Goal: Task Accomplishment & Management: Use online tool/utility

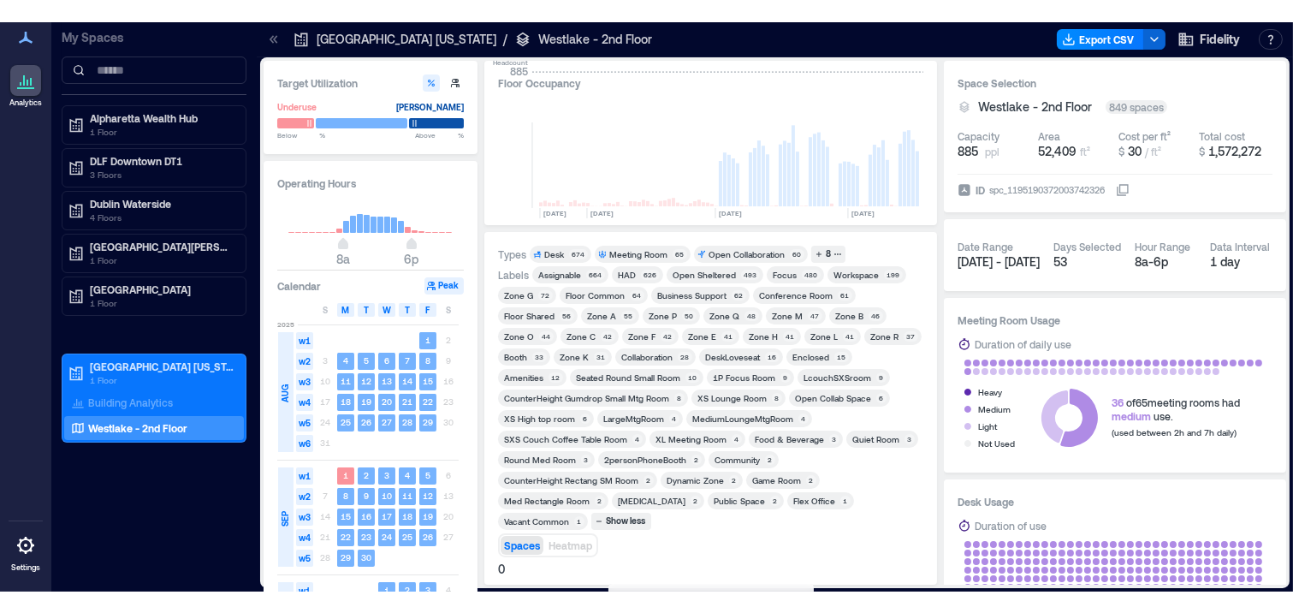
scroll to position [0, 2983]
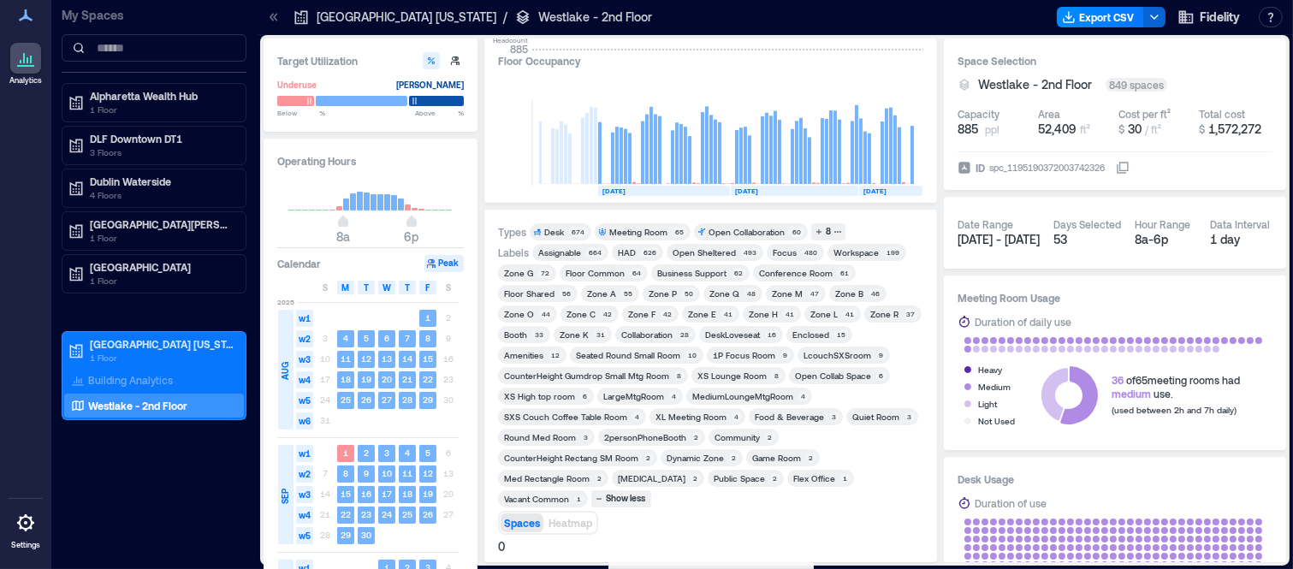
click at [639, 314] on div "Zone F" at bounding box center [641, 314] width 27 height 12
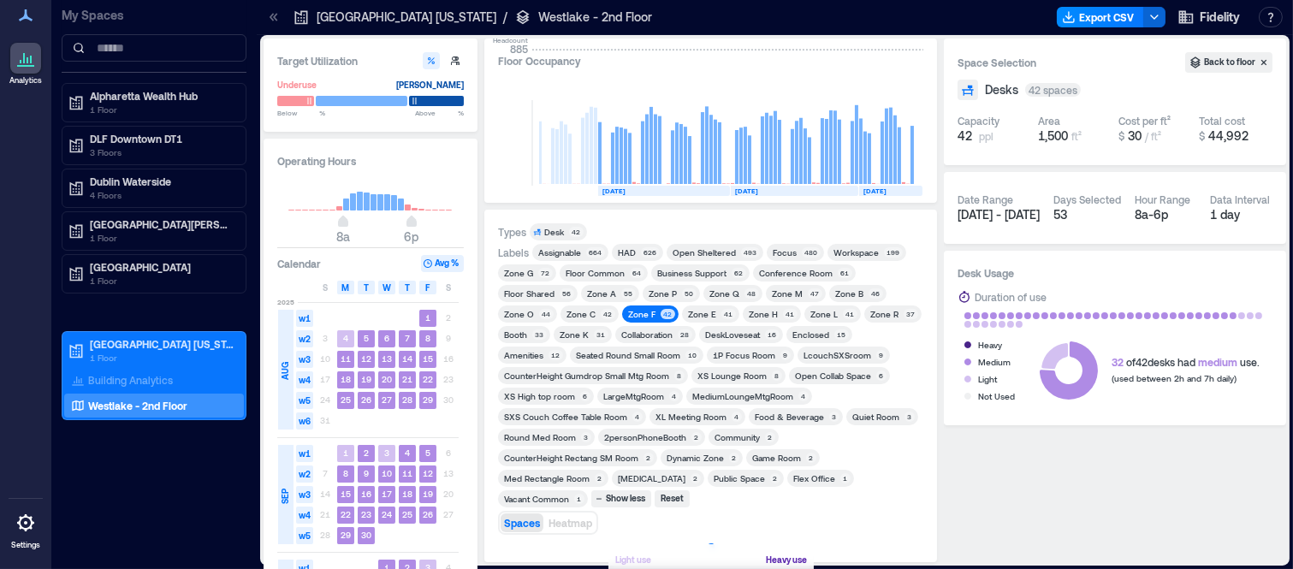
click at [672, 288] on div "Zone P" at bounding box center [663, 294] width 28 height 12
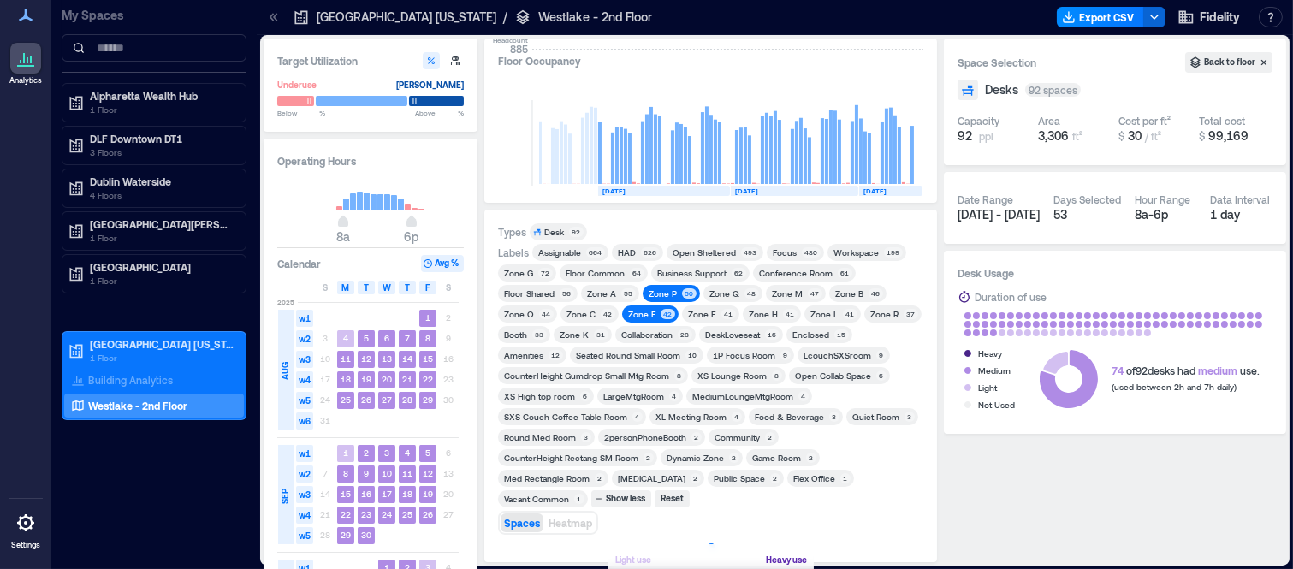
click at [649, 311] on div "Zone F" at bounding box center [641, 314] width 27 height 12
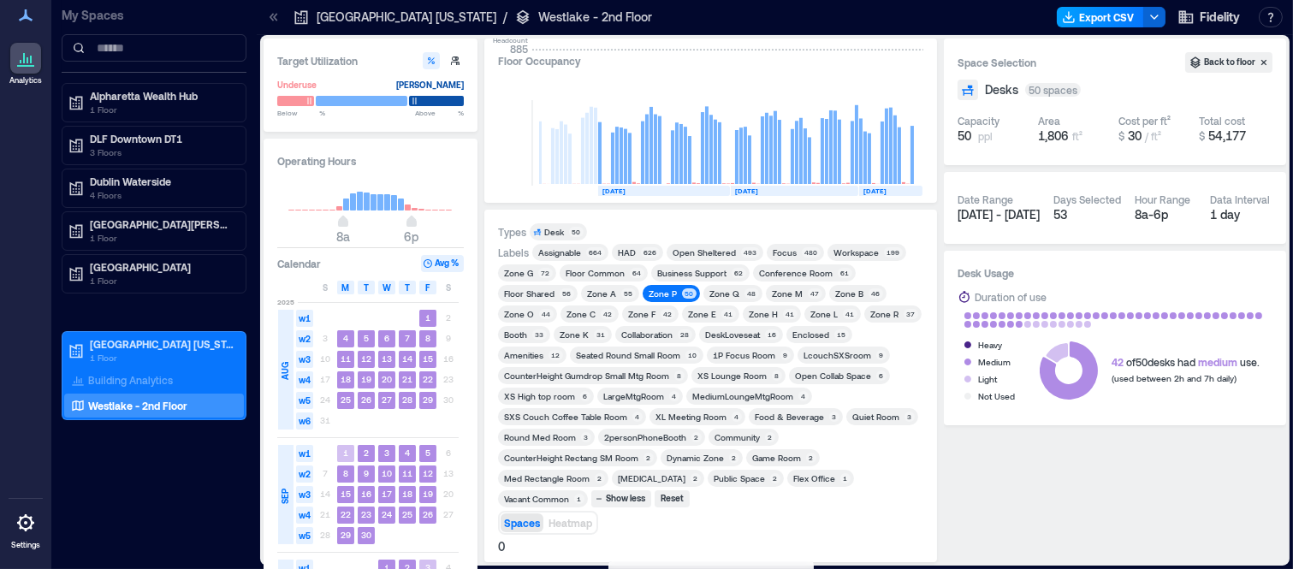
click at [1106, 17] on button "Export CSV" at bounding box center [1100, 17] width 87 height 21
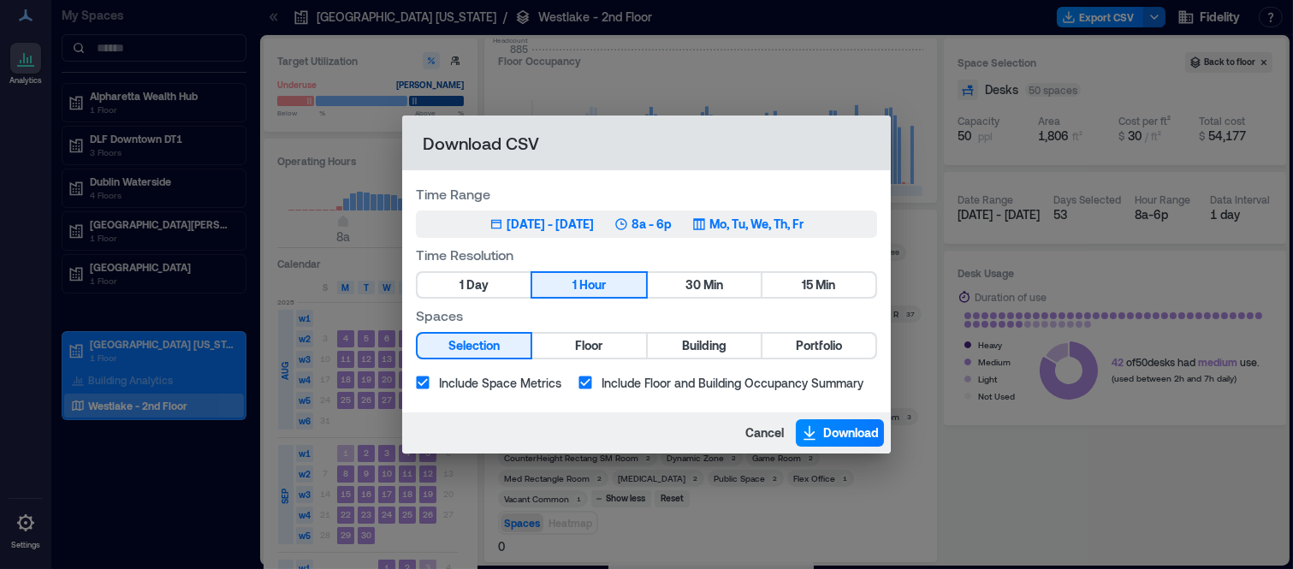
click at [594, 224] on div "[DATE] - [DATE]" at bounding box center [550, 224] width 87 height 17
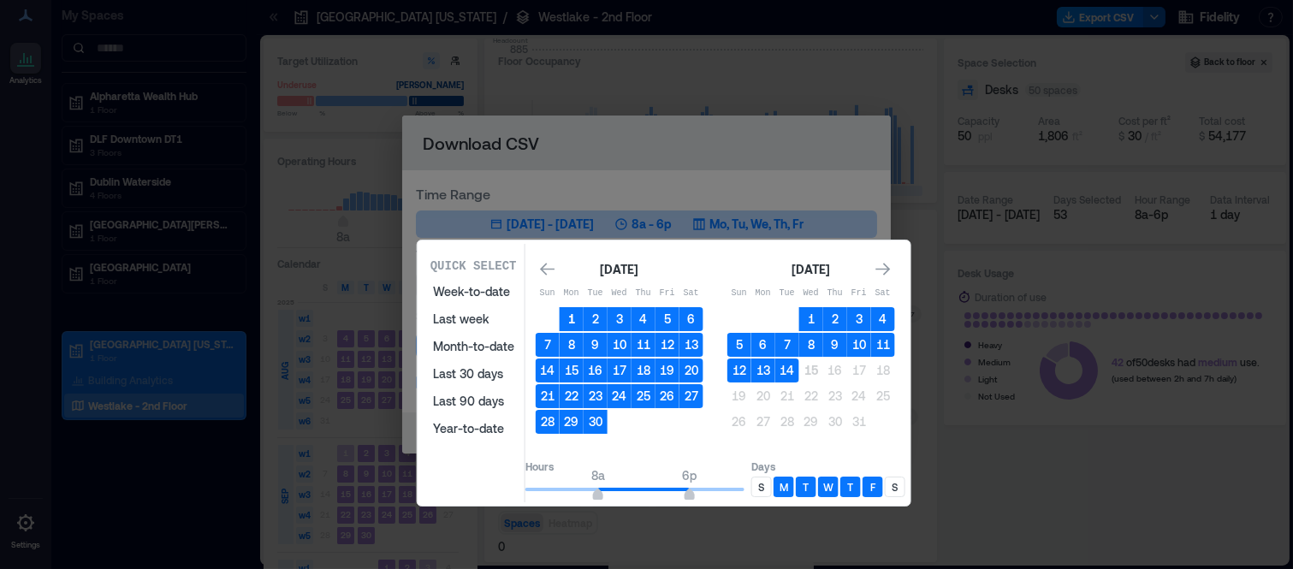
click at [580, 313] on button "1" at bounding box center [572, 319] width 24 height 24
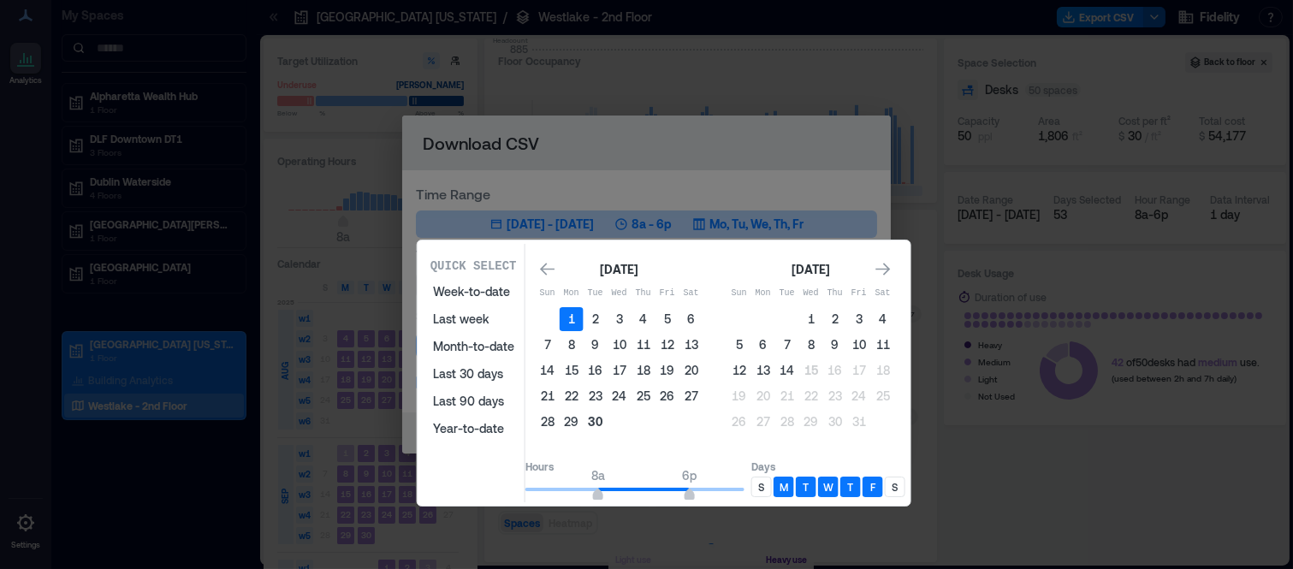
click at [608, 411] on button "30" at bounding box center [596, 422] width 24 height 24
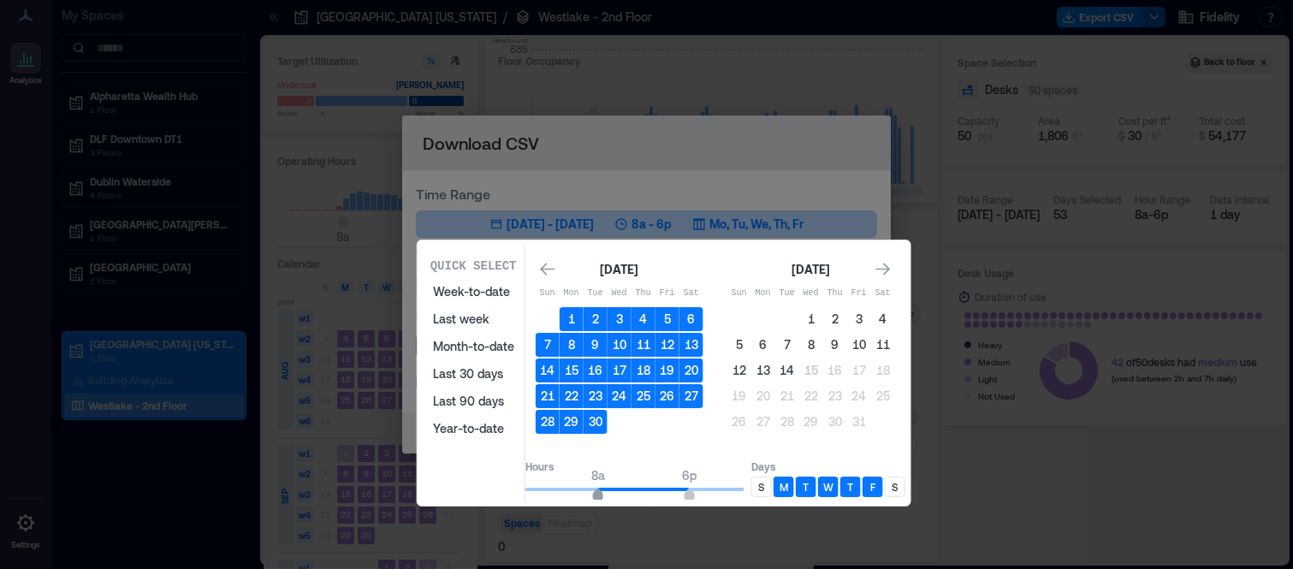
type input "*"
click at [594, 493] on span "7a" at bounding box center [589, 496] width 10 height 7
click at [764, 480] on p "S" at bounding box center [761, 487] width 6 height 14
click at [898, 481] on p "S" at bounding box center [895, 487] width 6 height 14
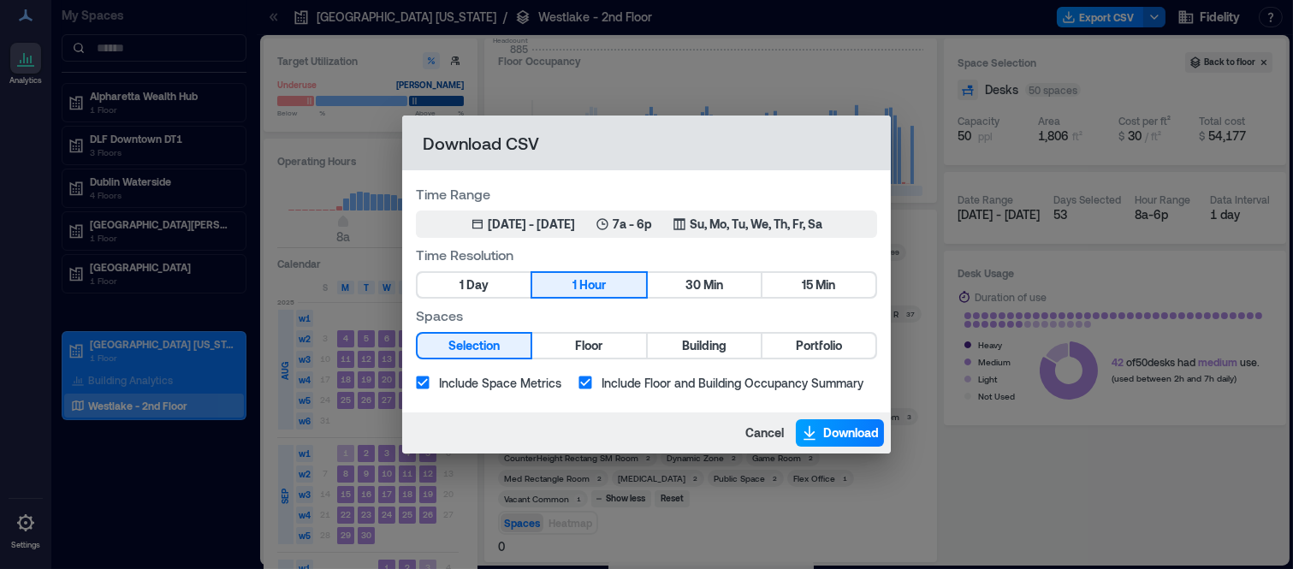
click at [819, 434] on button "Download" at bounding box center [840, 432] width 88 height 27
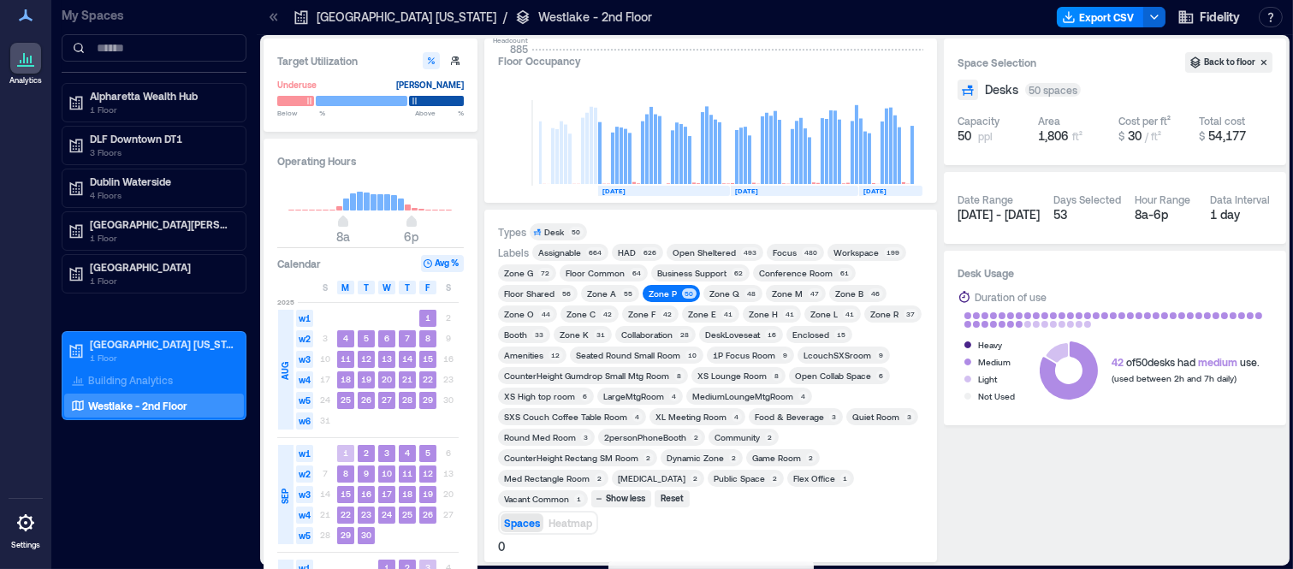
click at [783, 314] on div "41" at bounding box center [790, 314] width 15 height 10
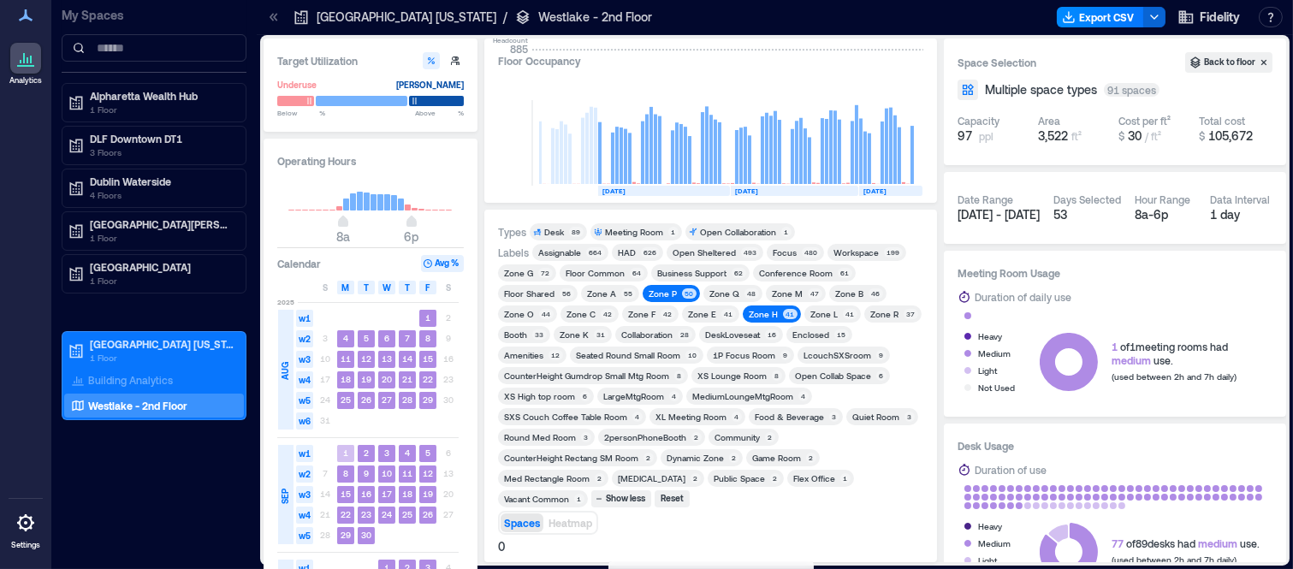
click at [677, 295] on span "Zone P 50" at bounding box center [671, 294] width 50 height 12
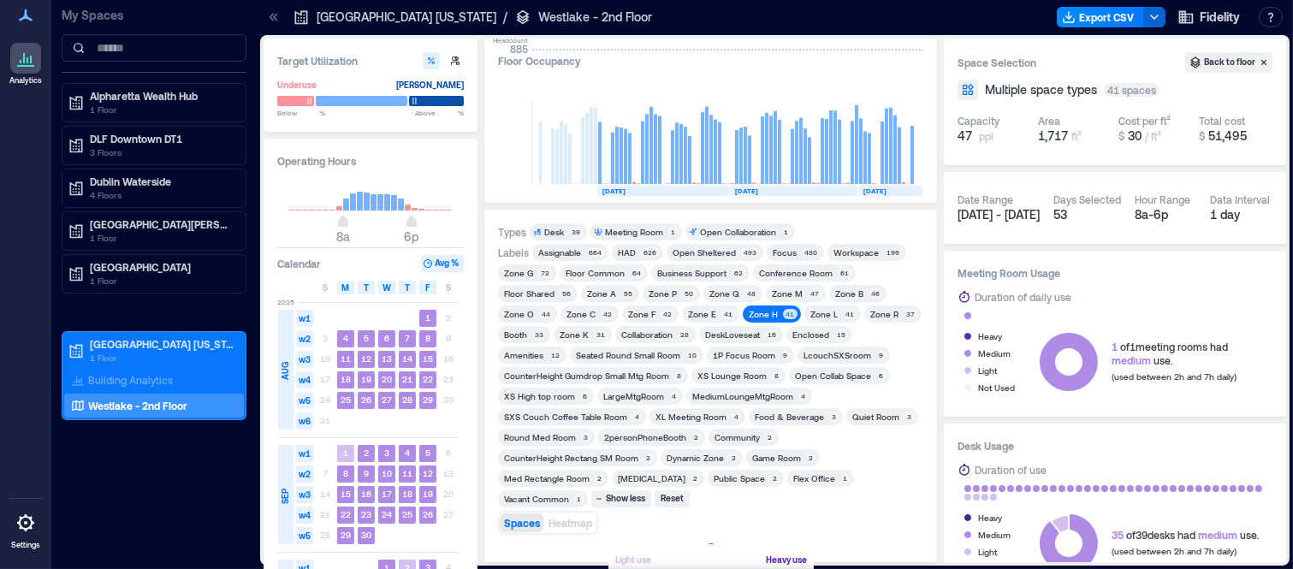
click at [757, 320] on div "Zone H 41" at bounding box center [772, 313] width 58 height 17
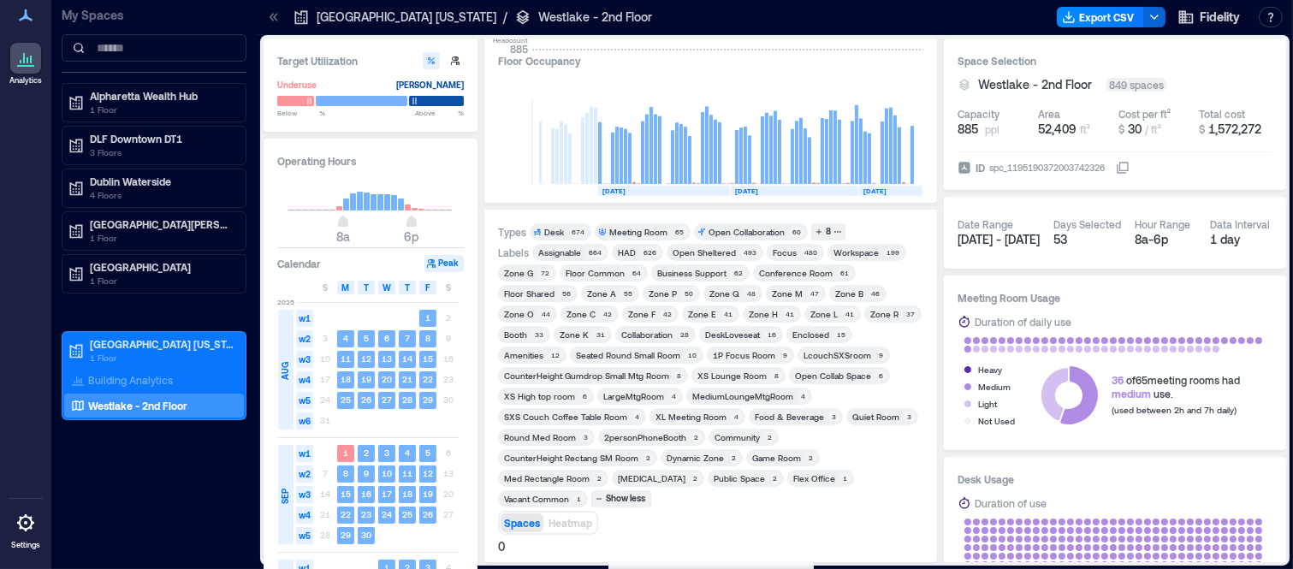
click at [715, 317] on span "Zone E 41" at bounding box center [710, 314] width 50 height 12
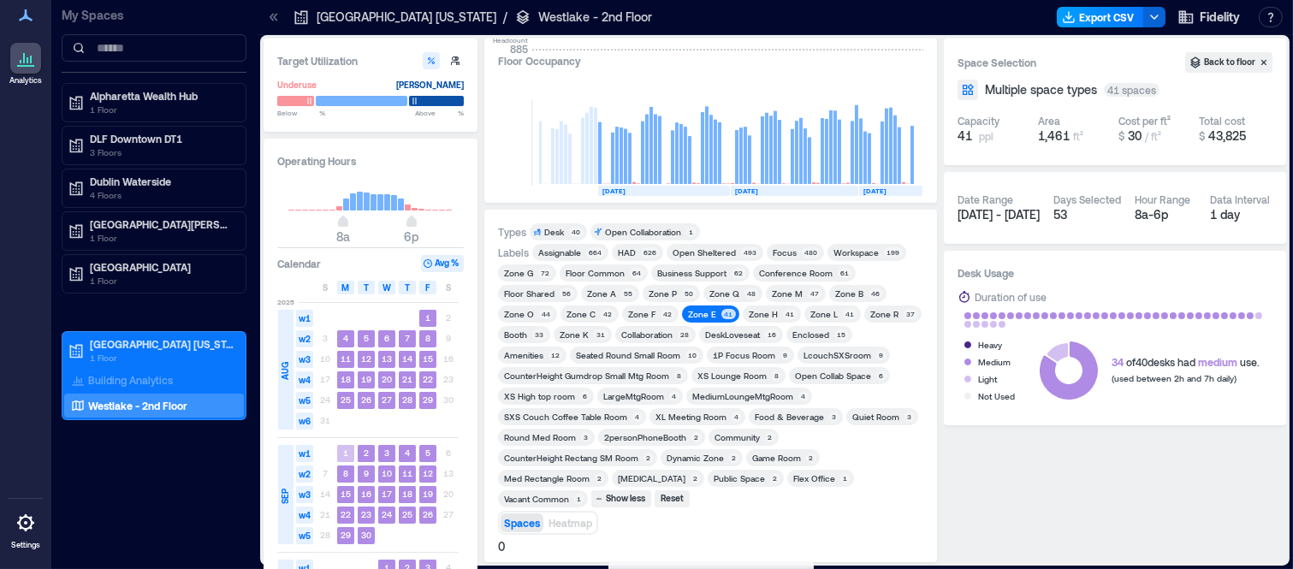
click at [1105, 15] on button "Export CSV" at bounding box center [1100, 17] width 87 height 21
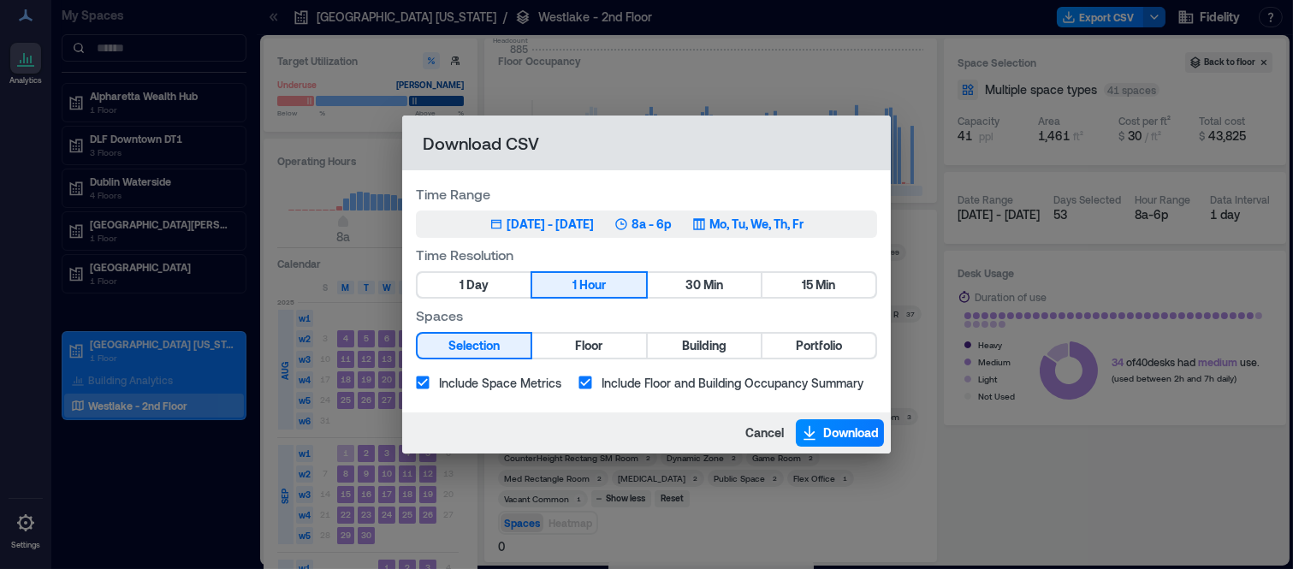
click at [543, 218] on div "[DATE] - [DATE]" at bounding box center [550, 224] width 87 height 17
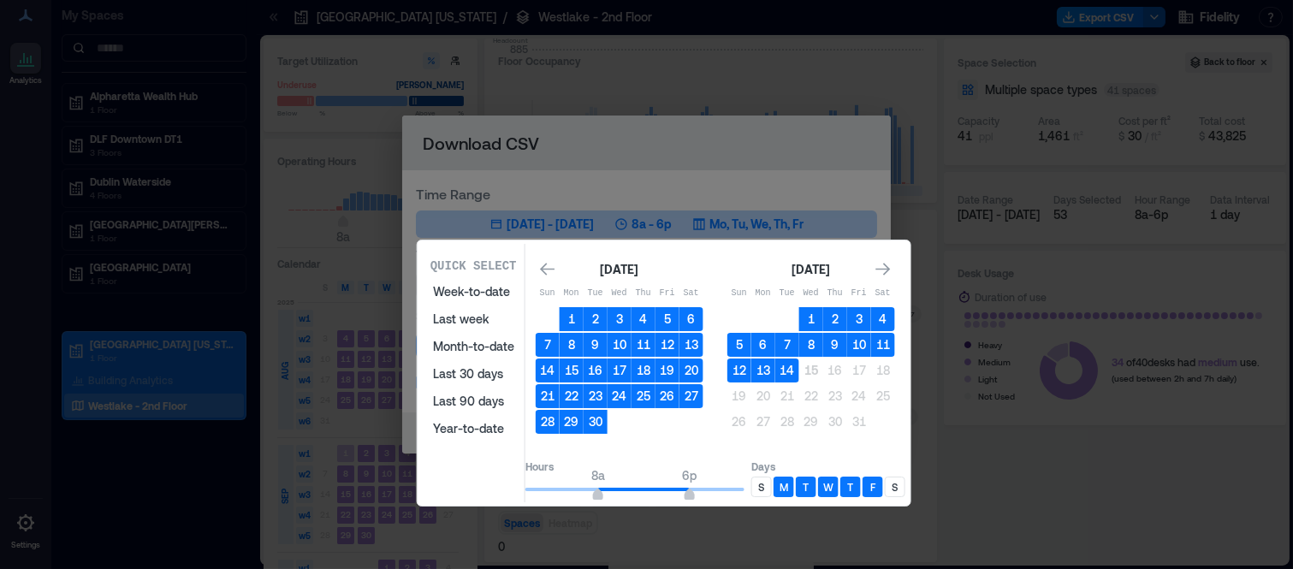
click at [584, 313] on button "1" at bounding box center [572, 319] width 24 height 24
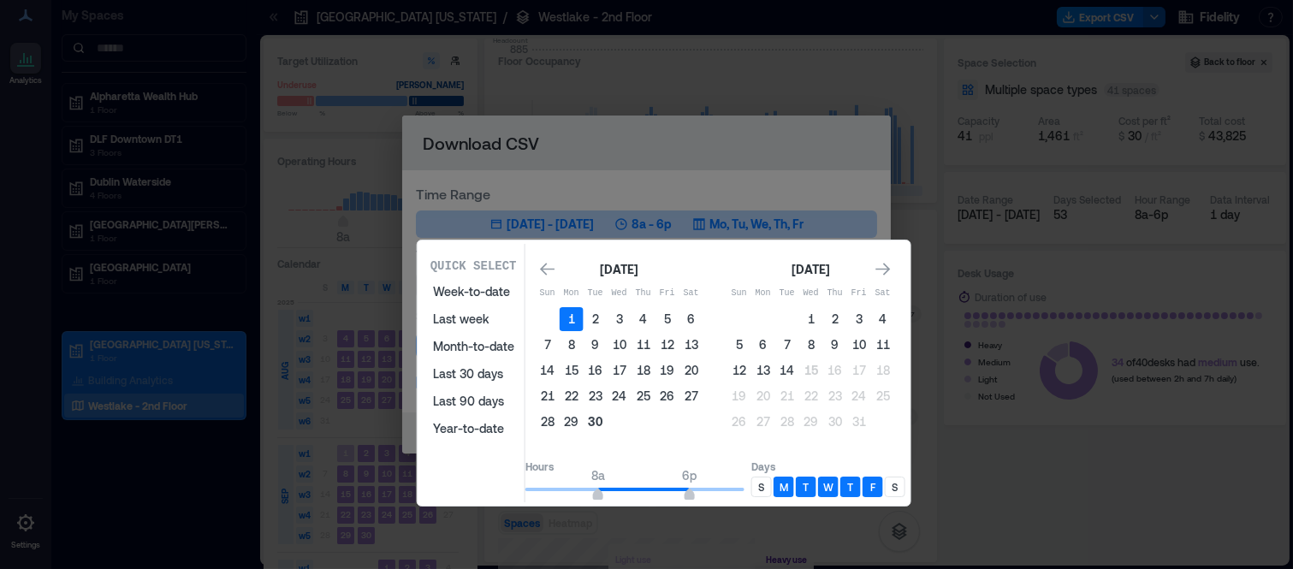
click at [608, 418] on button "30" at bounding box center [596, 422] width 24 height 24
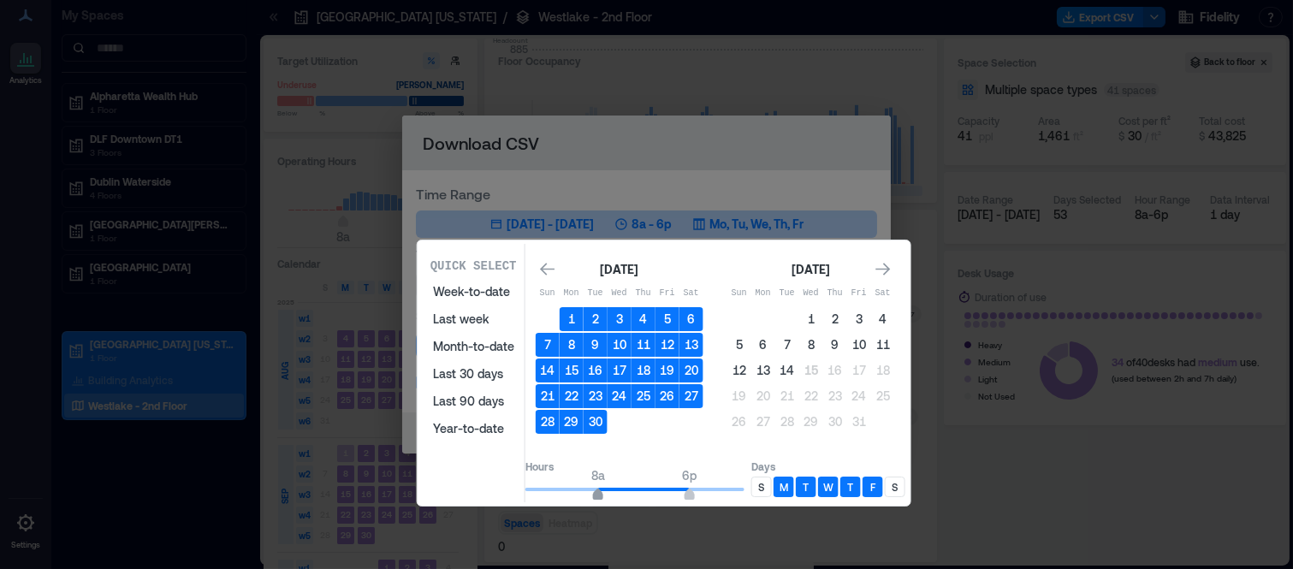
type input "*"
drag, startPoint x: 621, startPoint y: 486, endPoint x: 610, endPoint y: 491, distance: 12.3
click at [594, 493] on span "7a" at bounding box center [589, 496] width 10 height 7
click at [764, 484] on p "S" at bounding box center [761, 487] width 6 height 14
click at [898, 481] on p "S" at bounding box center [895, 487] width 6 height 14
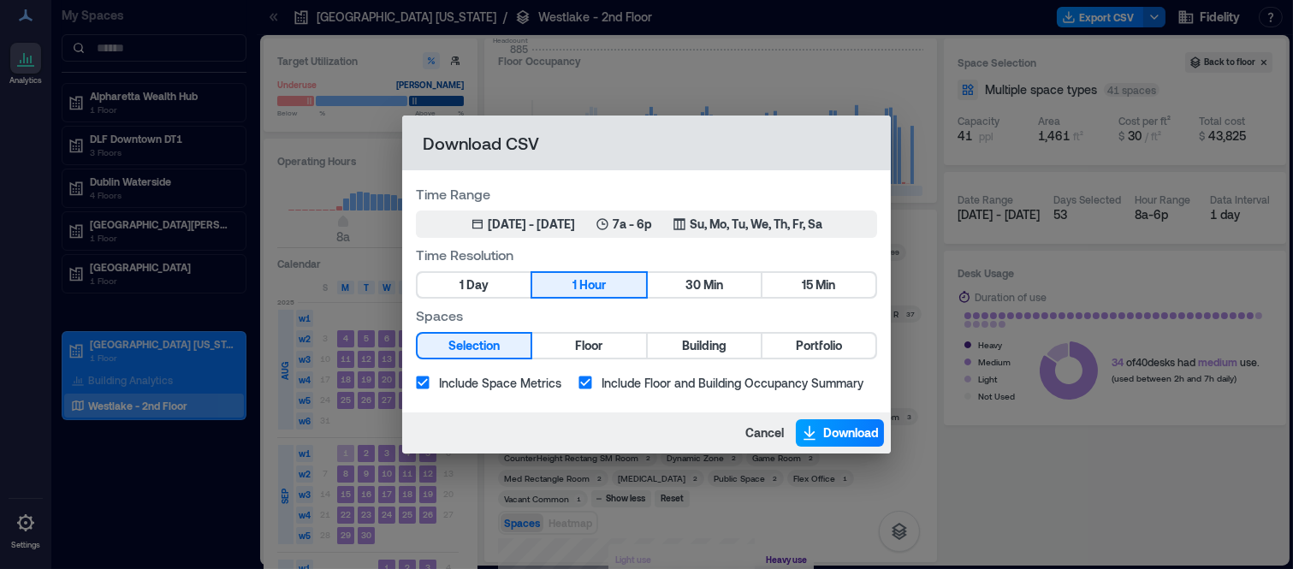
click at [825, 434] on span "Download" at bounding box center [851, 432] width 56 height 17
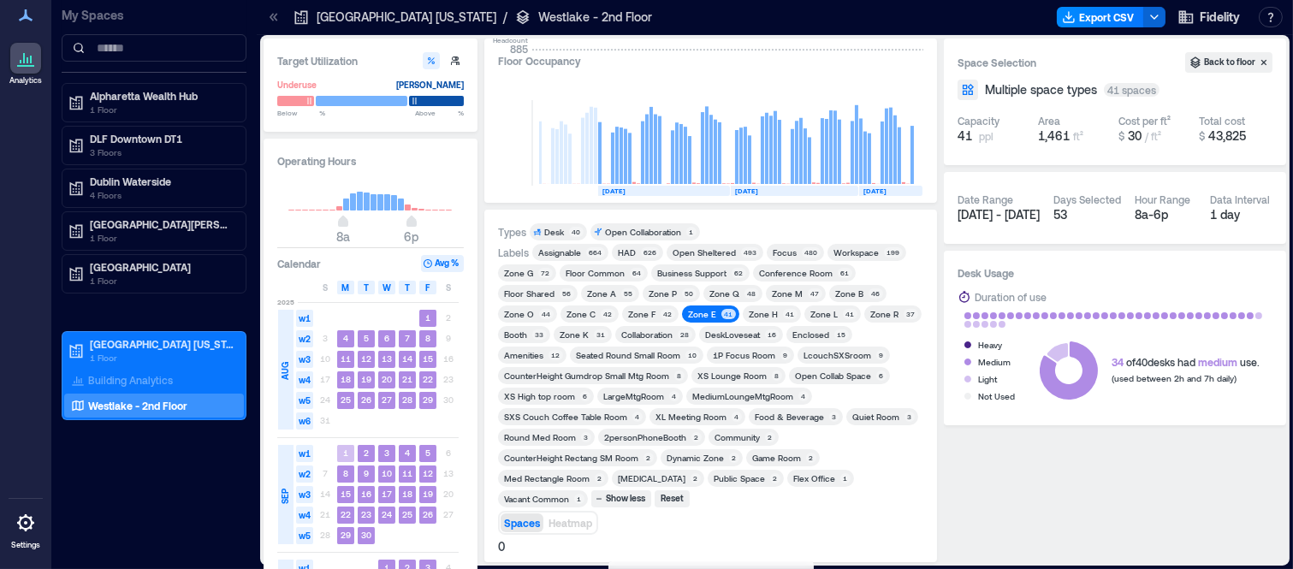
click at [603, 296] on div "Zone A" at bounding box center [601, 294] width 29 height 12
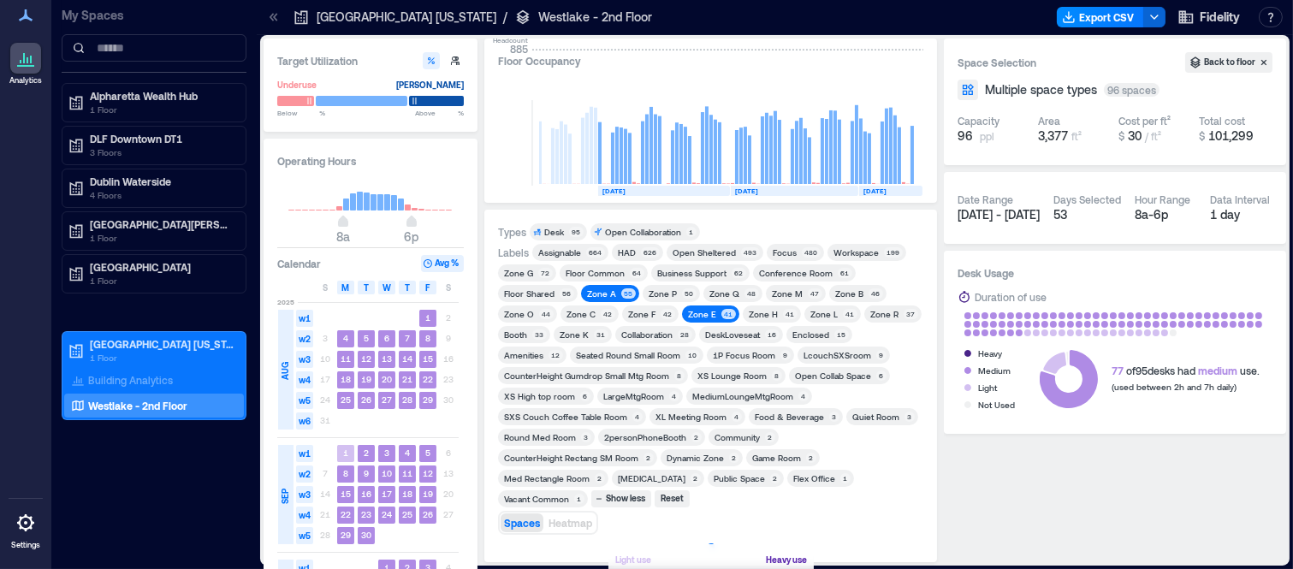
click at [715, 310] on span "Zone E 41" at bounding box center [710, 314] width 50 height 12
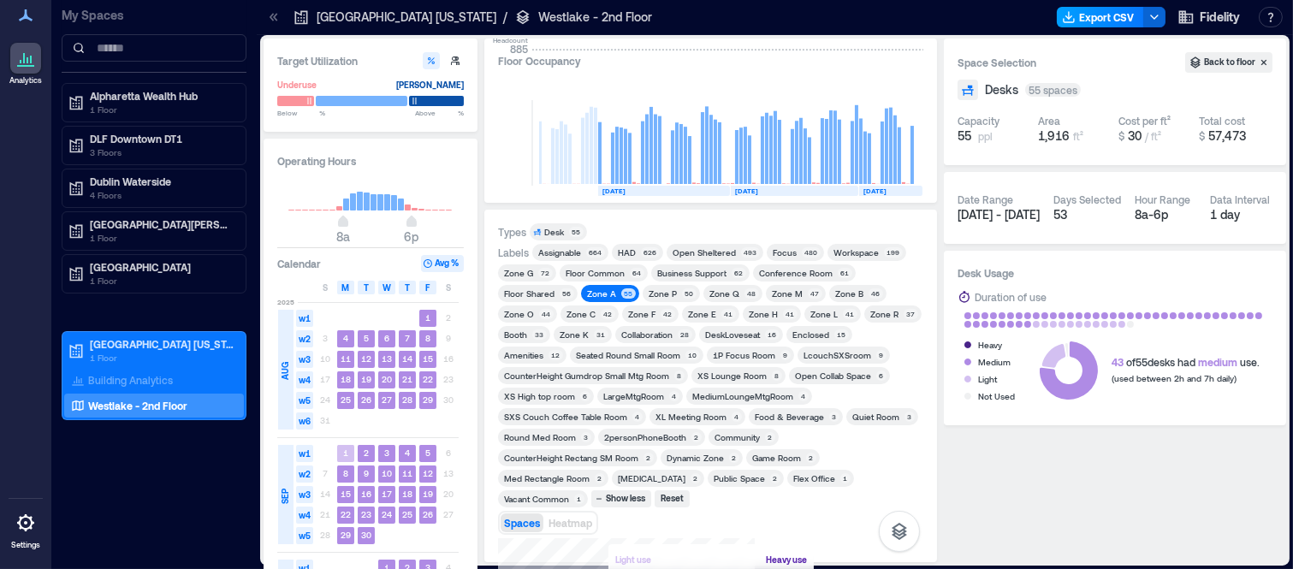
click at [1102, 19] on button "Export CSV" at bounding box center [1100, 17] width 87 height 21
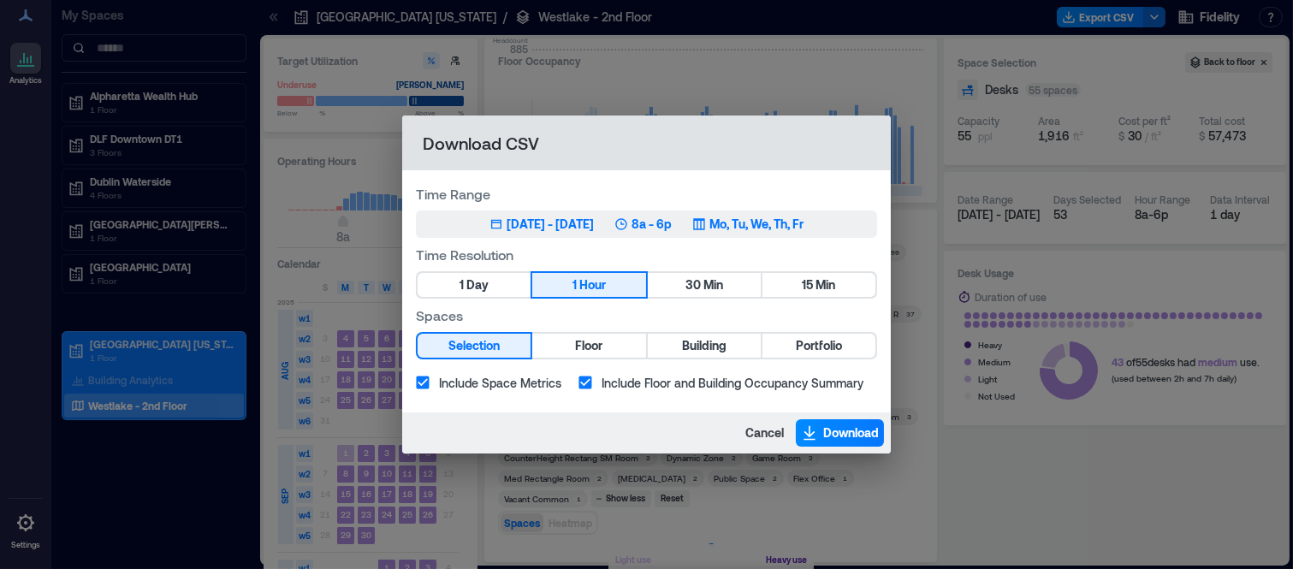
click at [548, 229] on div "[DATE] - [DATE]" at bounding box center [550, 224] width 87 height 17
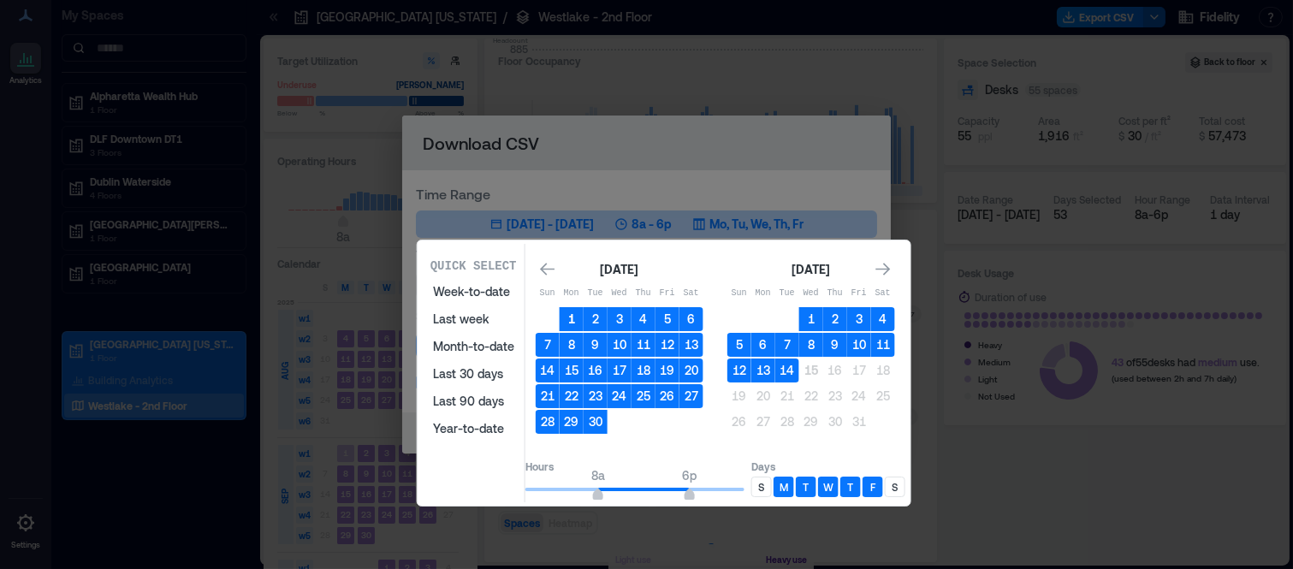
click at [584, 309] on button "1" at bounding box center [572, 319] width 24 height 24
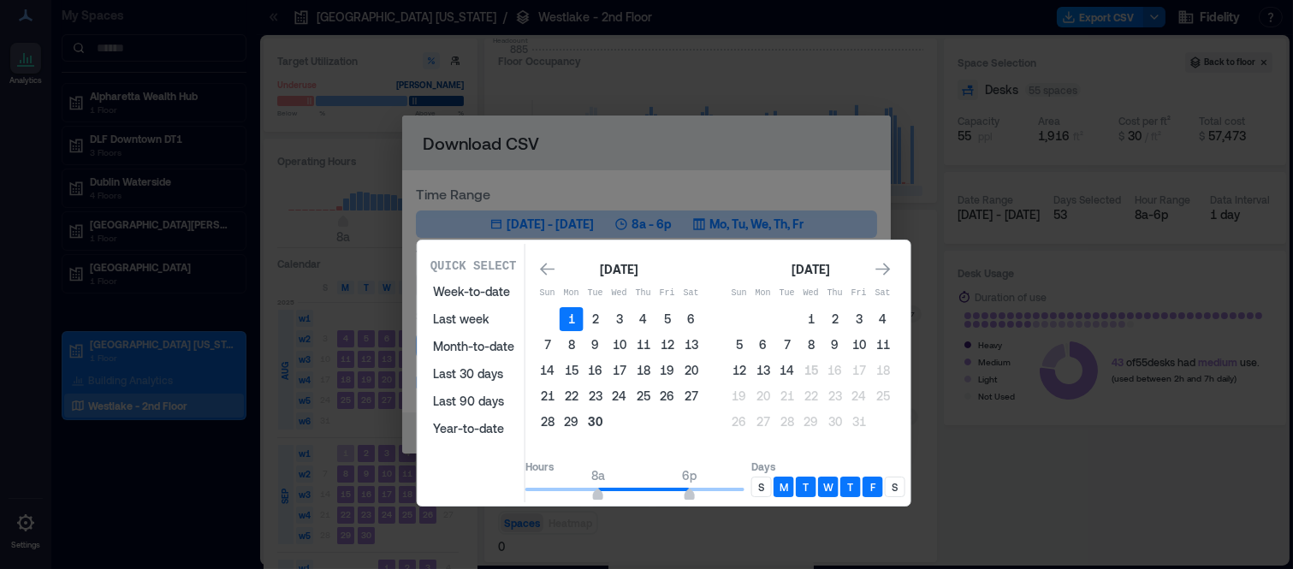
click at [606, 415] on button "30" at bounding box center [596, 422] width 24 height 24
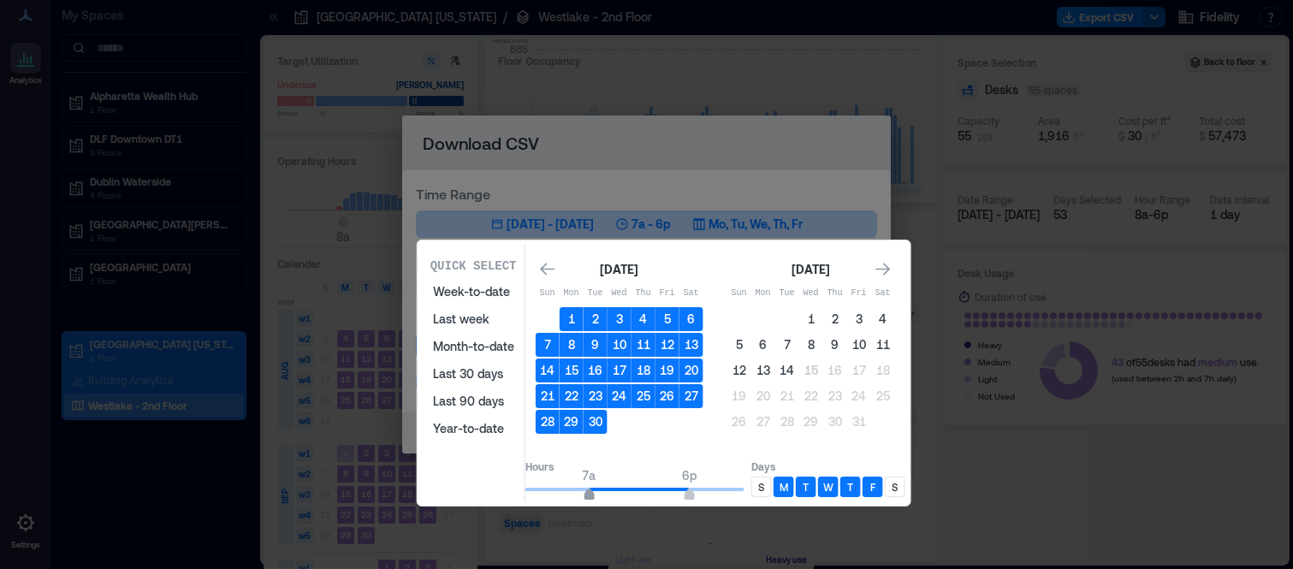
type input "*"
click at [594, 493] on span "7a" at bounding box center [589, 496] width 10 height 7
click at [772, 480] on div "S" at bounding box center [761, 487] width 21 height 21
click at [898, 480] on p "S" at bounding box center [895, 487] width 6 height 14
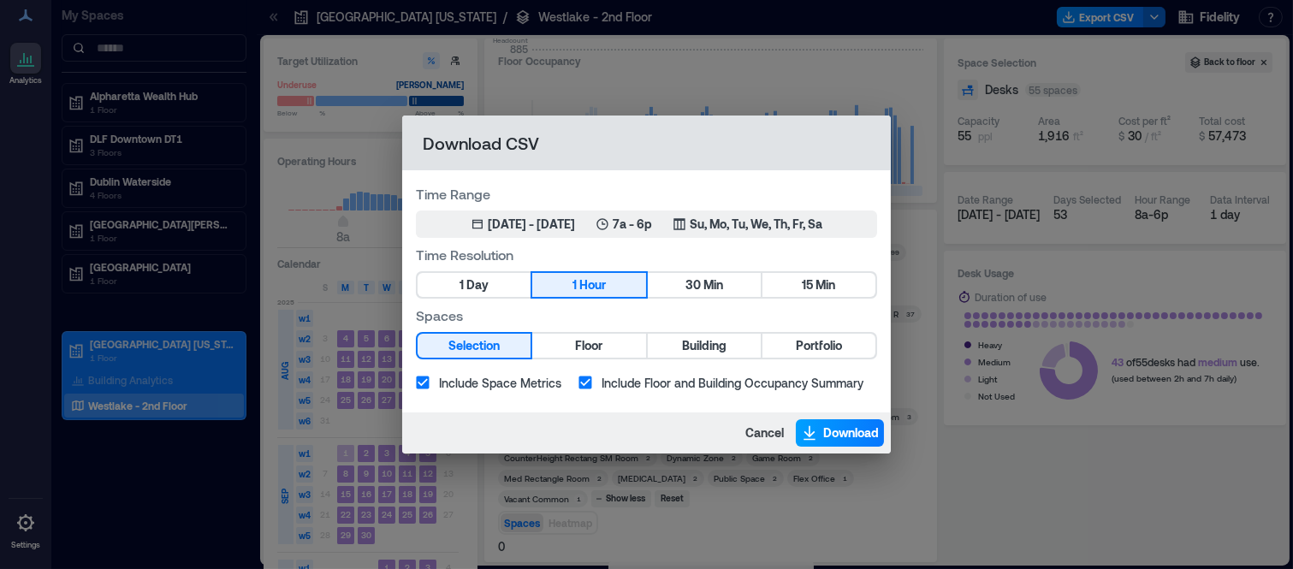
click at [827, 435] on span "Download" at bounding box center [851, 432] width 56 height 17
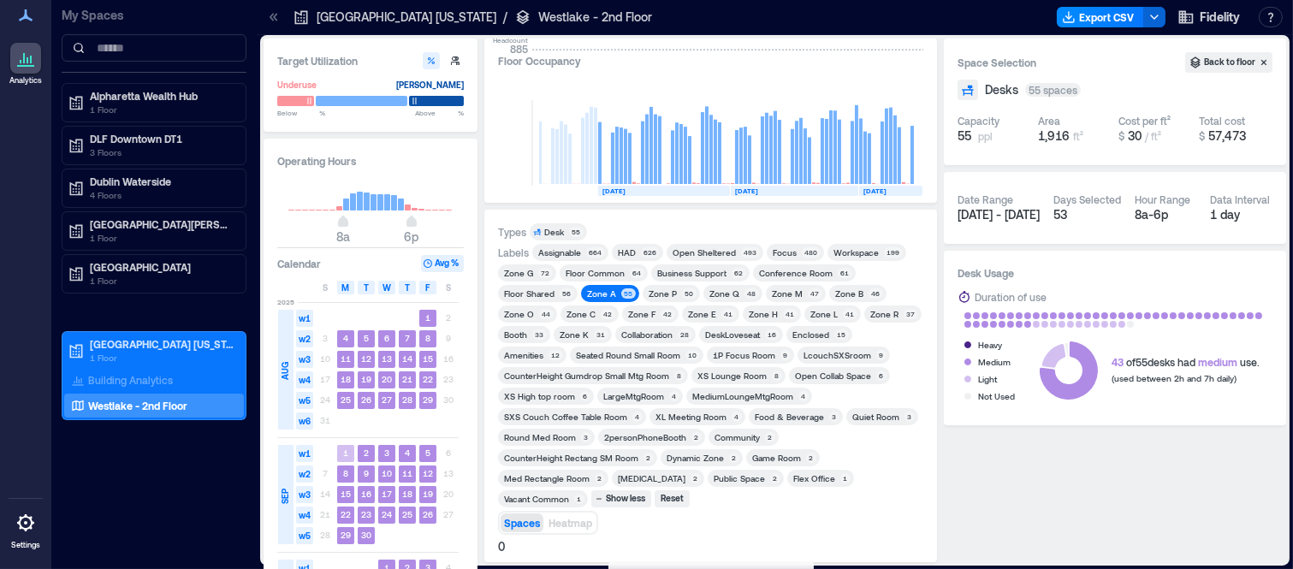
click at [584, 336] on div "Zone K" at bounding box center [574, 335] width 29 height 12
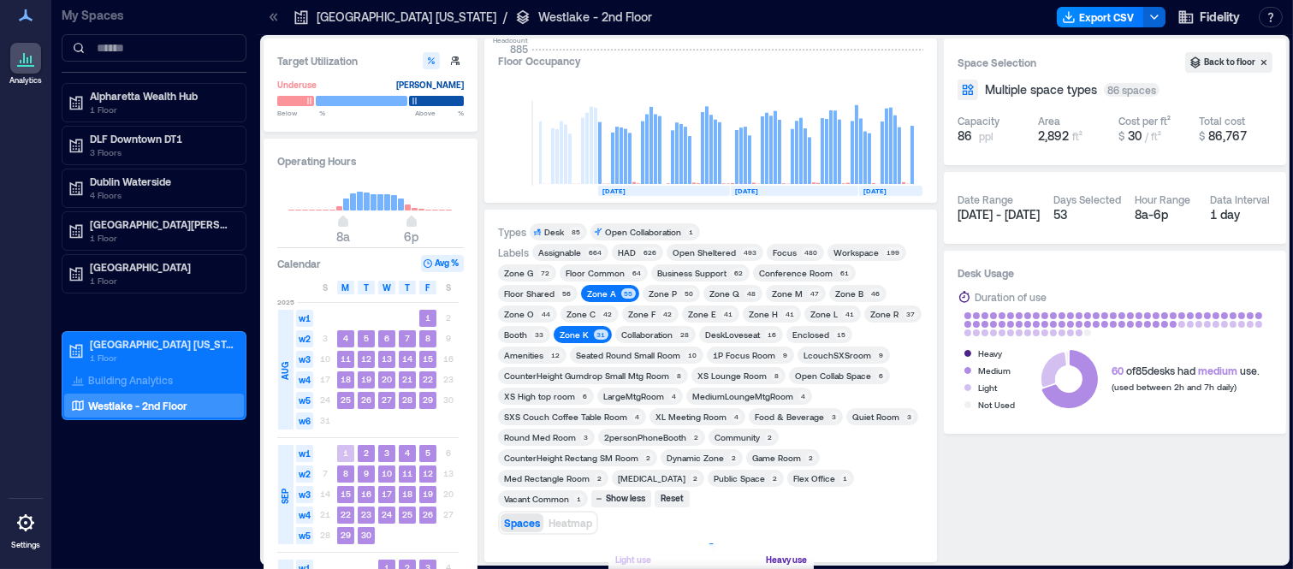
click at [600, 289] on div "Zone A" at bounding box center [601, 294] width 29 height 12
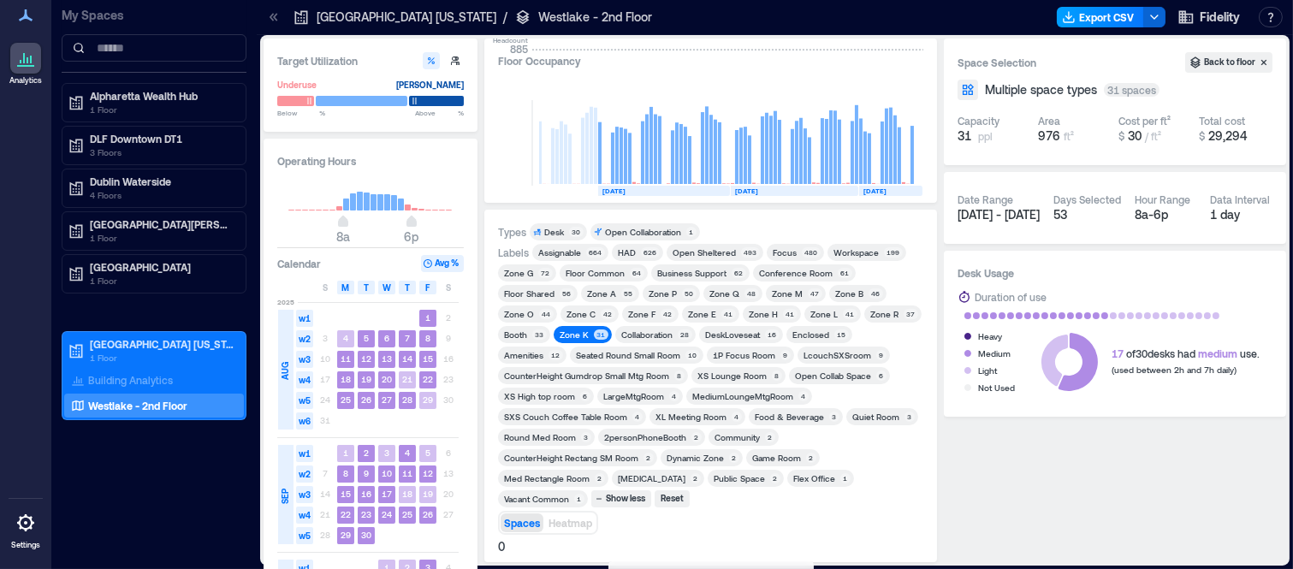
click at [1096, 14] on button "Export CSV" at bounding box center [1100, 17] width 87 height 21
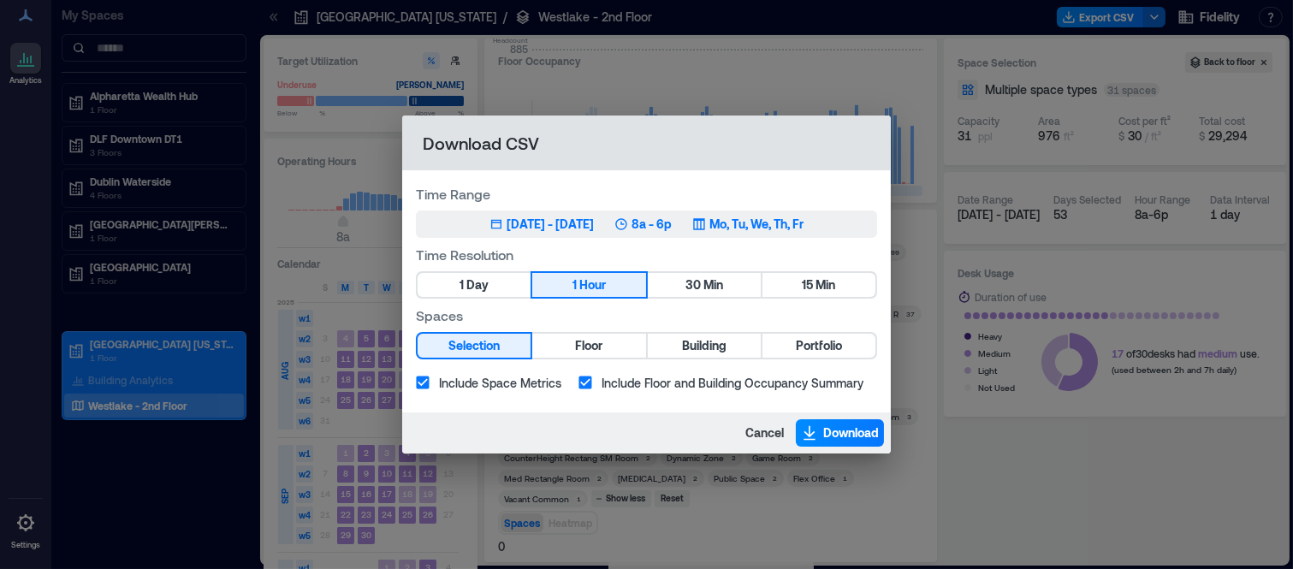
click at [591, 226] on div "[DATE] - [DATE]" at bounding box center [550, 224] width 87 height 17
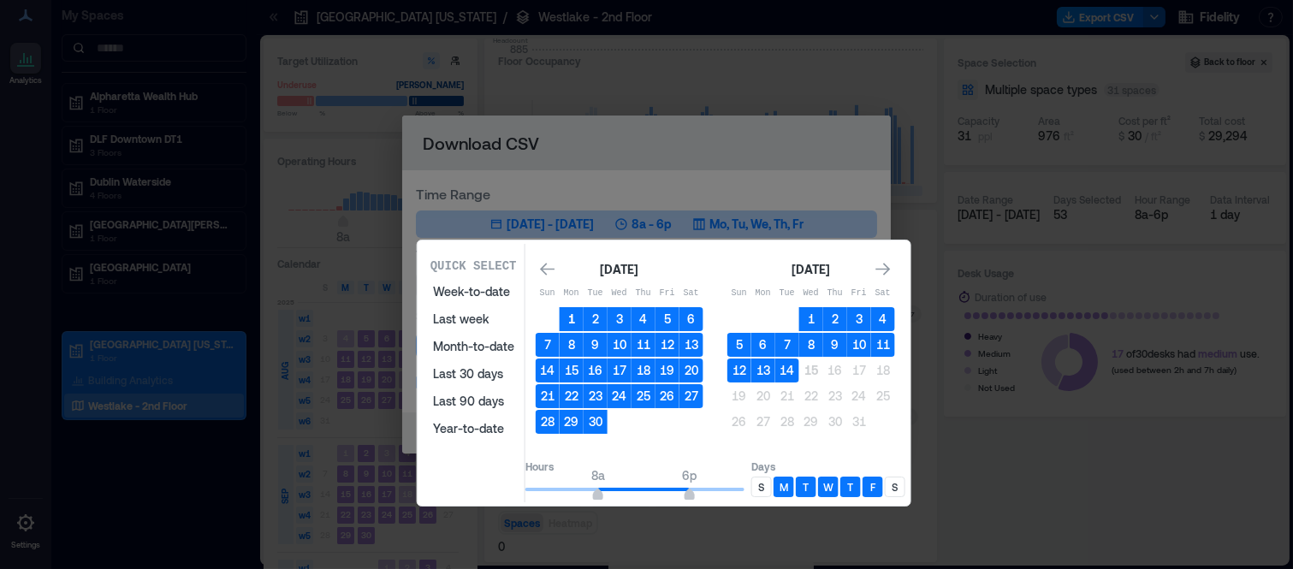
click at [584, 313] on button "1" at bounding box center [572, 319] width 24 height 24
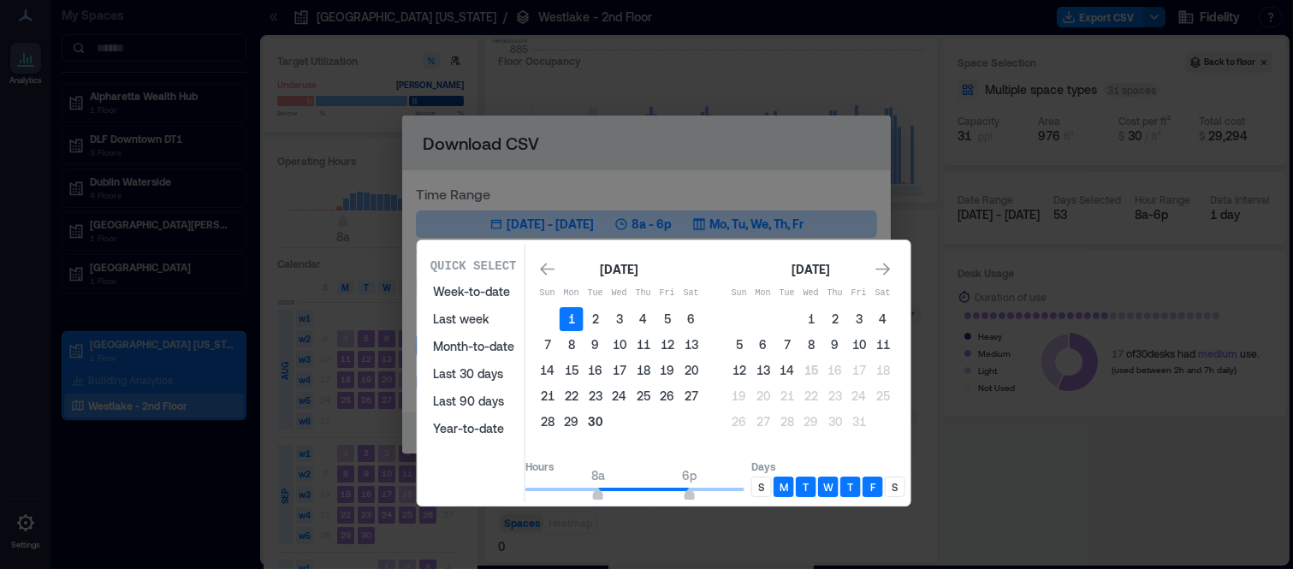
click at [608, 411] on button "30" at bounding box center [596, 422] width 24 height 24
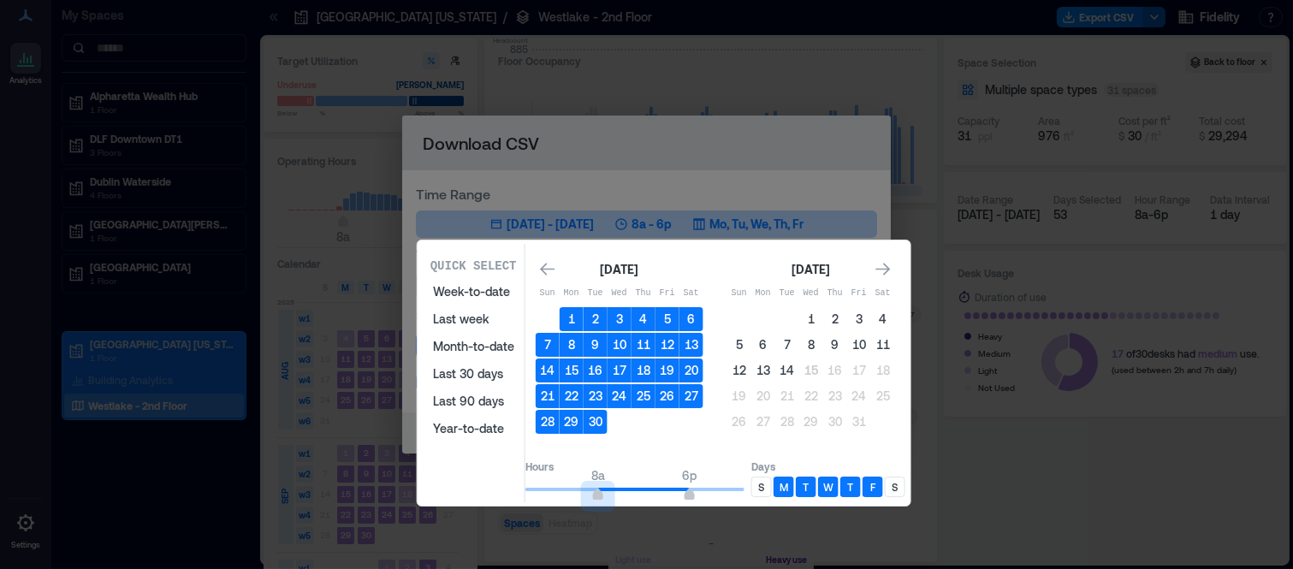
type input "*"
click at [594, 493] on span "7a" at bounding box center [589, 496] width 10 height 7
click at [772, 483] on div "S" at bounding box center [761, 487] width 21 height 21
click at [905, 480] on div "S" at bounding box center [895, 487] width 21 height 21
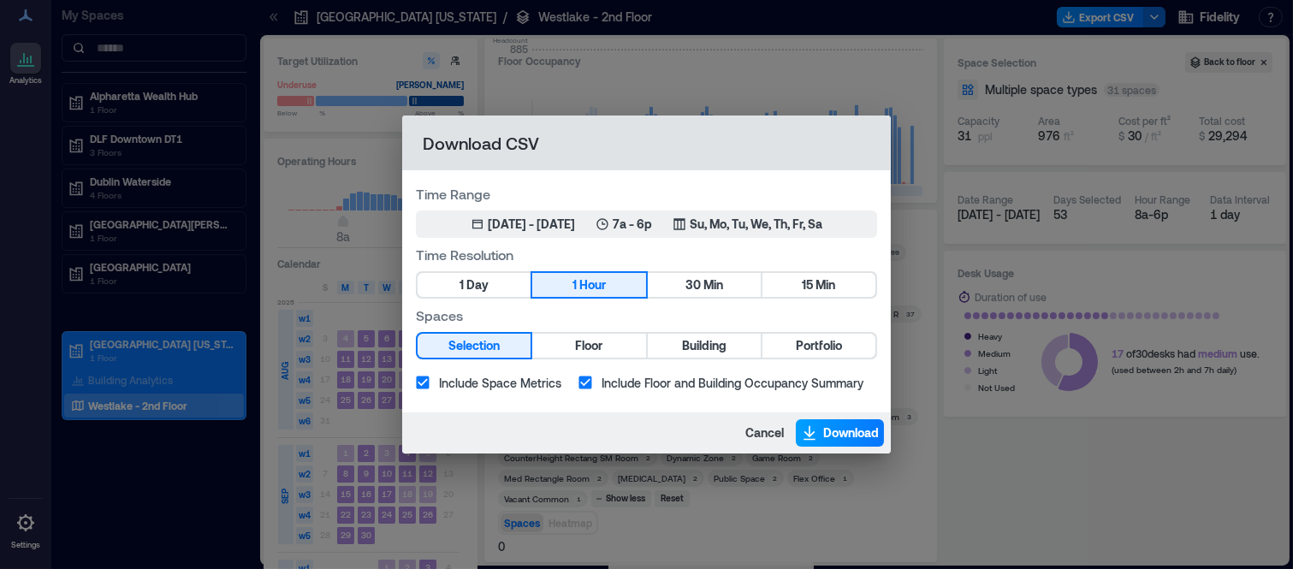
click at [830, 435] on span "Download" at bounding box center [851, 432] width 56 height 17
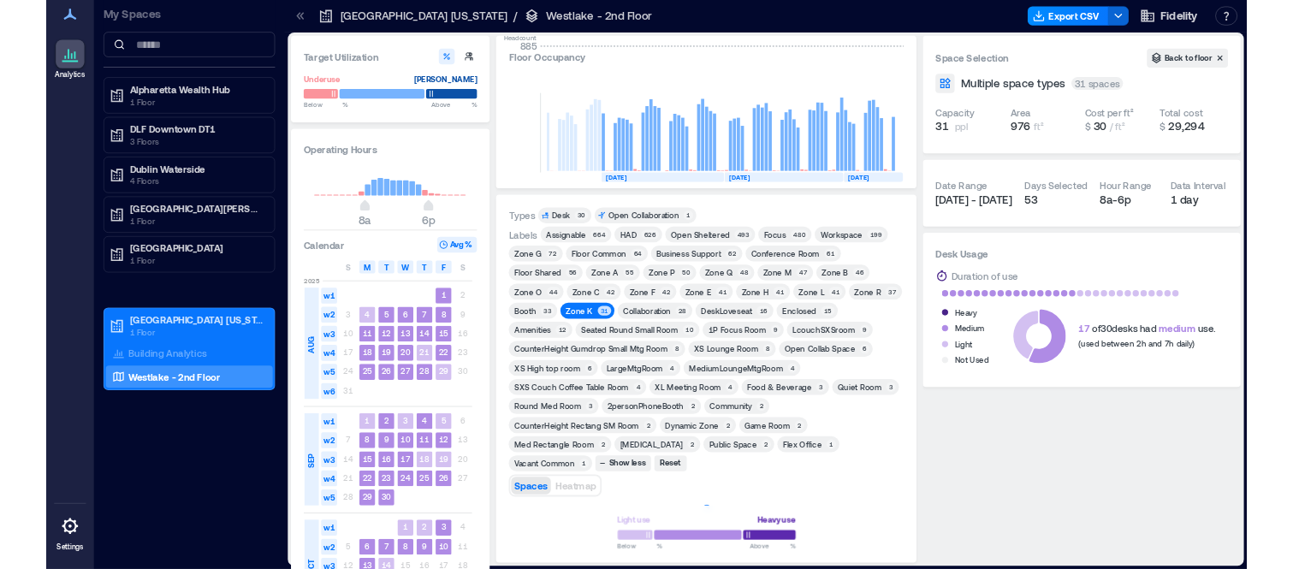
scroll to position [0, 2983]
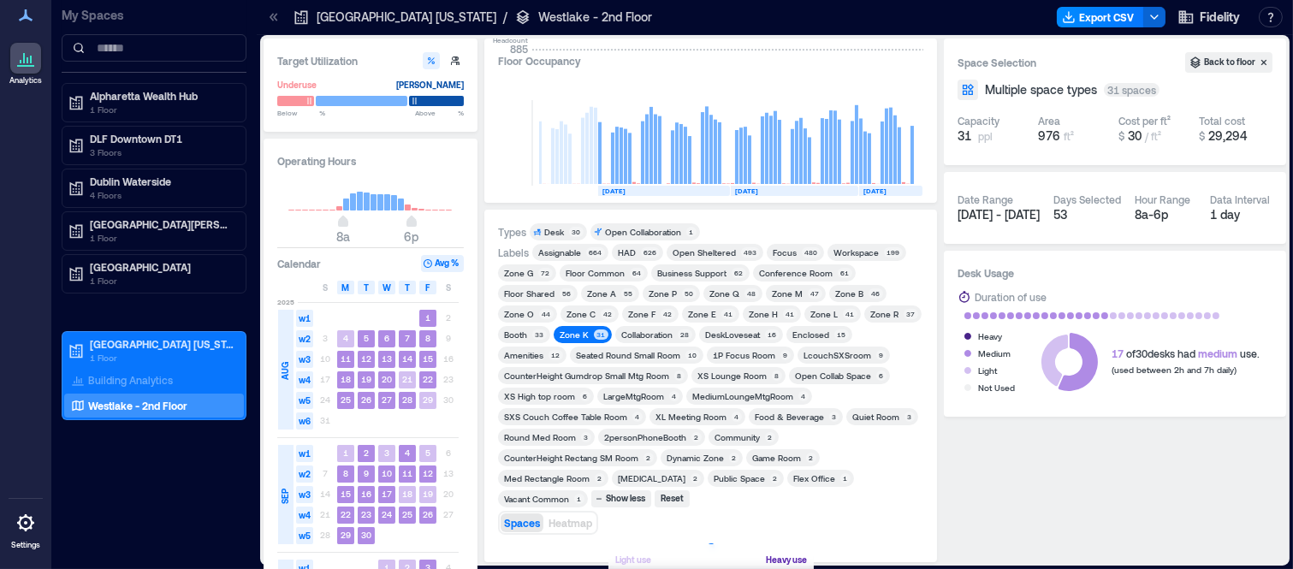
click at [879, 317] on div "Zone R" at bounding box center [884, 314] width 28 height 12
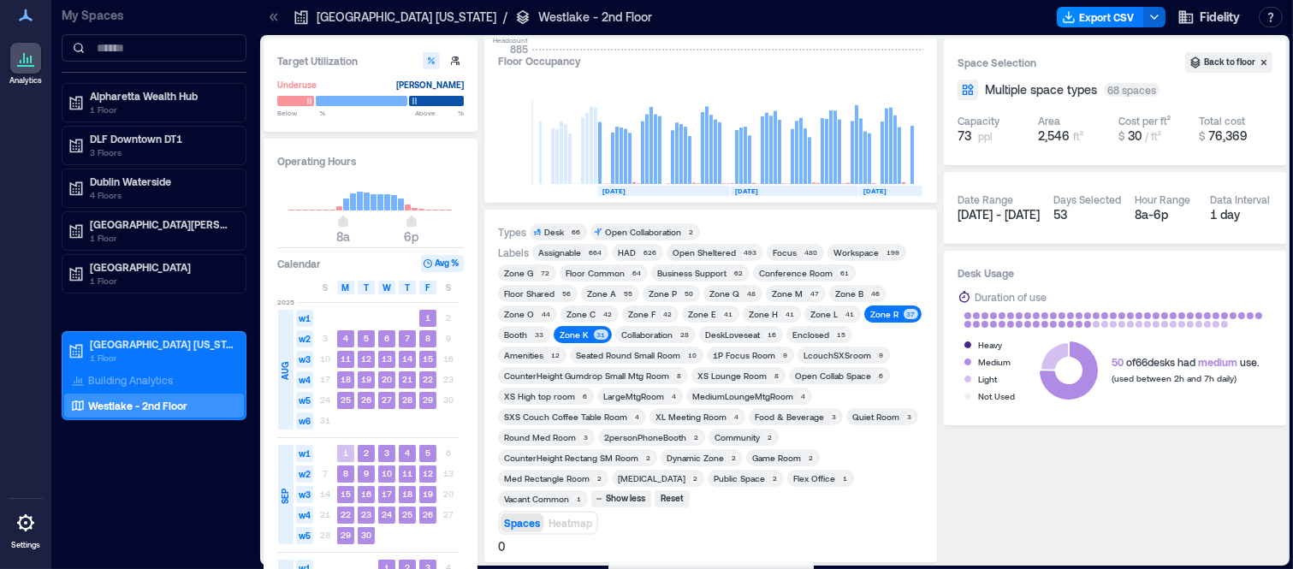
click at [580, 338] on div "Zone K" at bounding box center [574, 335] width 29 height 12
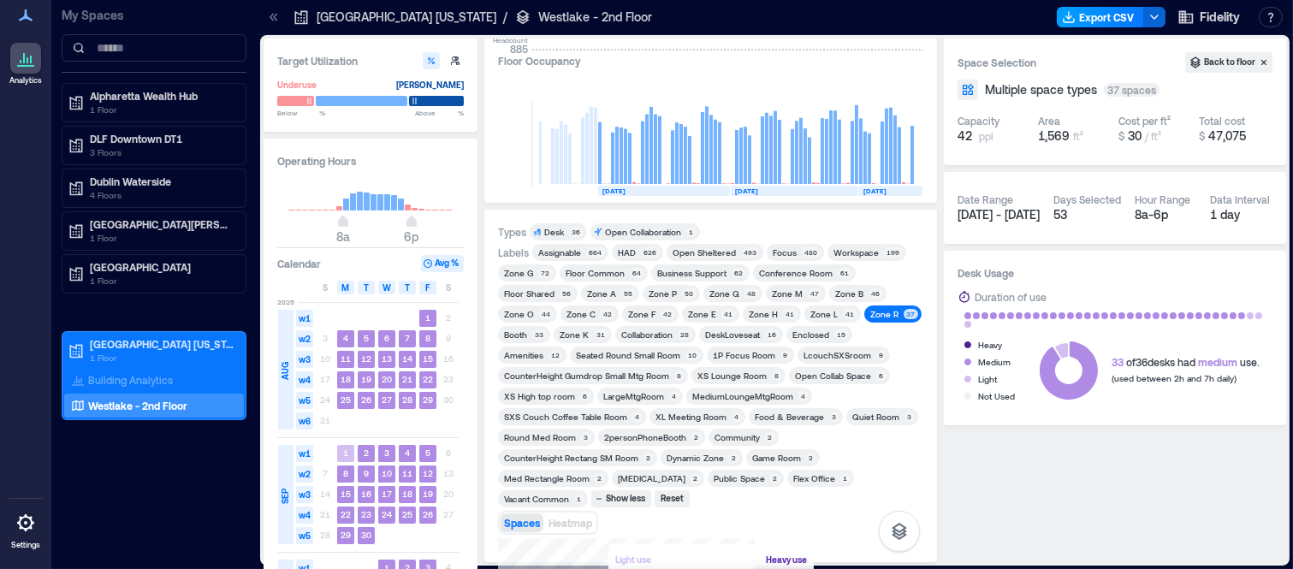
click at [1081, 19] on button "Export CSV" at bounding box center [1100, 17] width 87 height 21
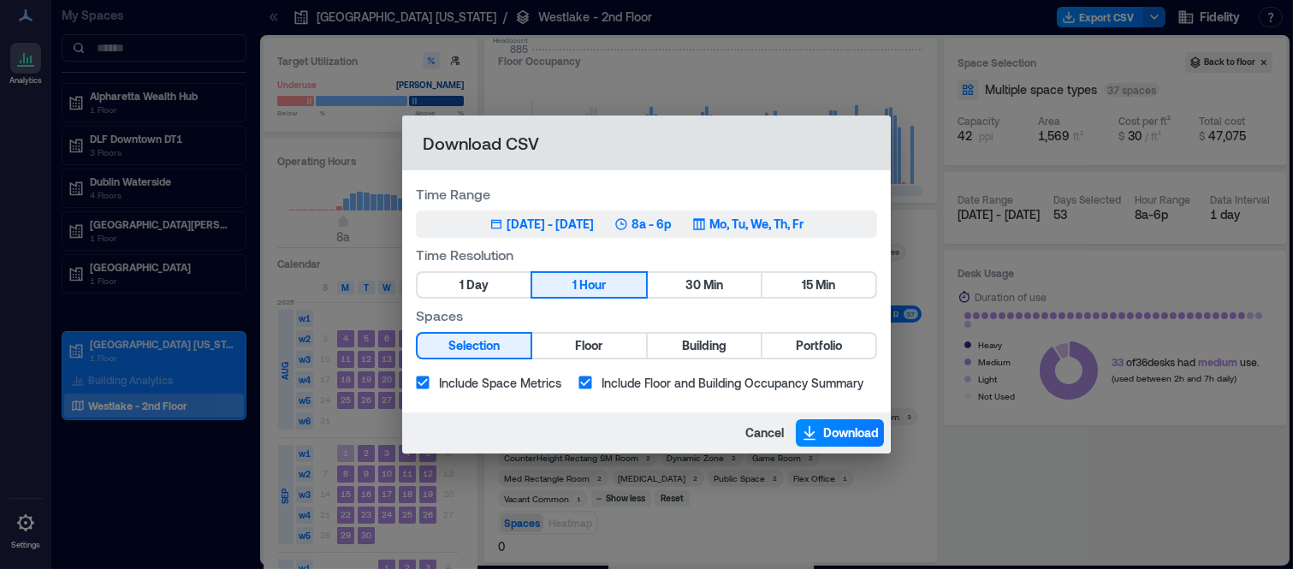
click at [517, 220] on div "[DATE] - [DATE]" at bounding box center [550, 224] width 87 height 17
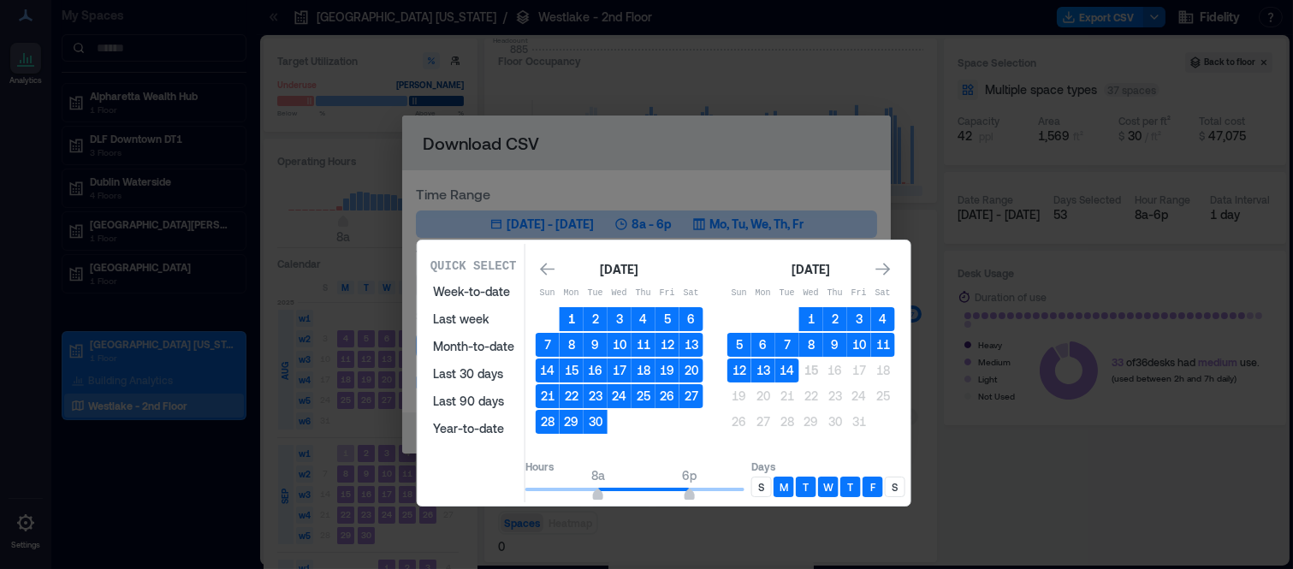
click at [584, 317] on button "1" at bounding box center [572, 319] width 24 height 24
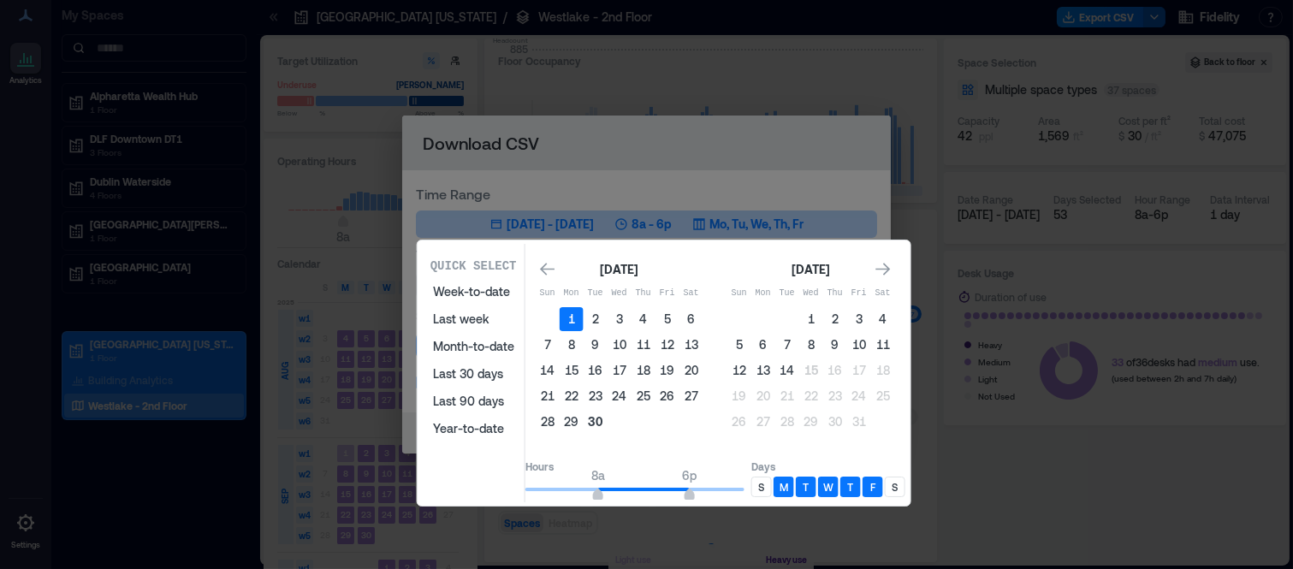
click at [608, 410] on button "30" at bounding box center [596, 422] width 24 height 24
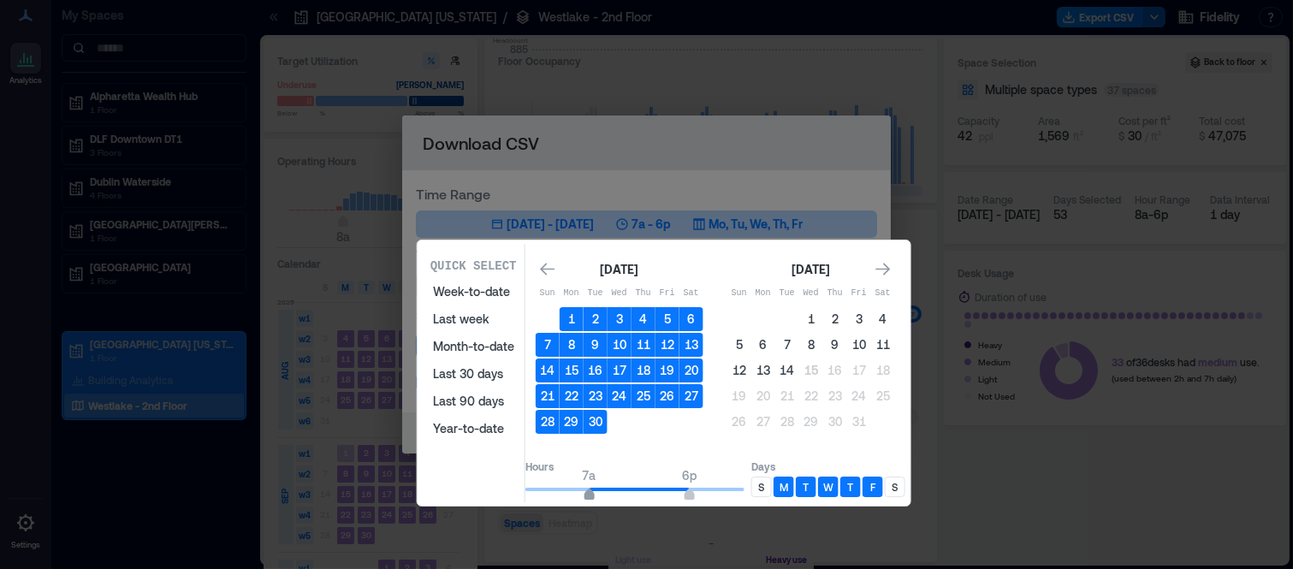
type input "*"
click at [594, 493] on span "7a" at bounding box center [589, 496] width 10 height 7
click at [764, 480] on p "S" at bounding box center [761, 487] width 6 height 14
click at [898, 480] on p "S" at bounding box center [895, 487] width 6 height 14
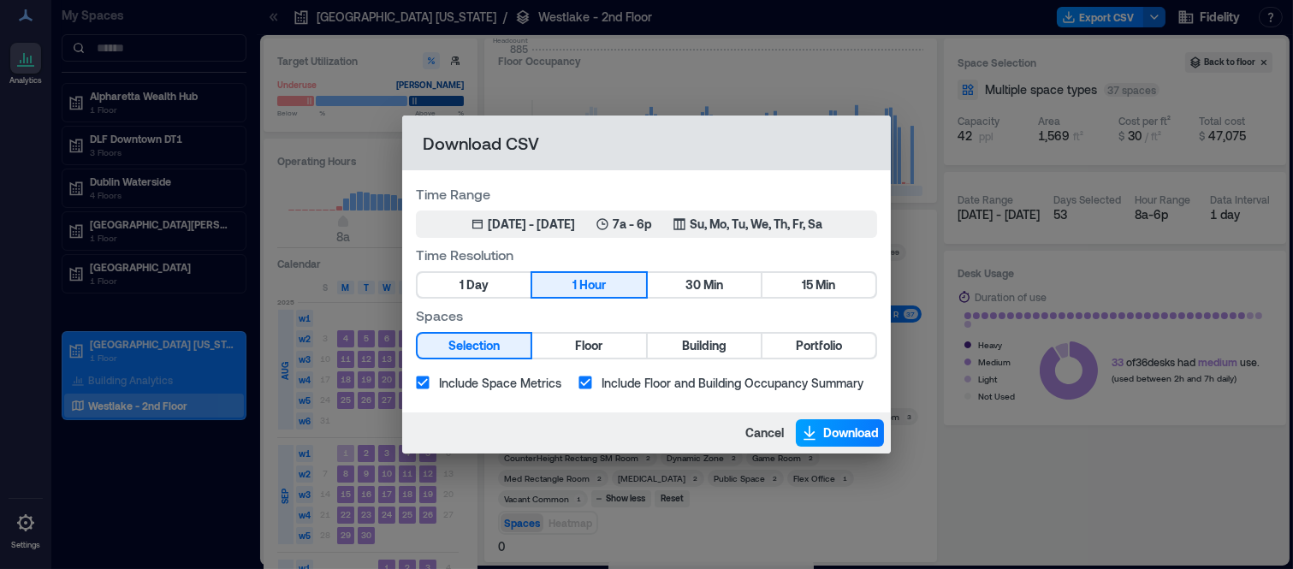
click at [819, 437] on button "Download" at bounding box center [840, 432] width 88 height 27
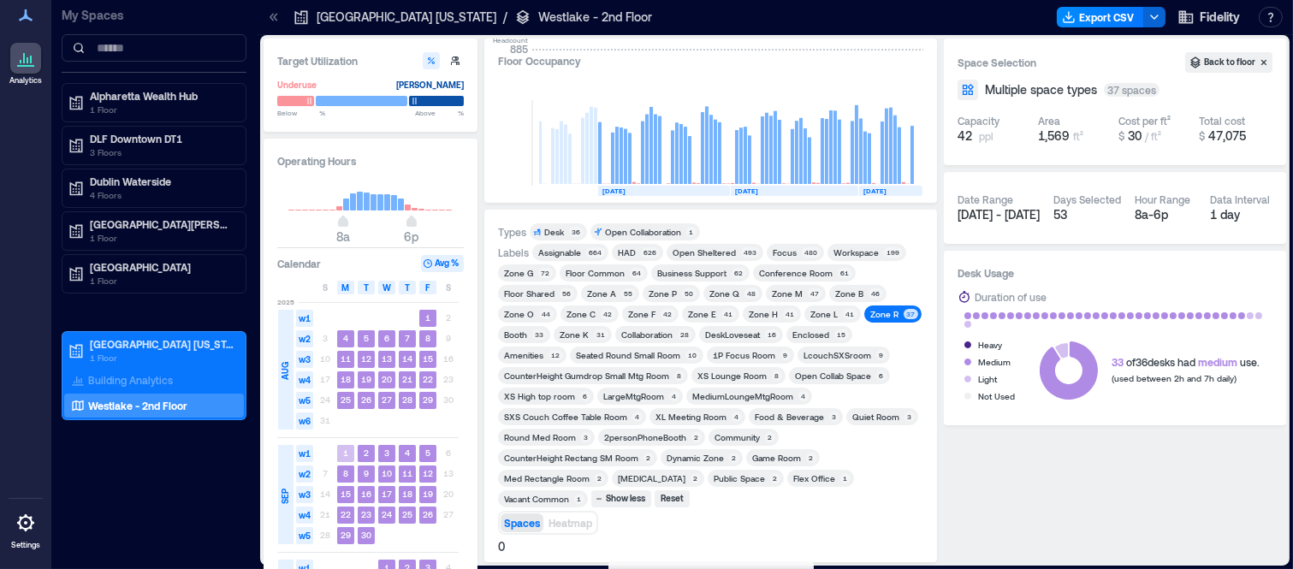
click at [851, 294] on div "Zone B" at bounding box center [849, 294] width 28 height 12
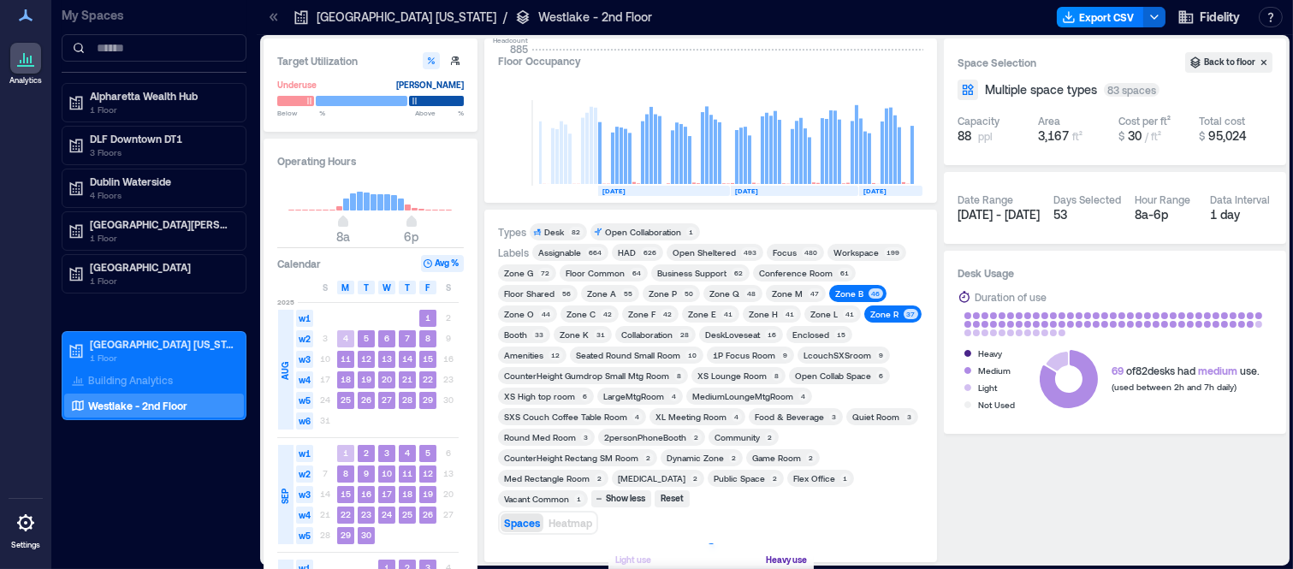
click at [870, 312] on div "Zone R" at bounding box center [884, 314] width 28 height 12
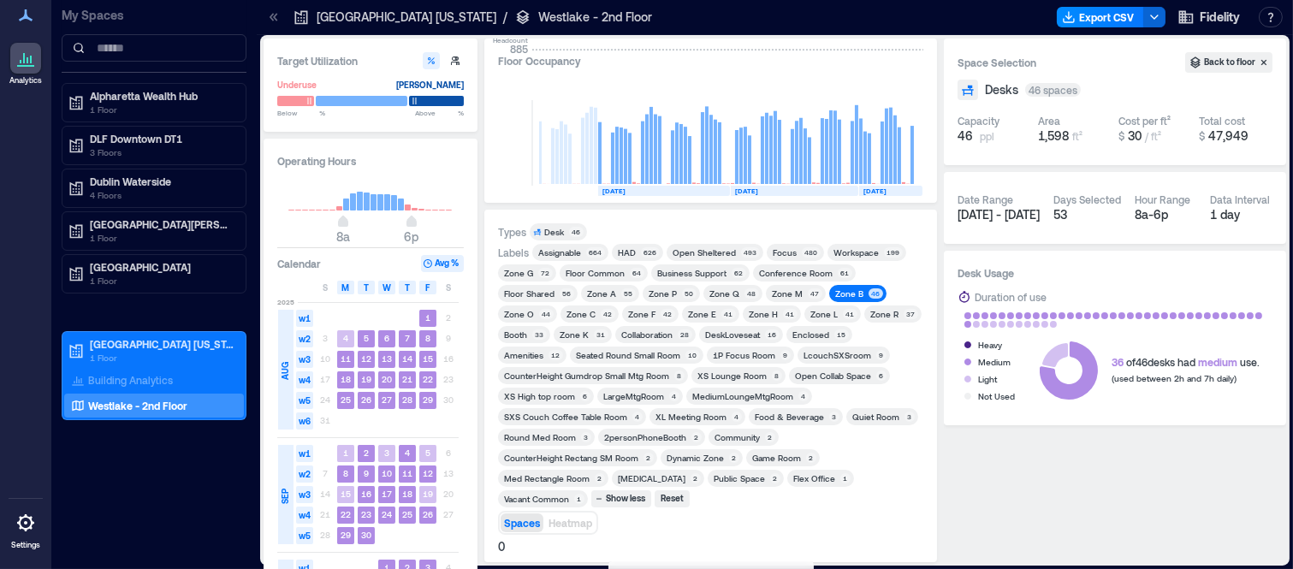
drag, startPoint x: 731, startPoint y: 294, endPoint x: 723, endPoint y: 323, distance: 30.1
click at [731, 294] on div "Zone Q" at bounding box center [724, 294] width 30 height 12
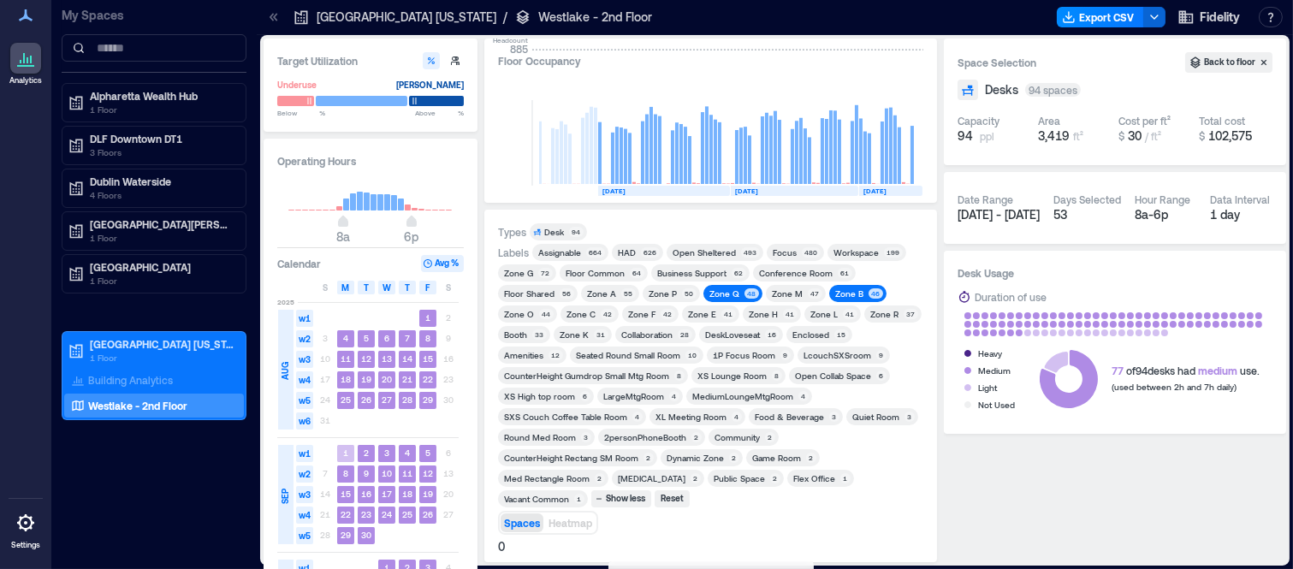
click at [845, 288] on div "Zone B" at bounding box center [849, 294] width 28 height 12
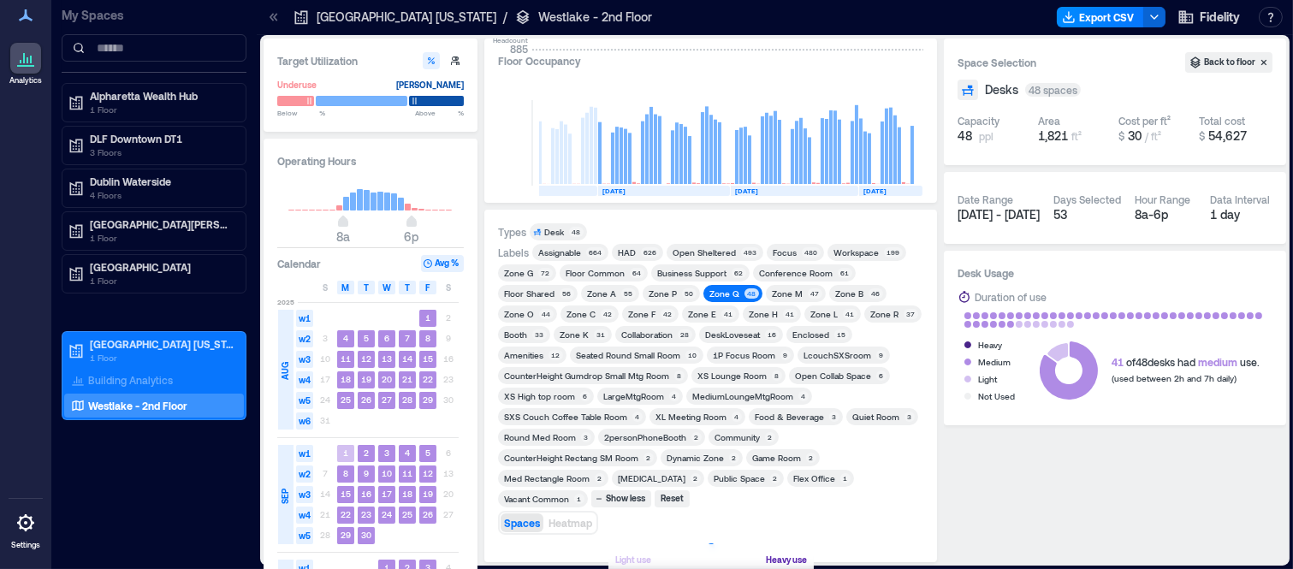
click at [580, 192] on rect at bounding box center [531, 191] width 132 height 10
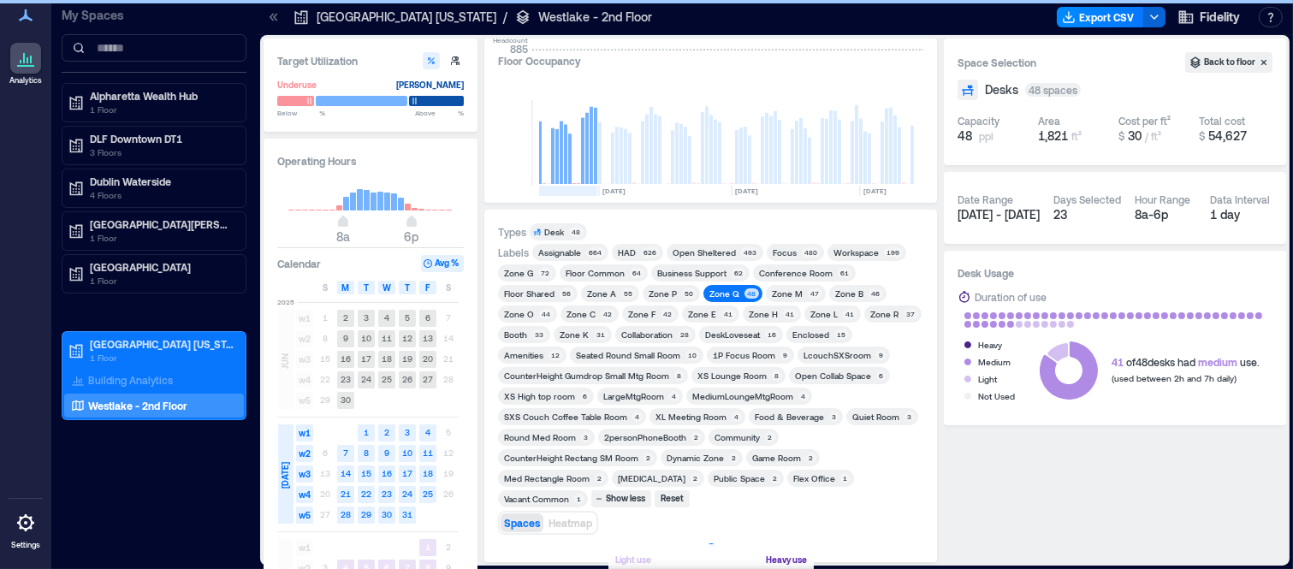
scroll to position [0, 2784]
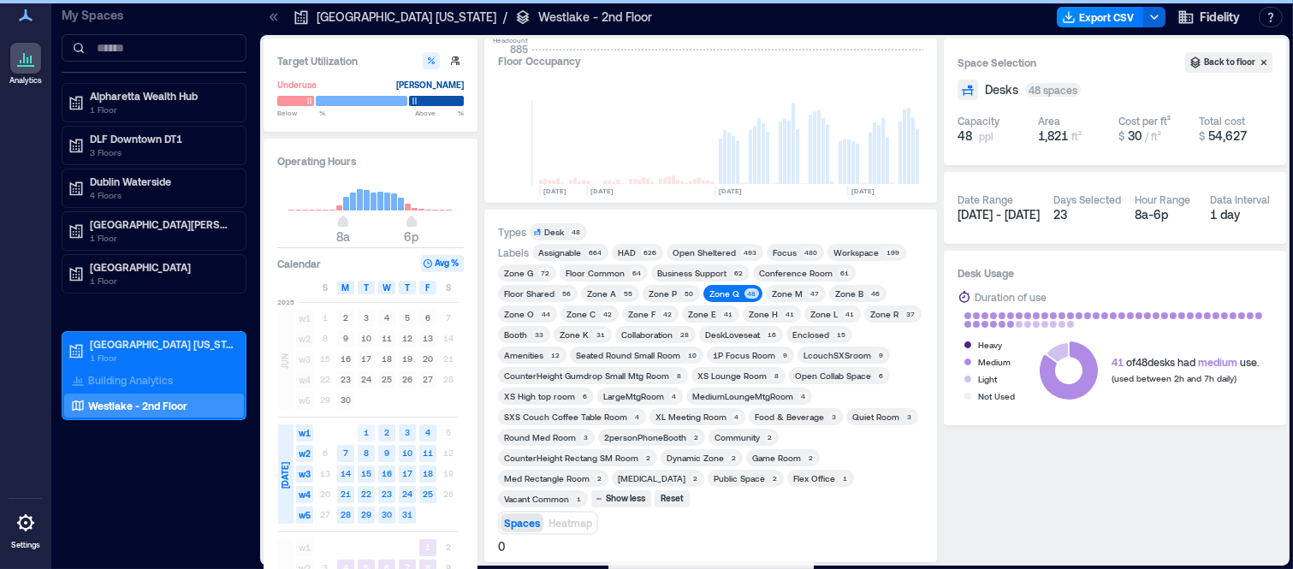
scroll to position [0, 2784]
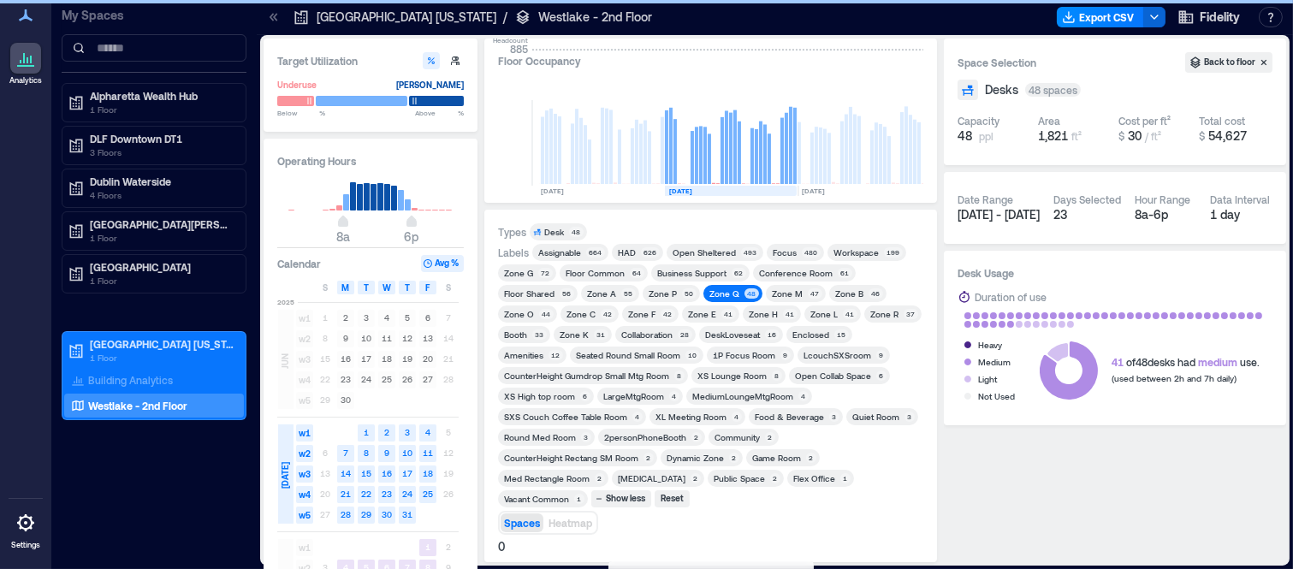
click at [407, 468] on text "17" at bounding box center [407, 473] width 10 height 10
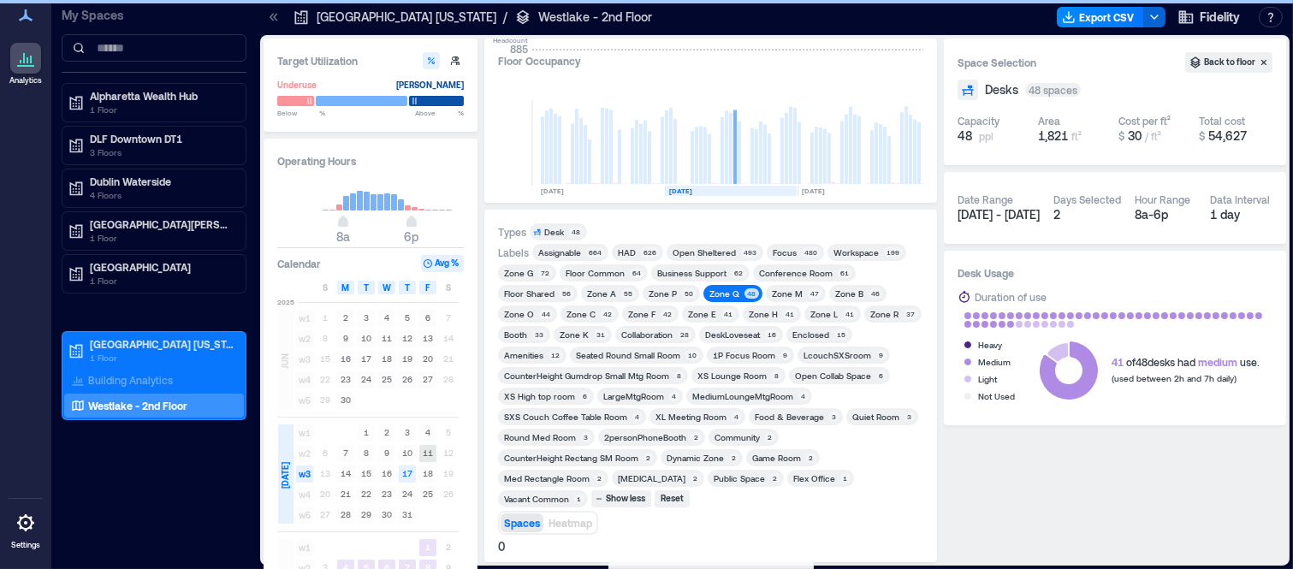
click at [430, 448] on text "11" at bounding box center [428, 453] width 10 height 10
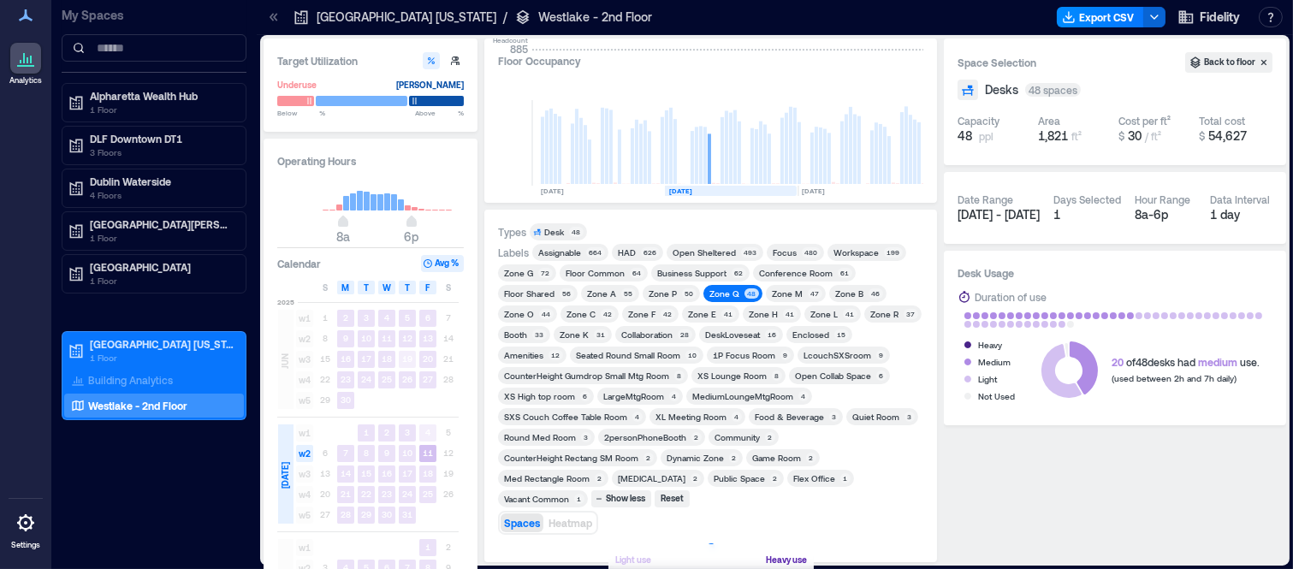
click at [720, 289] on div "Zone Q" at bounding box center [724, 294] width 30 height 12
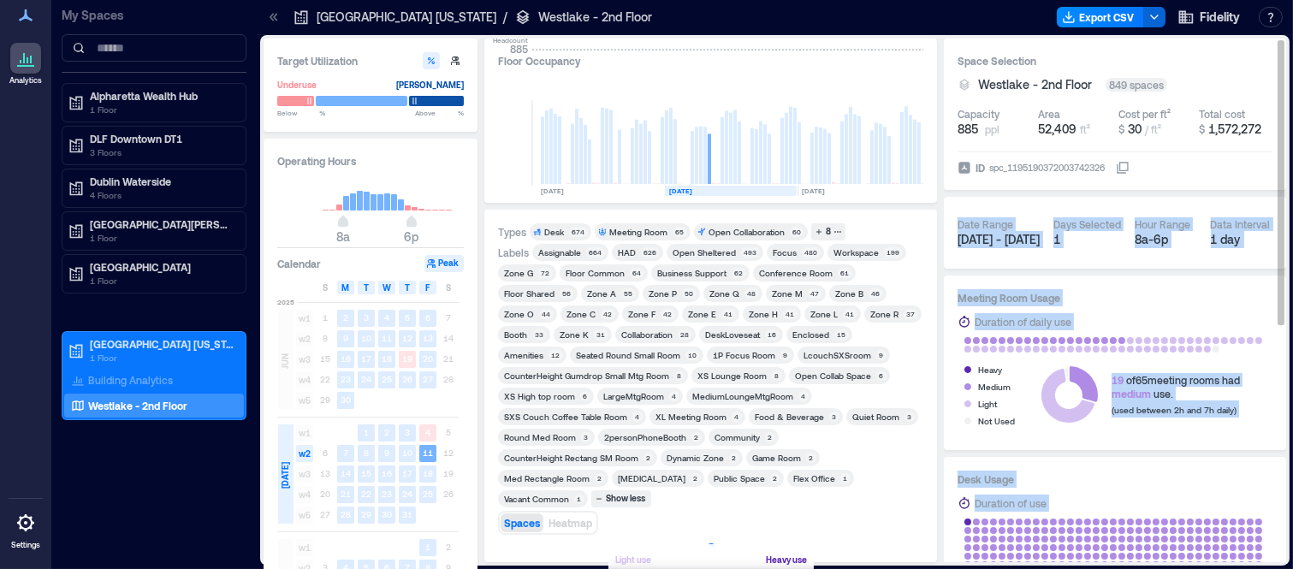
drag, startPoint x: 1284, startPoint y: 150, endPoint x: 1278, endPoint y: 201, distance: 51.7
click at [1278, 201] on div "Space Selection Westlake - 2nd Floor 849 spaces Capacity 885 ppl Area 52,409 ft…" at bounding box center [1115, 301] width 342 height 524
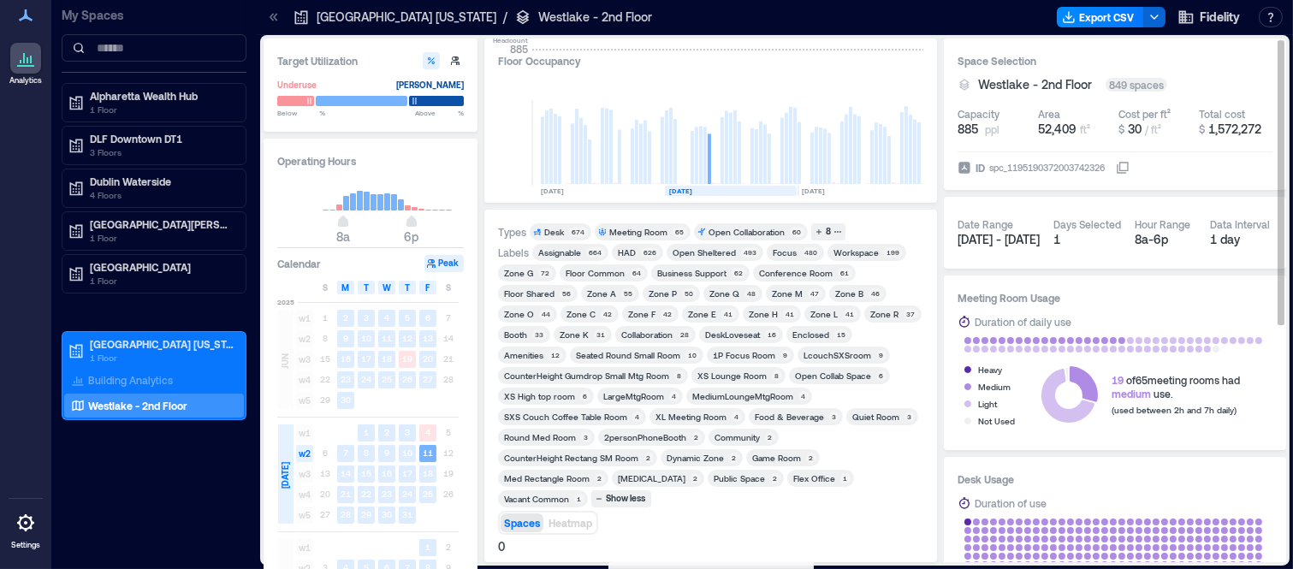
drag, startPoint x: 1284, startPoint y: 202, endPoint x: 1278, endPoint y: 288, distance: 86.6
click at [1278, 288] on div "Space Selection Westlake - 2nd Floor 849 spaces Capacity 885 ppl Area 52,409 ft…" at bounding box center [1115, 301] width 342 height 524
click at [587, 339] on div "Zone K" at bounding box center [574, 335] width 34 height 12
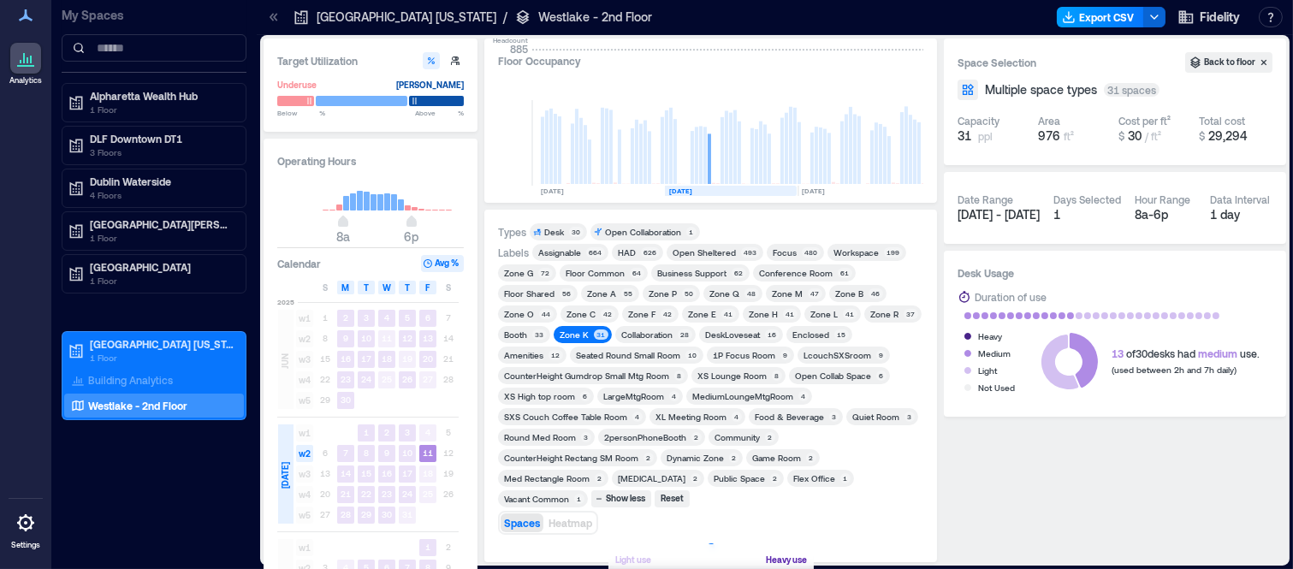
click at [1124, 21] on button "Export CSV" at bounding box center [1100, 17] width 87 height 21
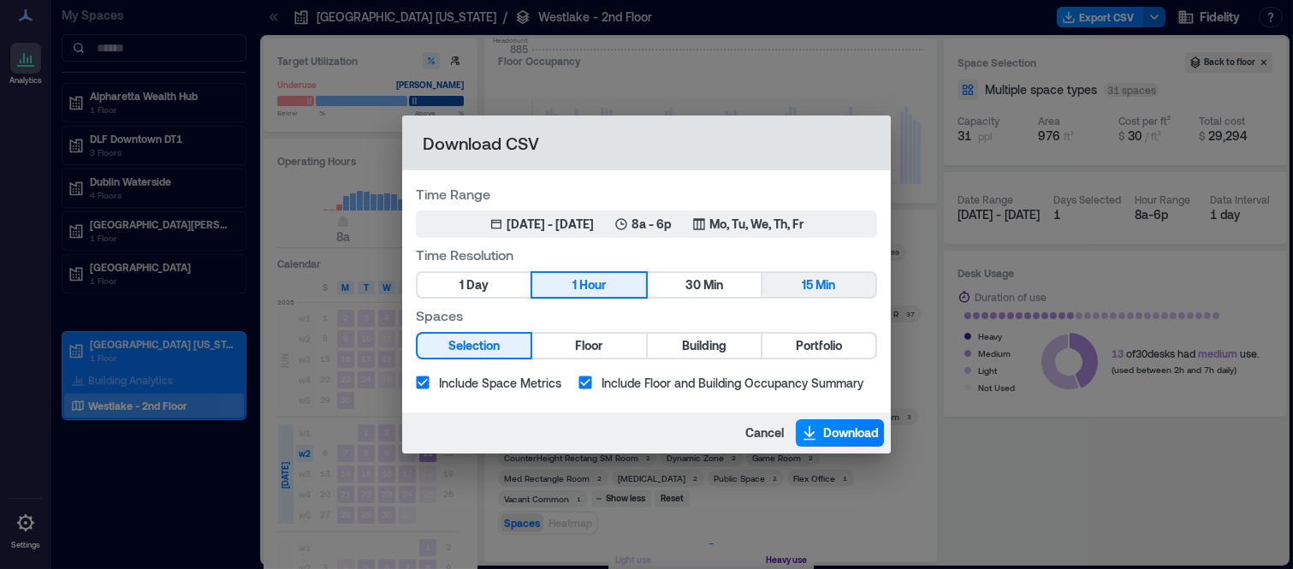
click at [809, 285] on span "15" at bounding box center [807, 285] width 11 height 21
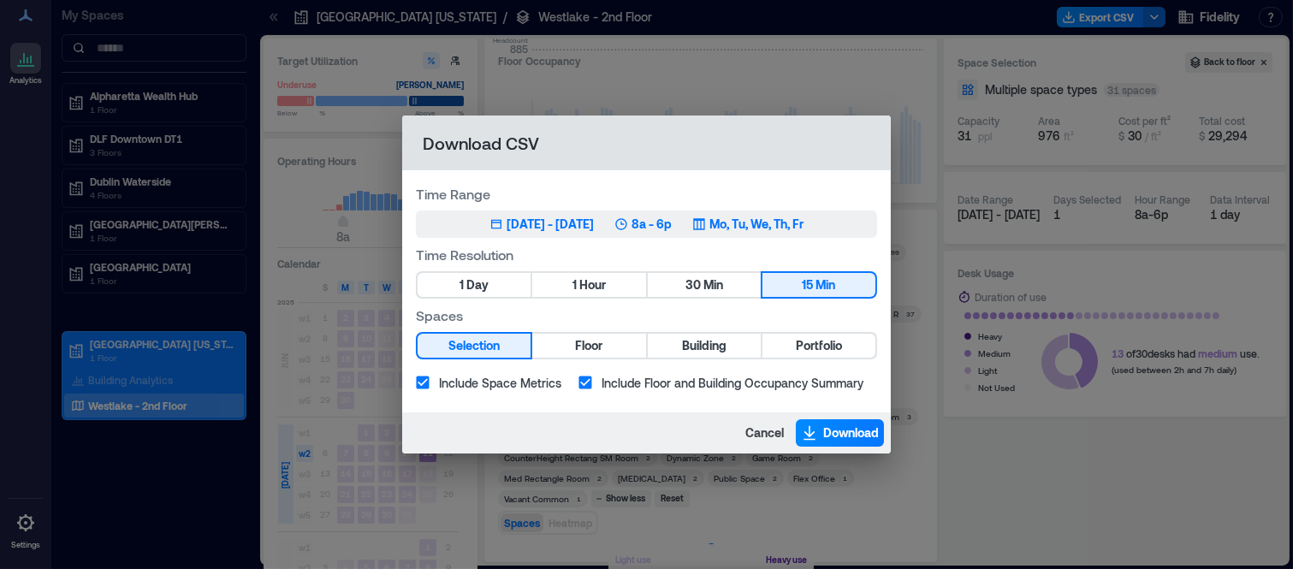
click at [588, 226] on div "Jul 15, 2025 - Oct 14, 2025" at bounding box center [550, 224] width 87 height 17
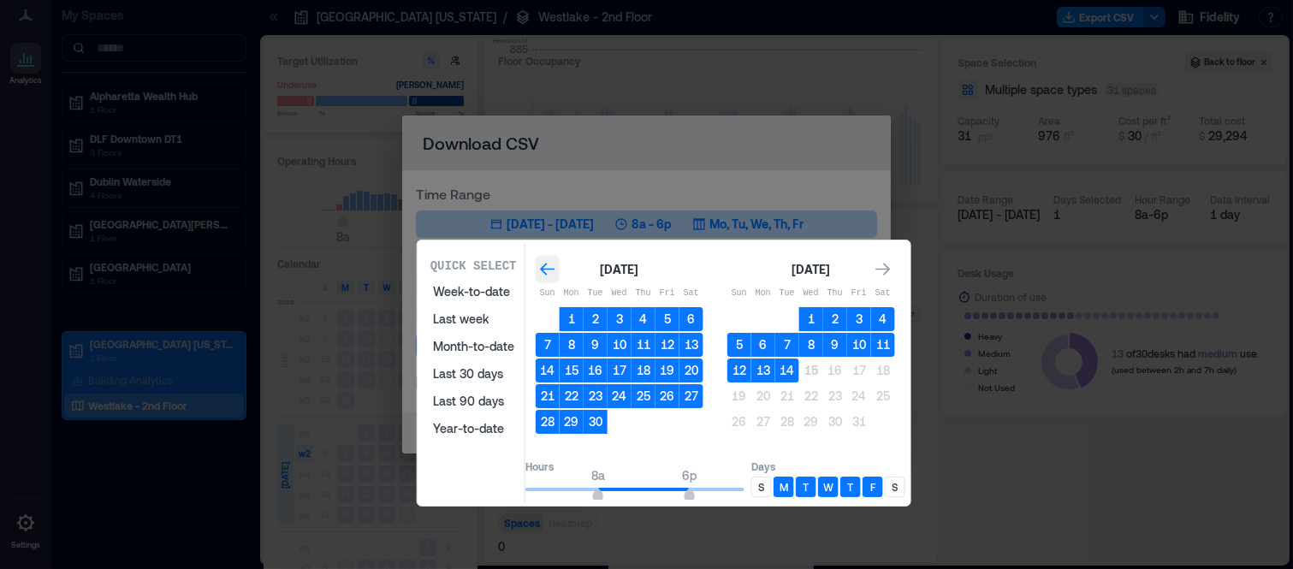
click at [556, 272] on icon "Go to previous month" at bounding box center [547, 269] width 17 height 17
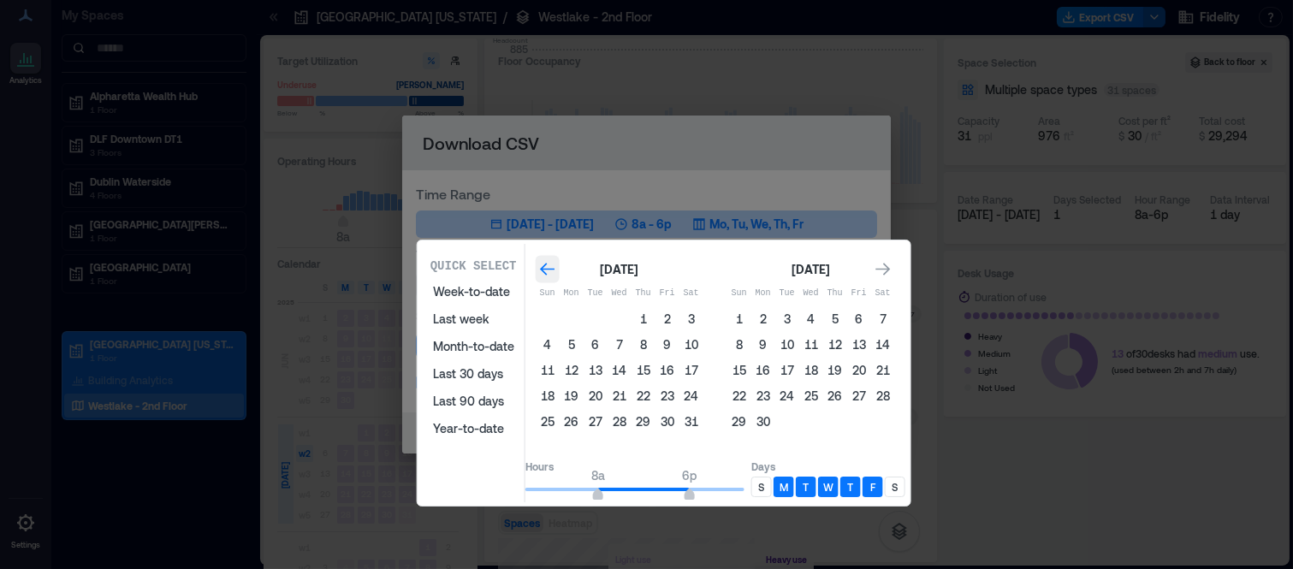
click at [556, 272] on icon "Go to previous month" at bounding box center [547, 269] width 17 height 17
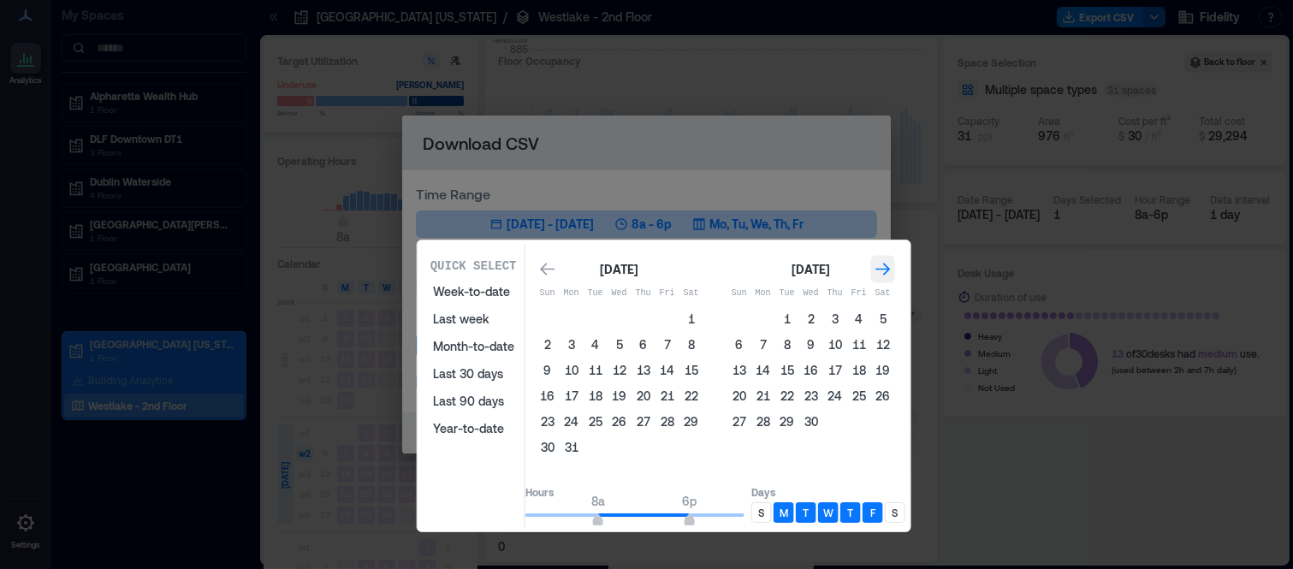
click at [892, 269] on icon "Go to next month" at bounding box center [883, 269] width 17 height 17
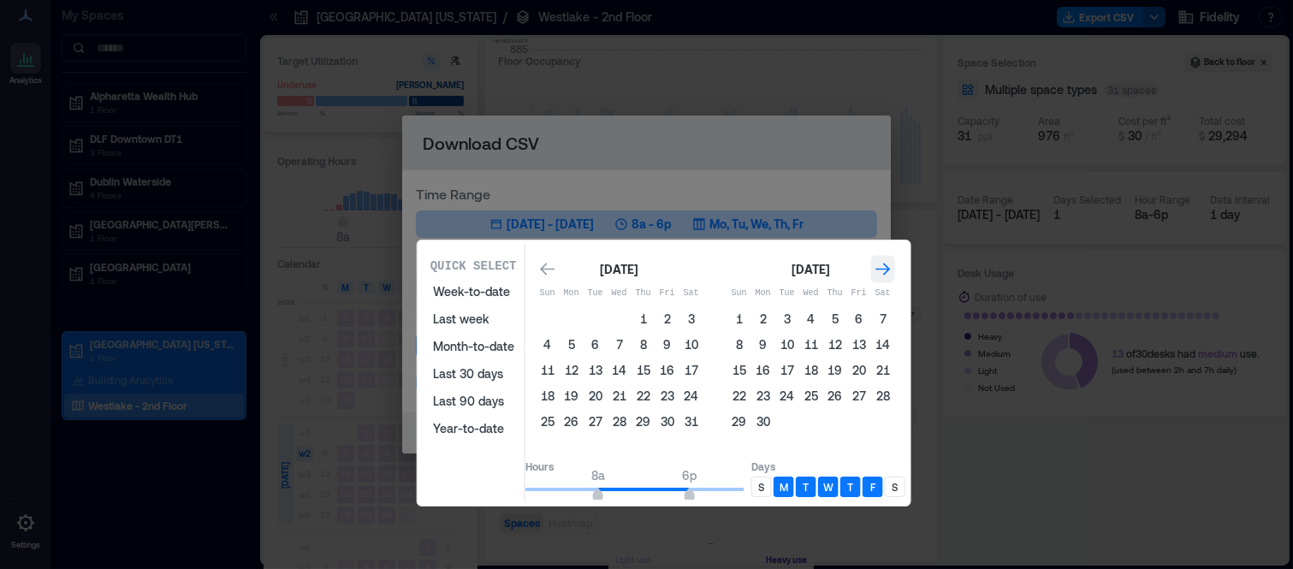
click at [892, 269] on icon "Go to next month" at bounding box center [883, 269] width 17 height 17
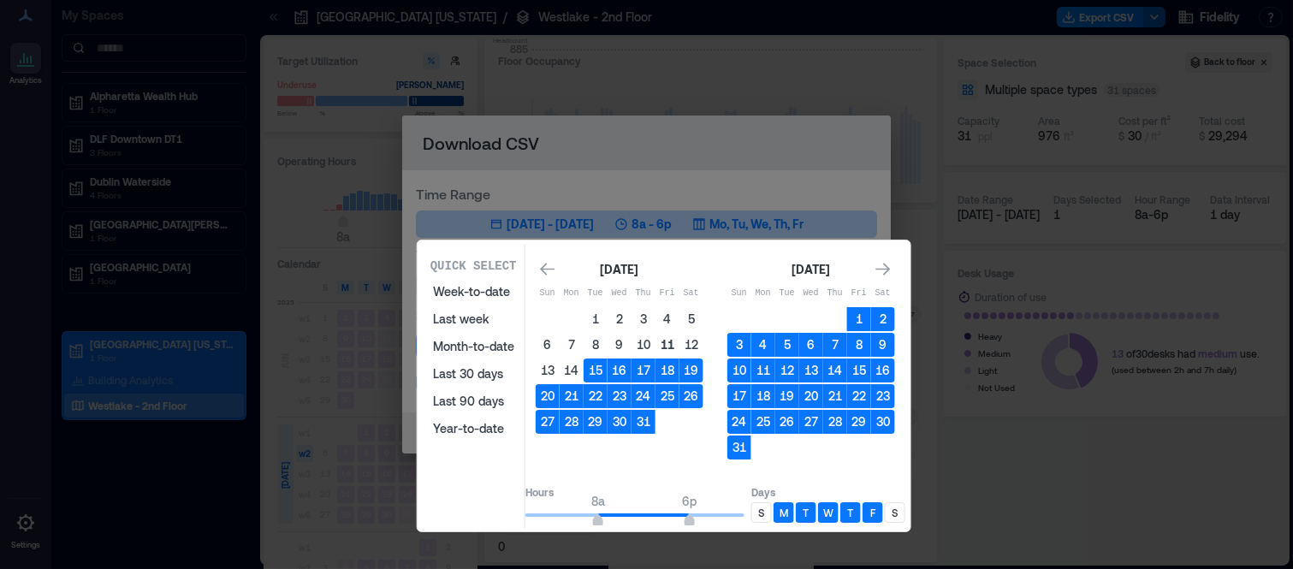
click at [679, 344] on button "11" at bounding box center [667, 345] width 24 height 24
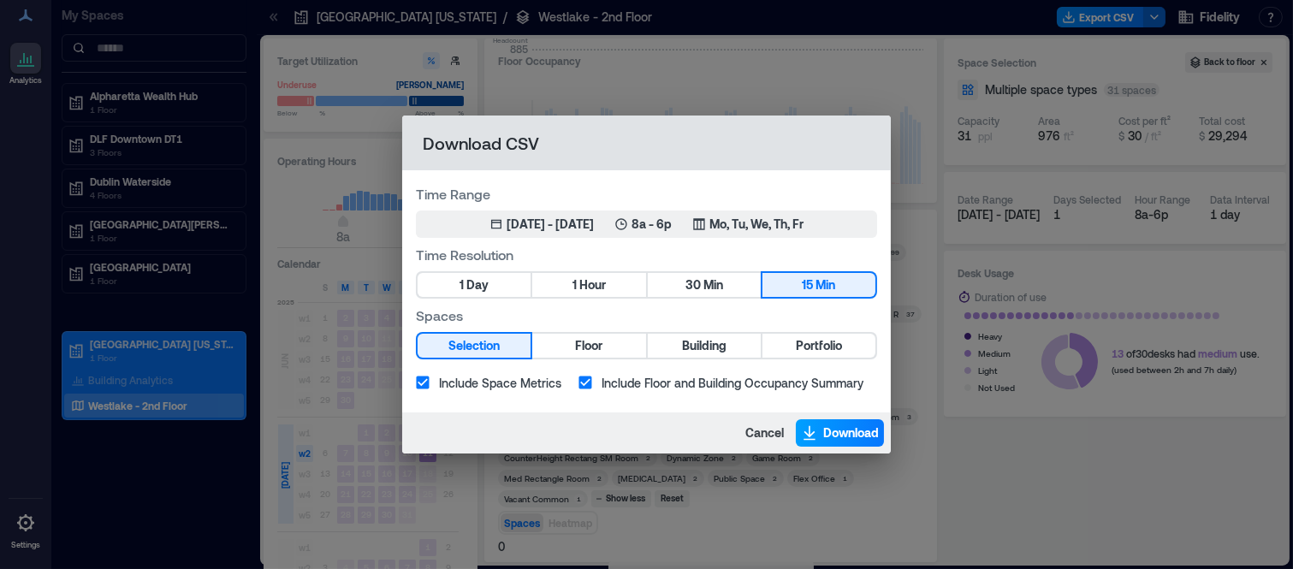
click at [825, 431] on span "Download" at bounding box center [851, 432] width 56 height 17
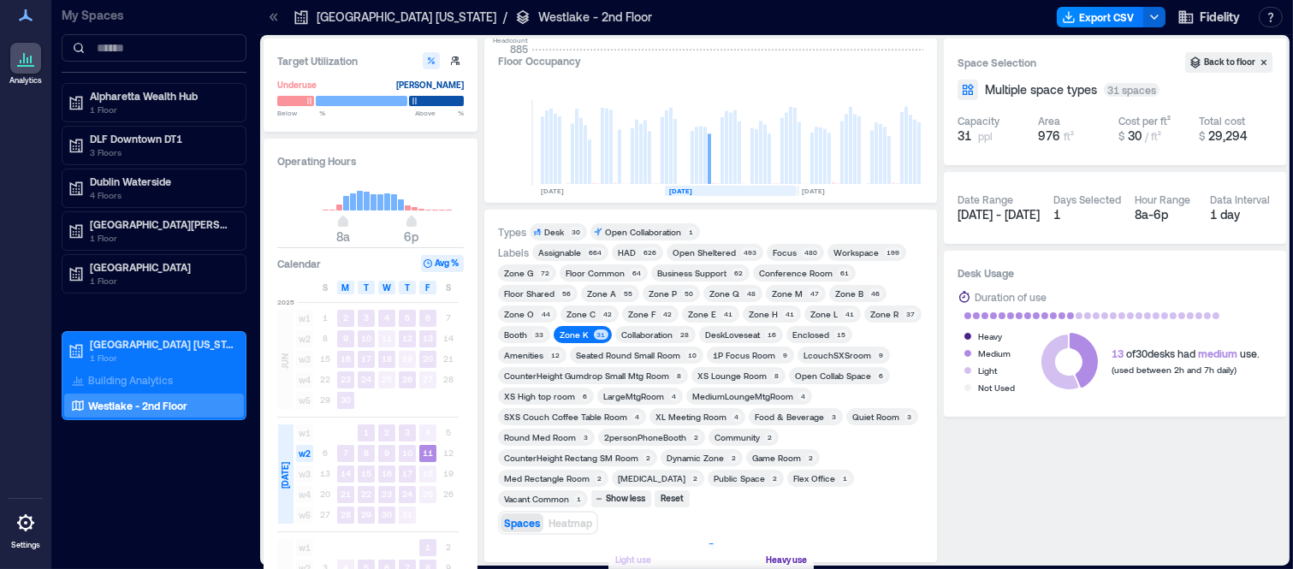
click at [827, 312] on div "Zone L" at bounding box center [823, 314] width 27 height 12
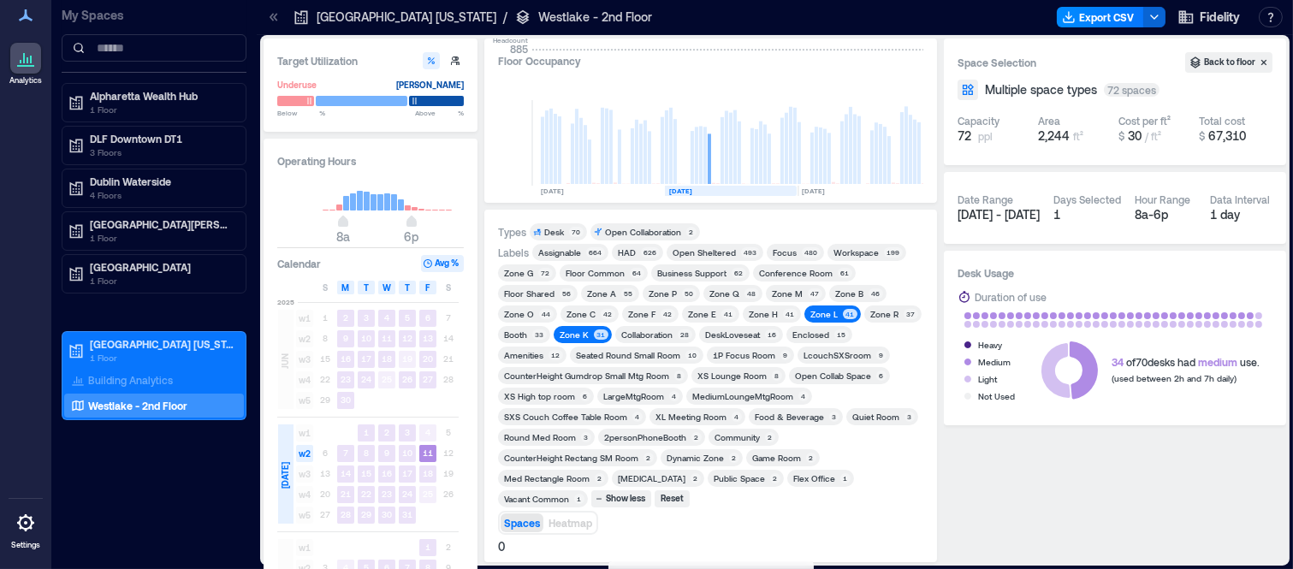
click at [578, 337] on div "Zone K" at bounding box center [574, 335] width 29 height 12
click at [794, 294] on div "Zone M" at bounding box center [787, 294] width 31 height 12
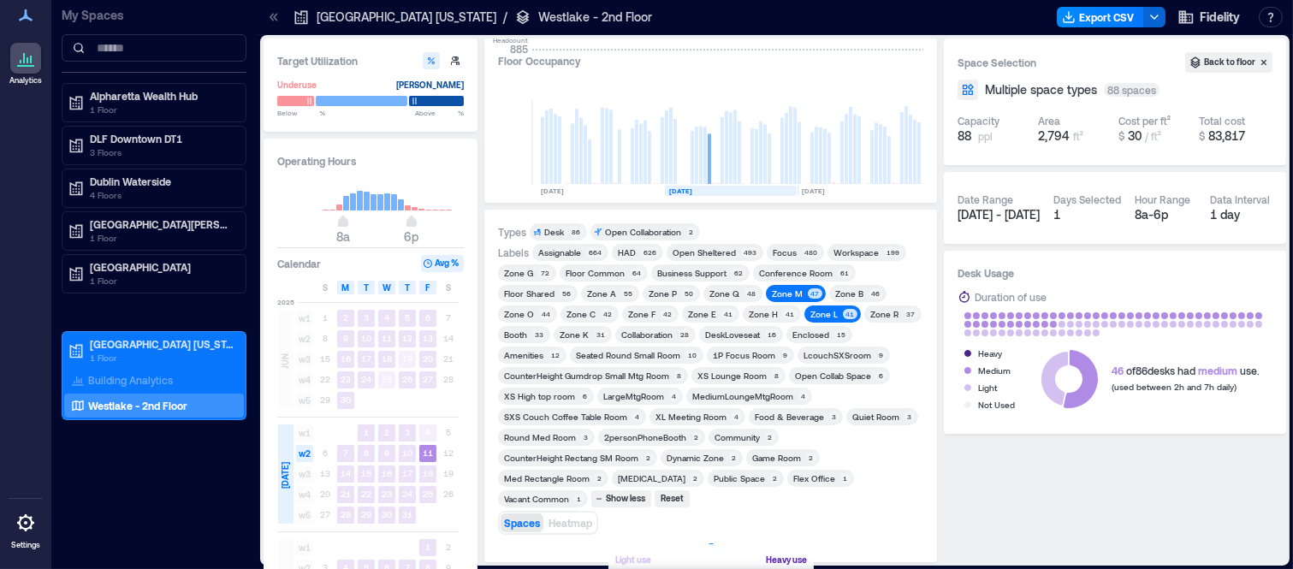
click at [527, 313] on div "Zone O" at bounding box center [519, 314] width 30 height 12
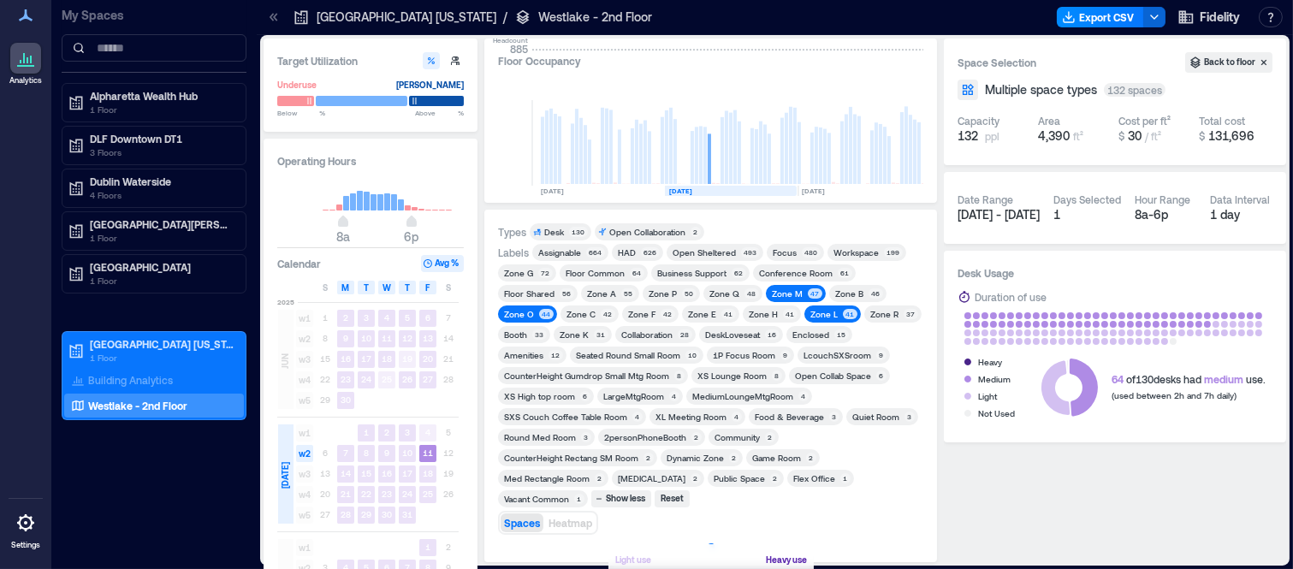
click at [673, 294] on div "Zone P" at bounding box center [662, 294] width 33 height 12
click at [717, 296] on div "Zone Q" at bounding box center [724, 294] width 30 height 12
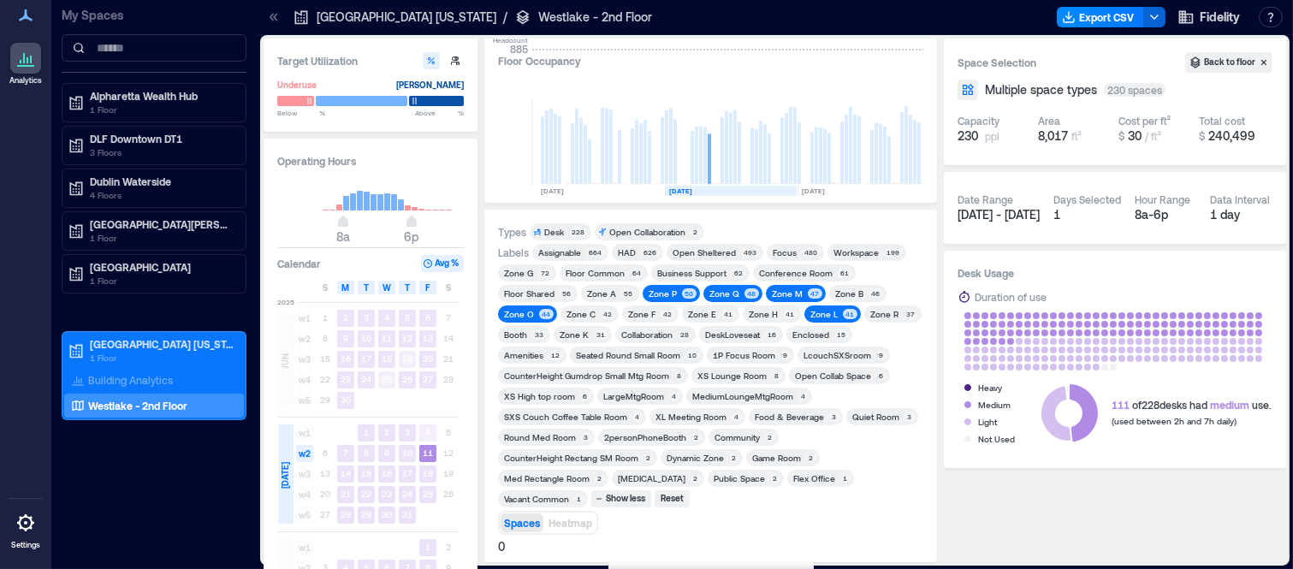
click at [884, 310] on div "Zone R" at bounding box center [884, 314] width 28 height 12
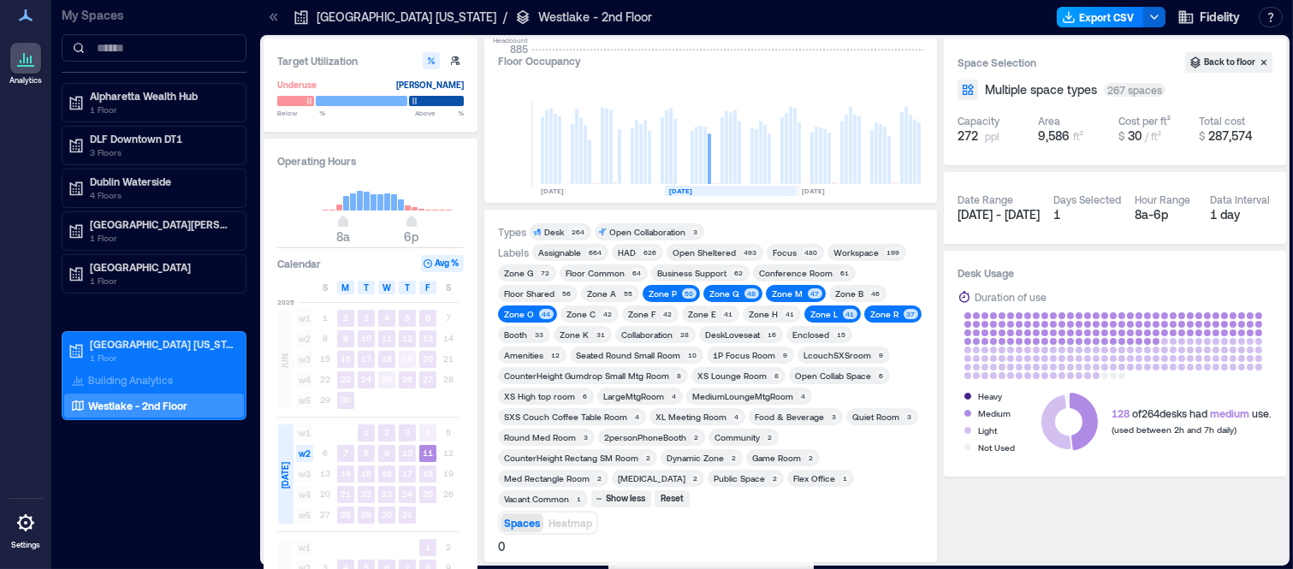
click at [1096, 21] on button "Export CSV" at bounding box center [1100, 17] width 87 height 21
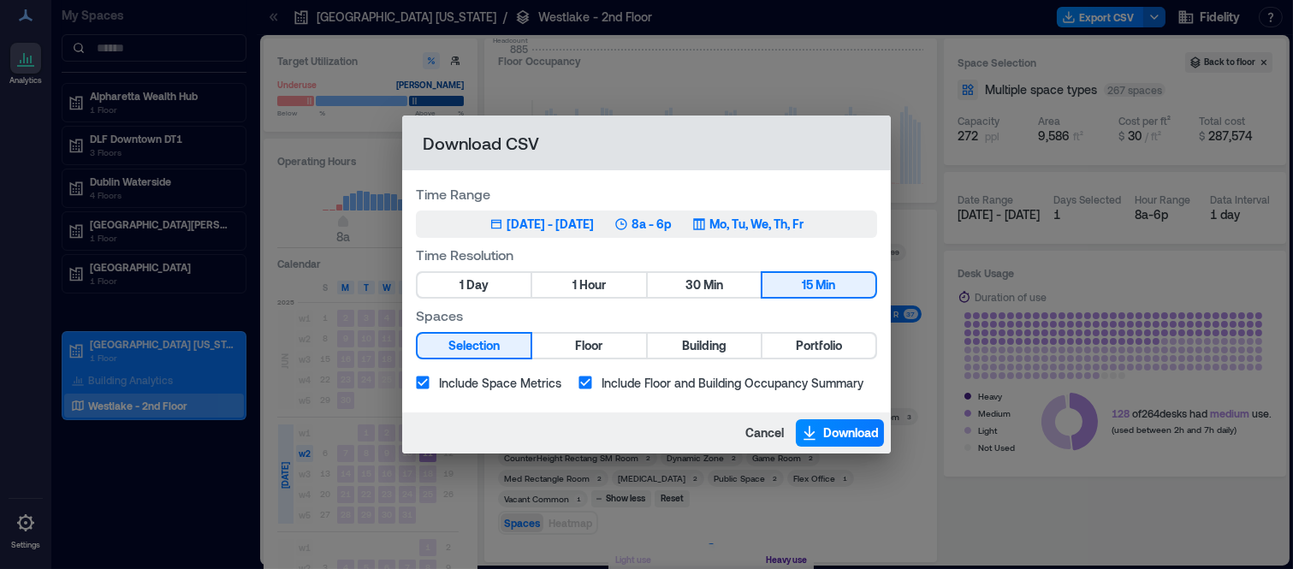
click at [540, 227] on div "Jul 15, 2025 - Oct 14, 2025" at bounding box center [550, 224] width 87 height 17
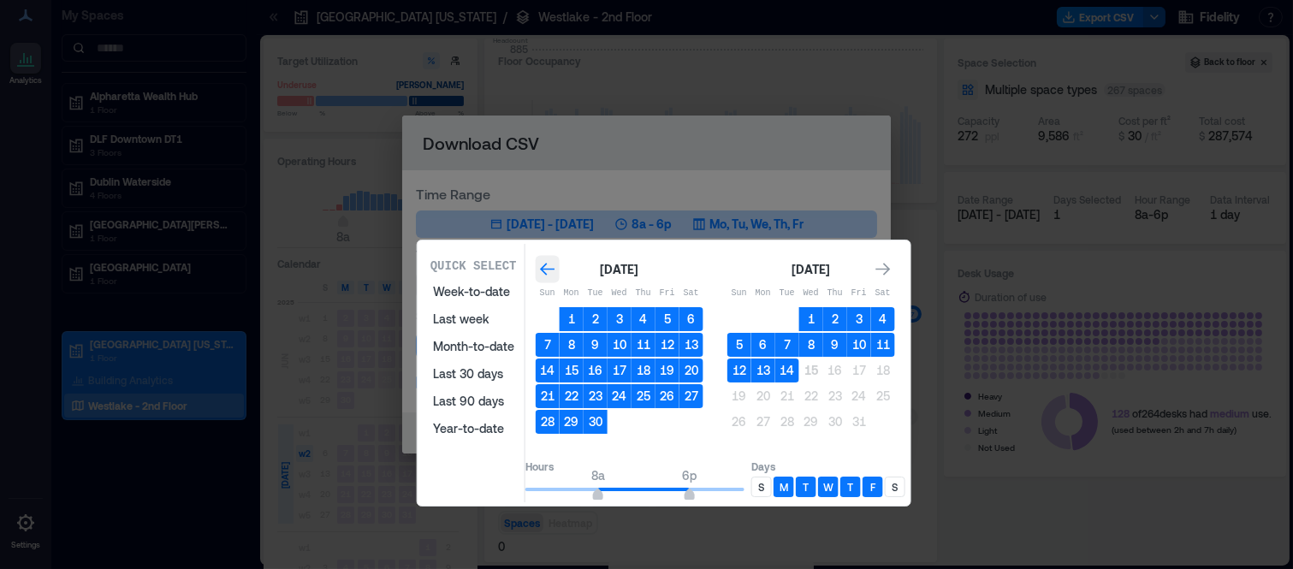
click at [556, 275] on icon "Go to previous month" at bounding box center [547, 269] width 17 height 17
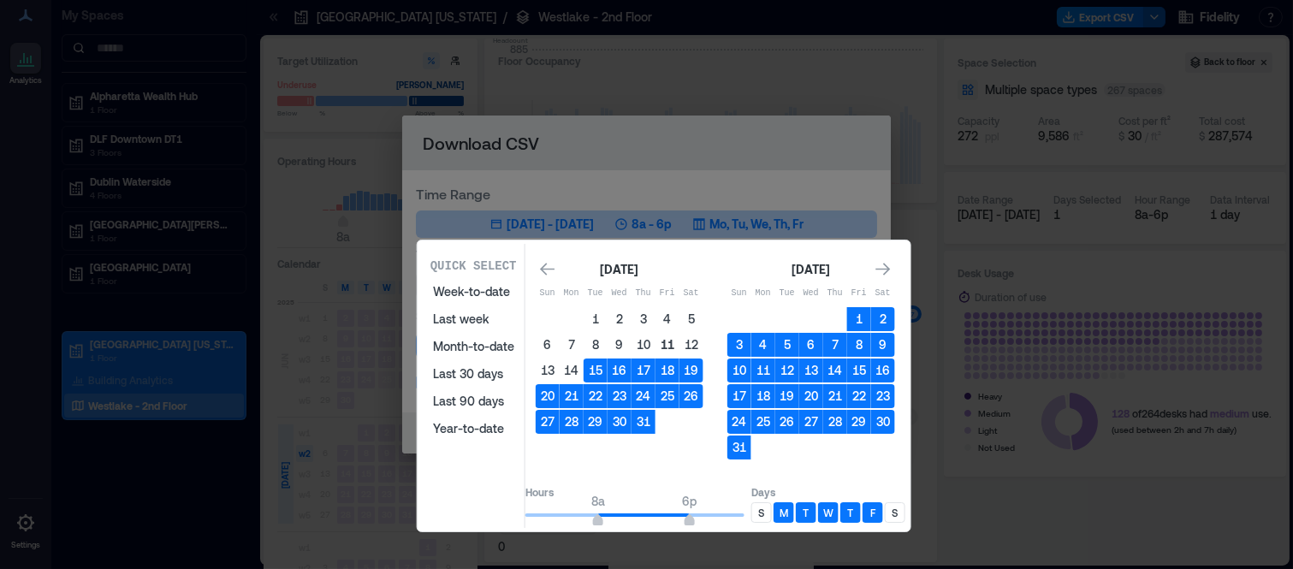
click at [679, 338] on button "11" at bounding box center [667, 345] width 24 height 24
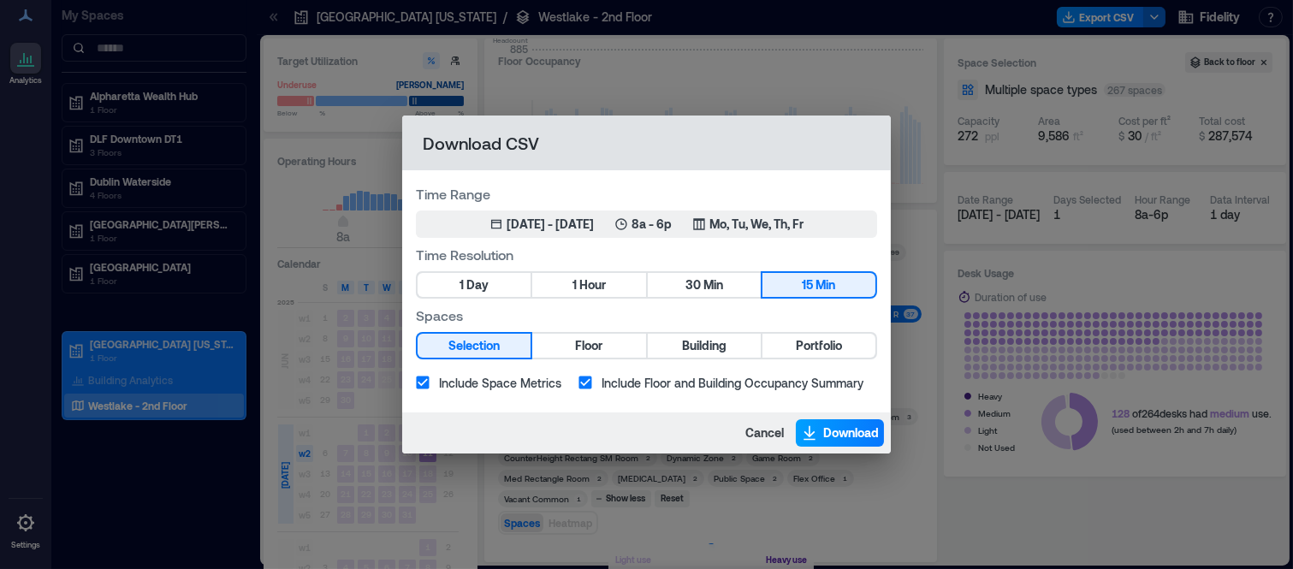
click at [823, 424] on span "Download" at bounding box center [851, 432] width 56 height 17
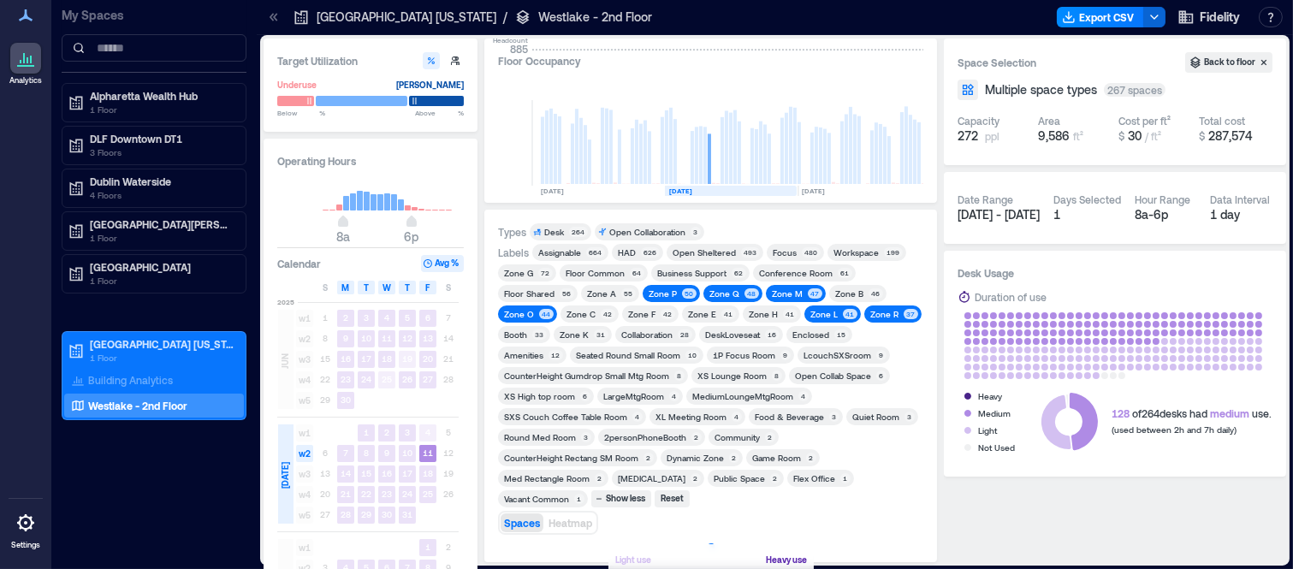
click at [667, 292] on div "Zone P" at bounding box center [663, 294] width 28 height 12
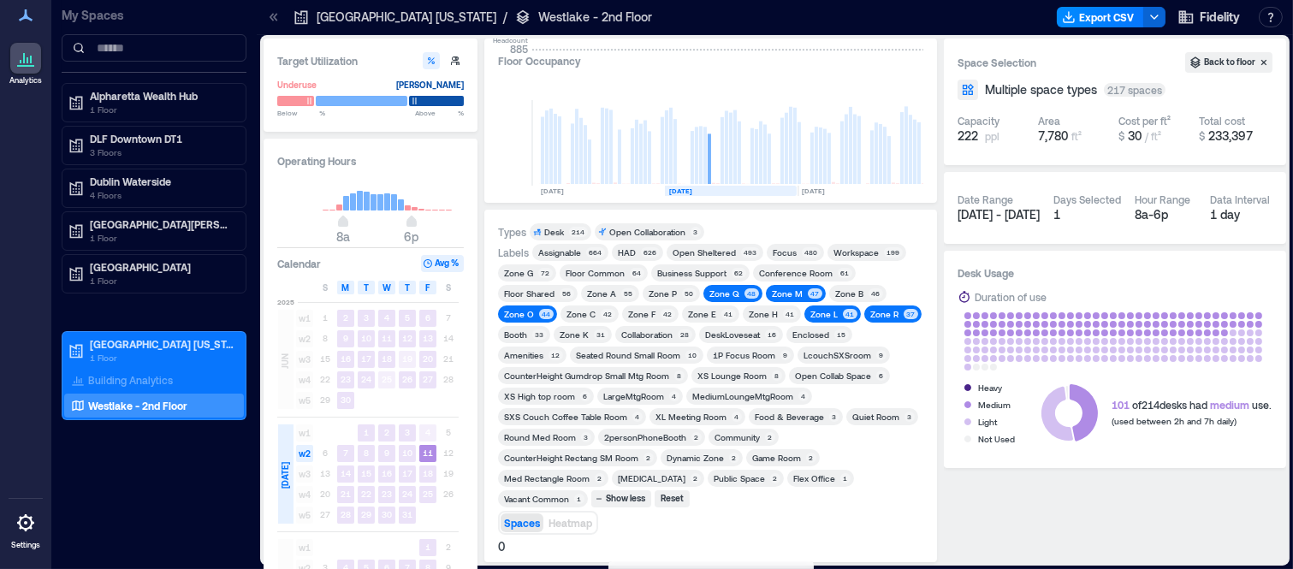
click at [711, 299] on div "Zone Q 48" at bounding box center [732, 293] width 59 height 17
click at [808, 292] on div "47" at bounding box center [815, 293] width 15 height 10
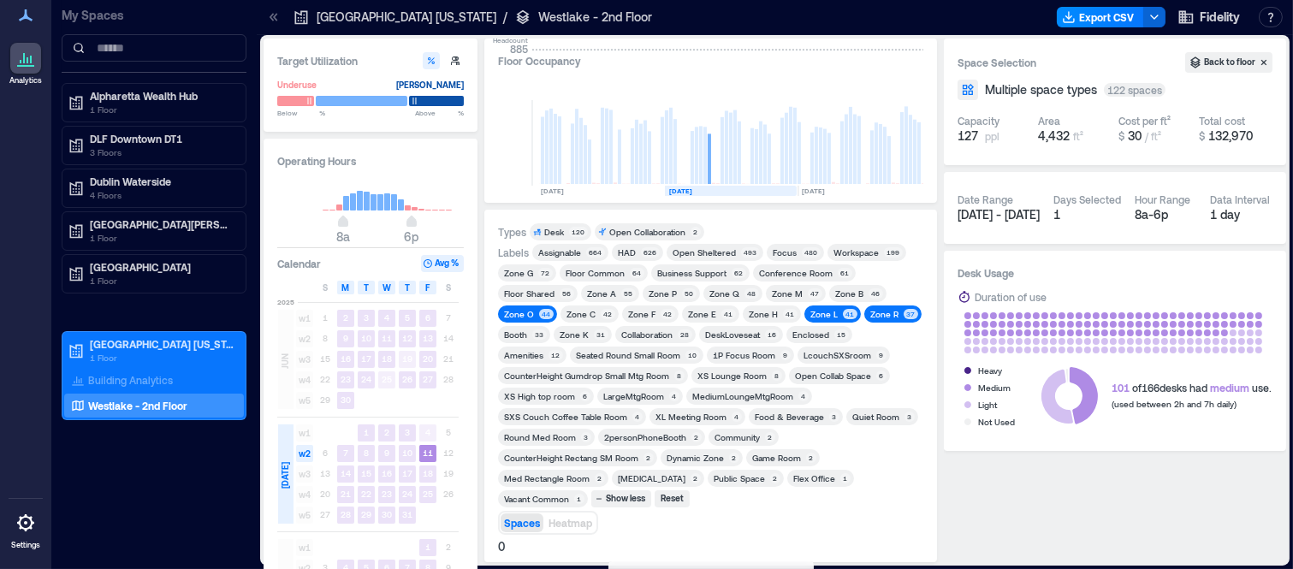
click at [505, 305] on div "Zone O 44" at bounding box center [527, 313] width 59 height 17
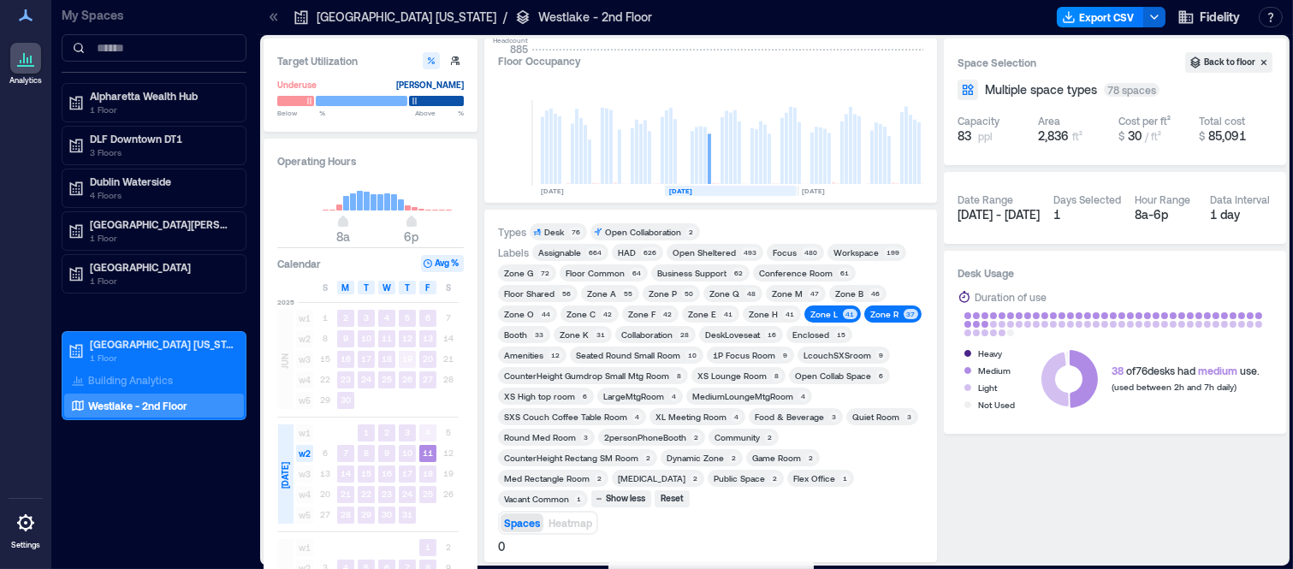
click at [810, 318] on div "Zone L" at bounding box center [823, 314] width 27 height 12
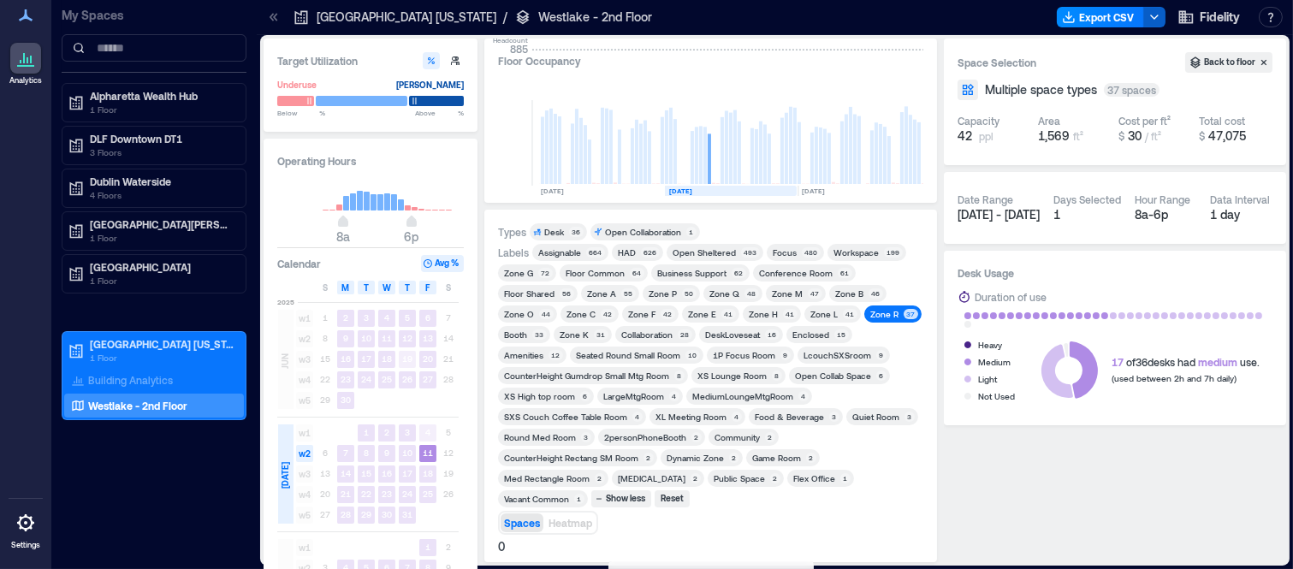
click at [1152, 19] on icon "button" at bounding box center [1154, 17] width 14 height 14
click at [1093, 9] on button "Export CSV" at bounding box center [1100, 17] width 87 height 21
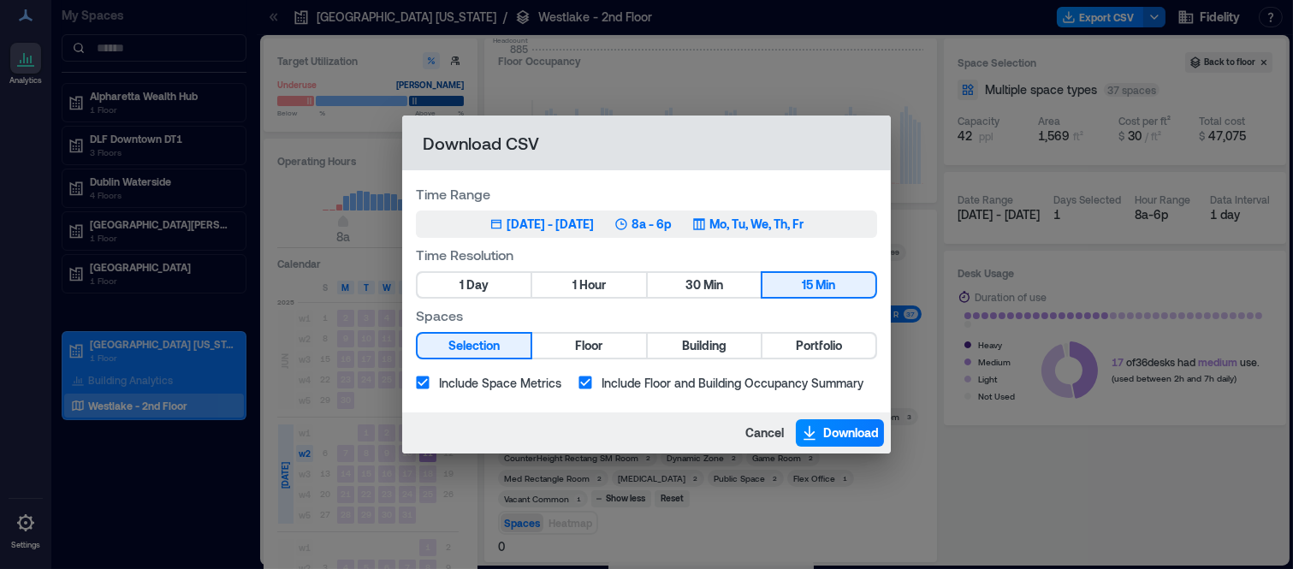
click at [543, 222] on div "Jul 15, 2025 - Oct 14, 2025" at bounding box center [550, 224] width 87 height 17
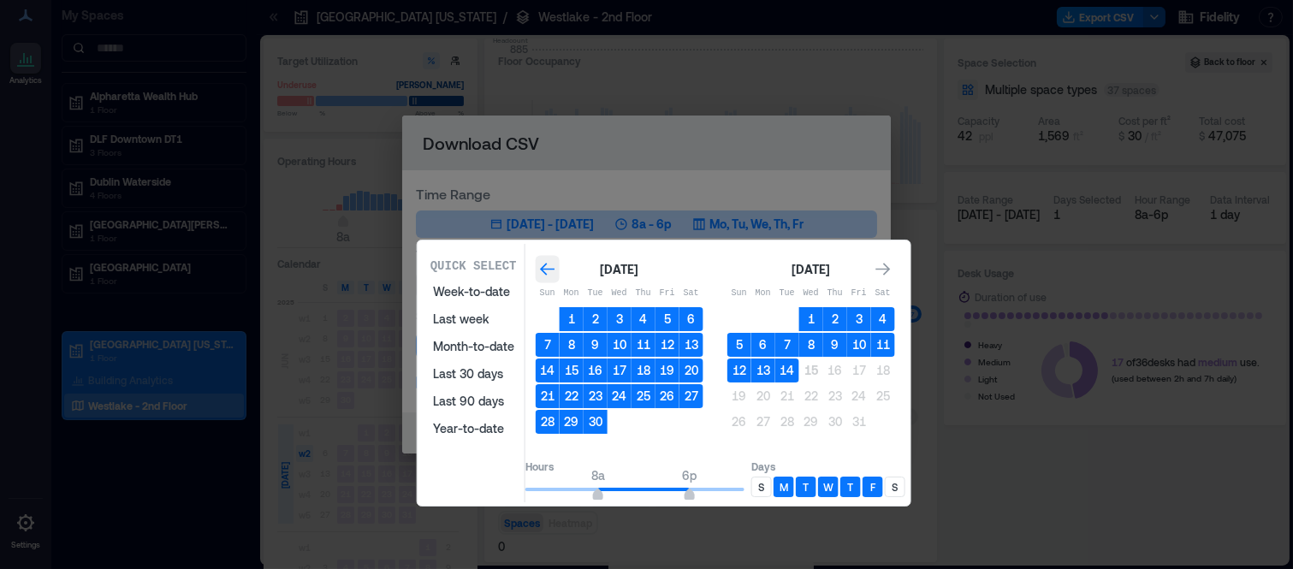
click at [554, 269] on icon "Go to previous month" at bounding box center [547, 269] width 15 height 13
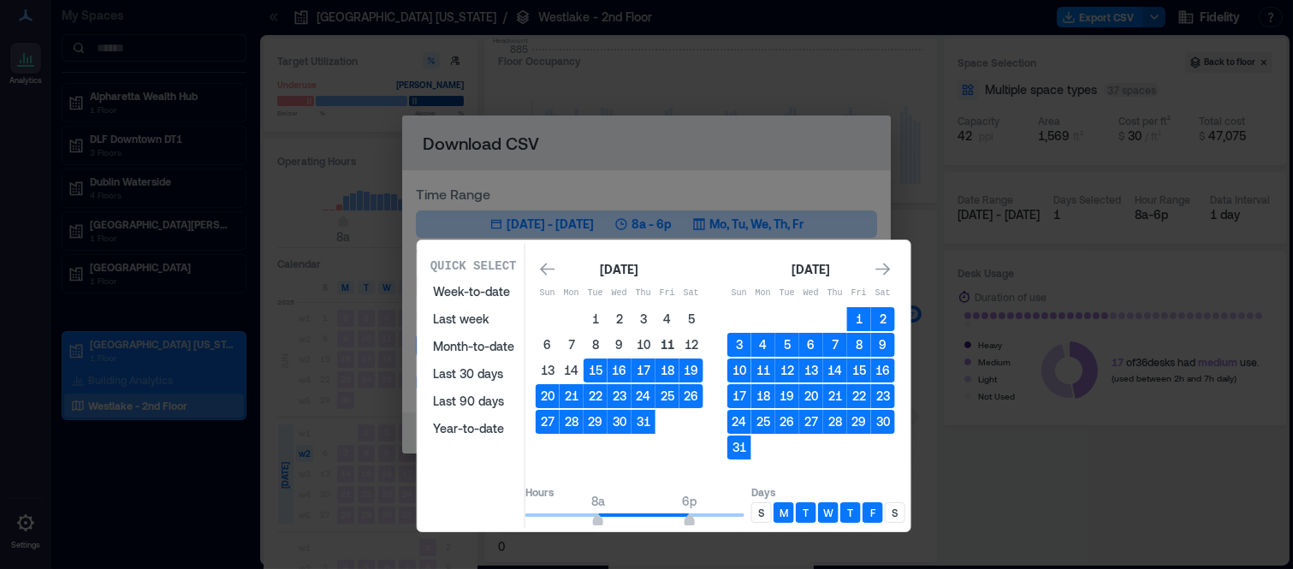
click at [679, 338] on button "11" at bounding box center [667, 345] width 24 height 24
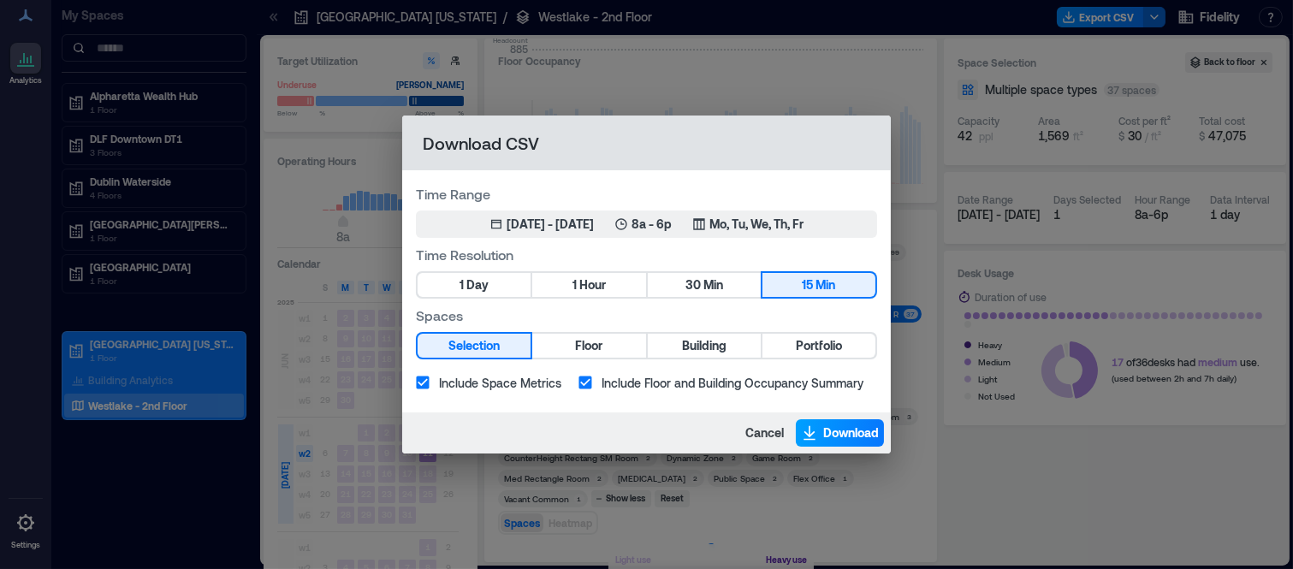
click at [852, 431] on span "Download" at bounding box center [851, 432] width 56 height 17
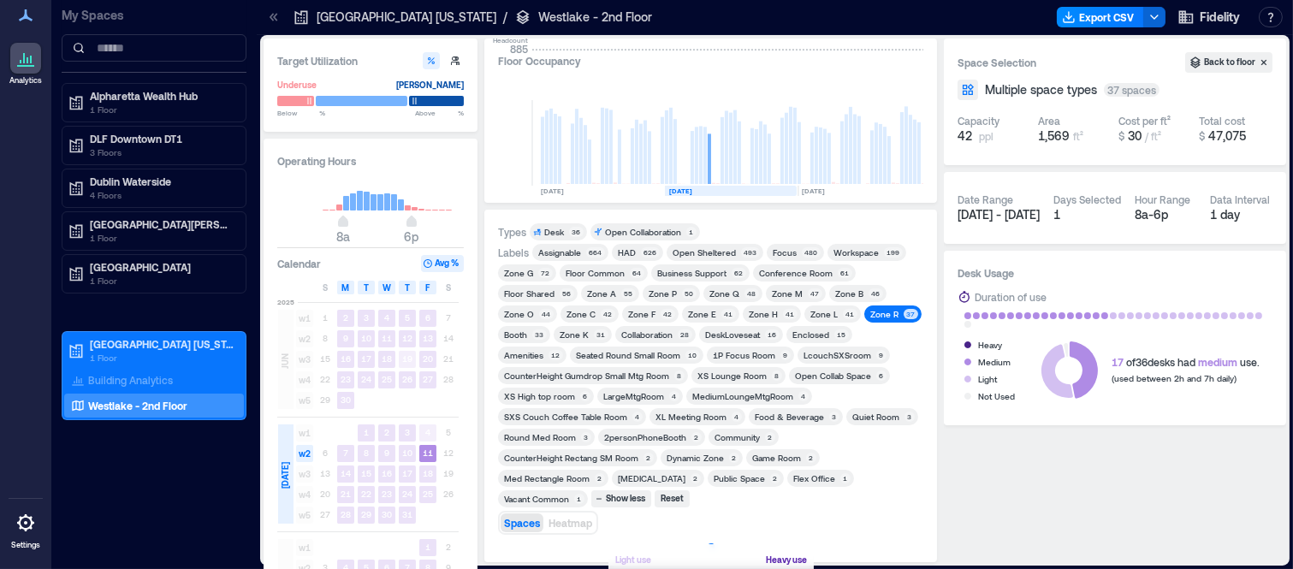
click at [873, 311] on div "Zone R" at bounding box center [884, 314] width 28 height 12
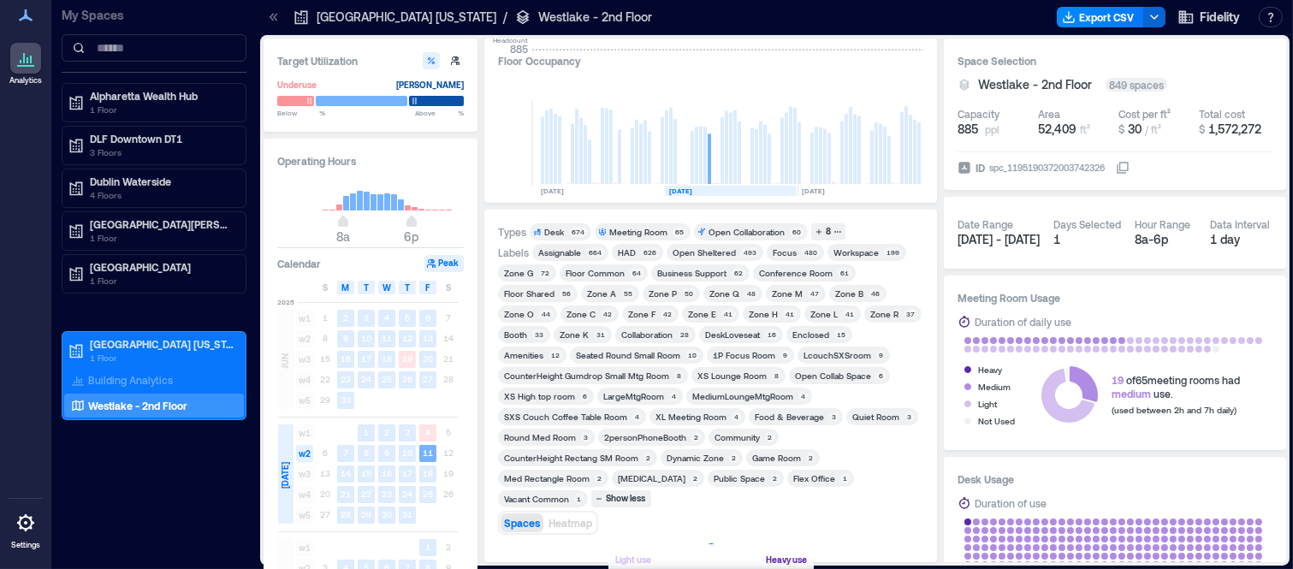
click at [714, 294] on div "Zone Q" at bounding box center [724, 294] width 30 height 12
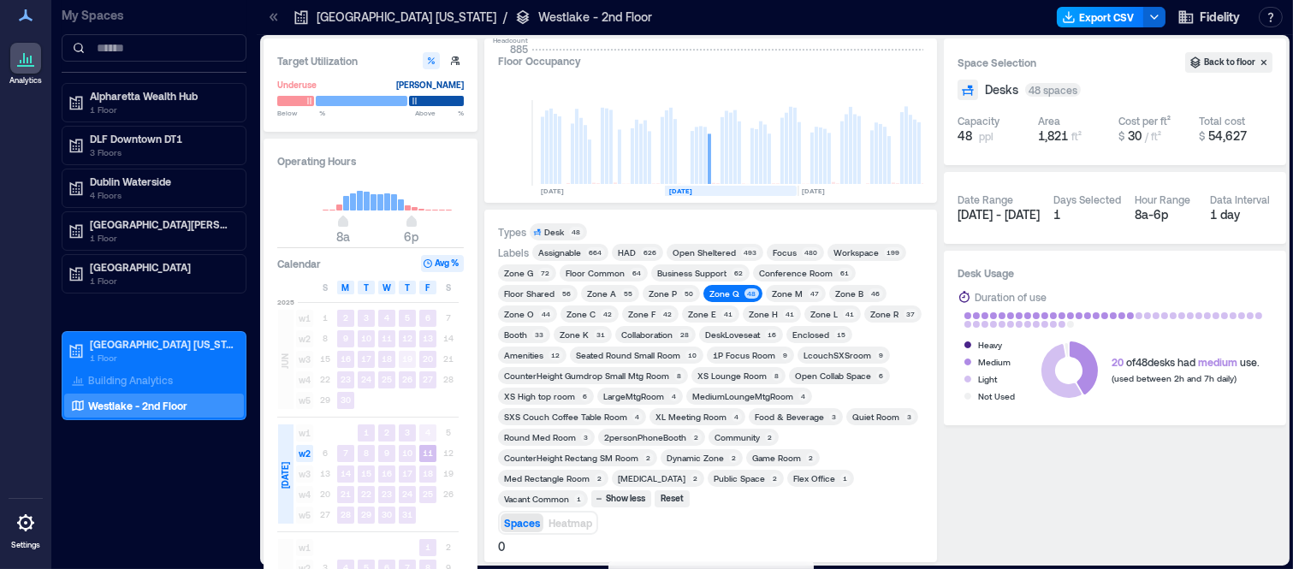
click at [1114, 15] on button "Export CSV" at bounding box center [1100, 17] width 87 height 21
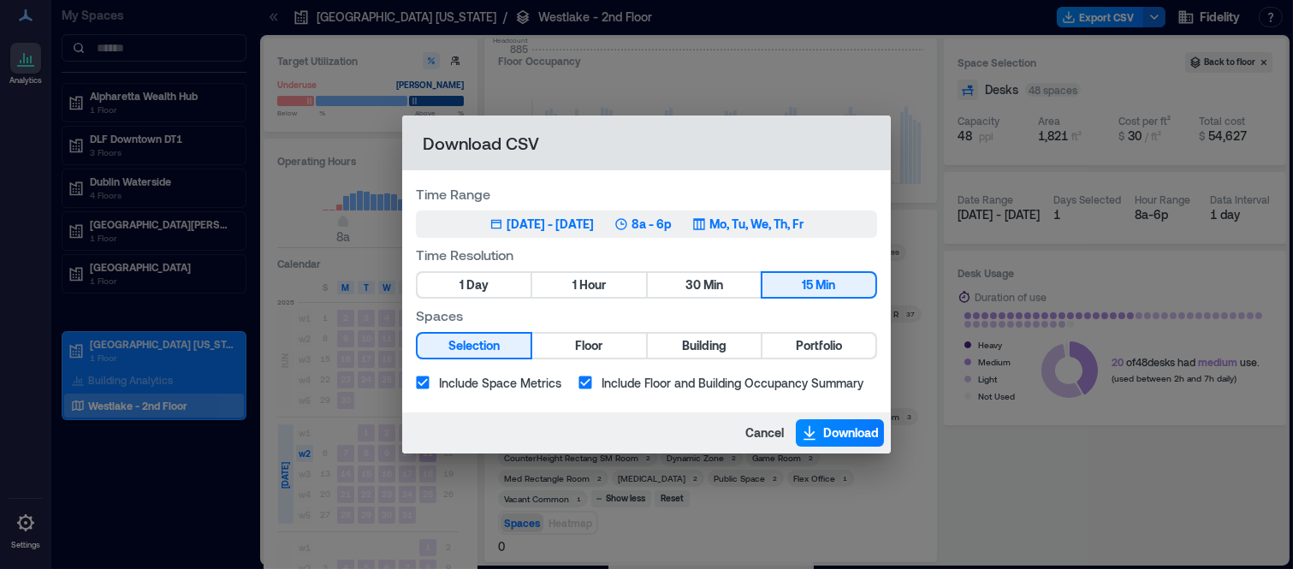
click at [590, 226] on div "Jul 15, 2025 - Oct 14, 2025" at bounding box center [550, 224] width 87 height 17
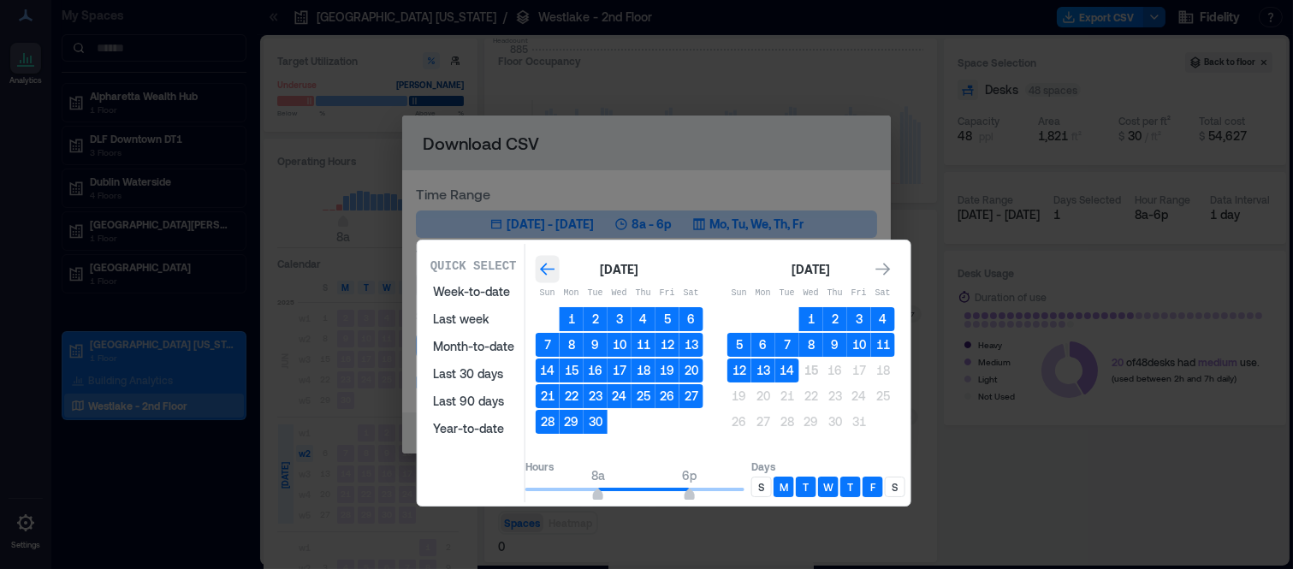
click at [556, 266] on icon "Go to previous month" at bounding box center [547, 269] width 17 height 17
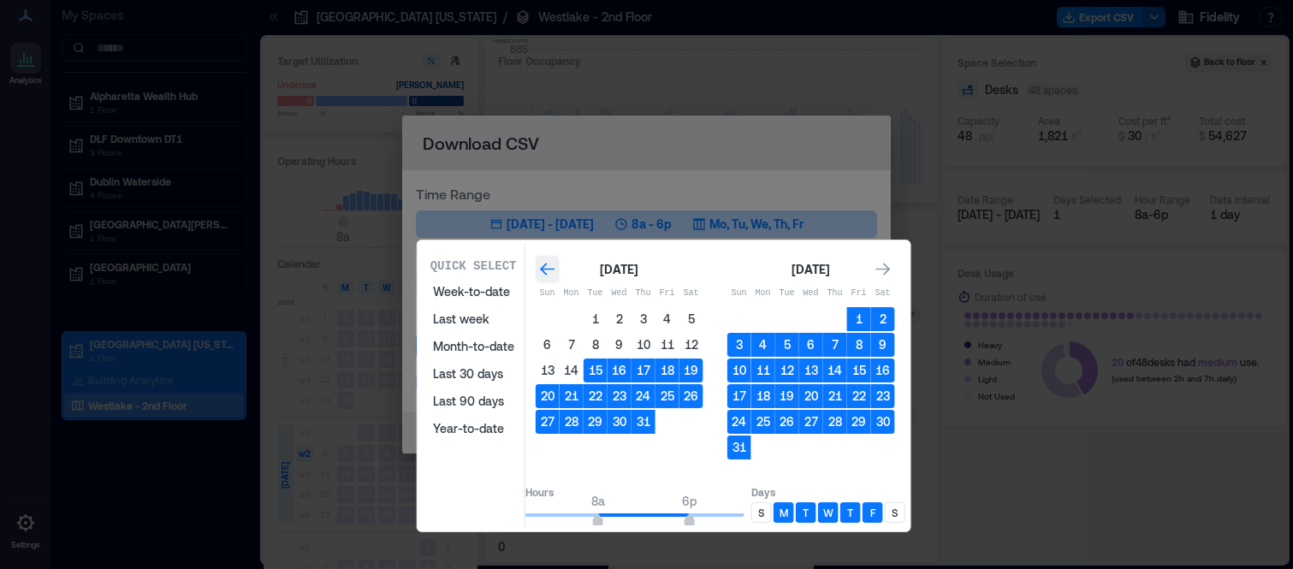
click at [556, 266] on icon "Go to previous month" at bounding box center [547, 269] width 17 height 17
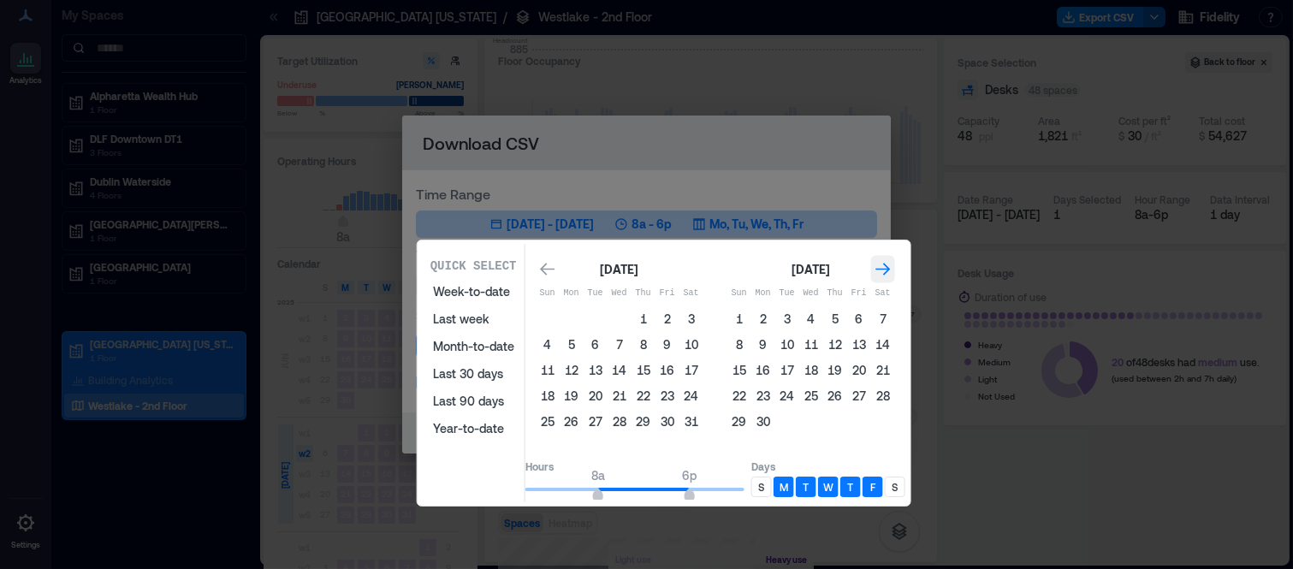
click at [892, 270] on icon "Go to next month" at bounding box center [883, 269] width 17 height 17
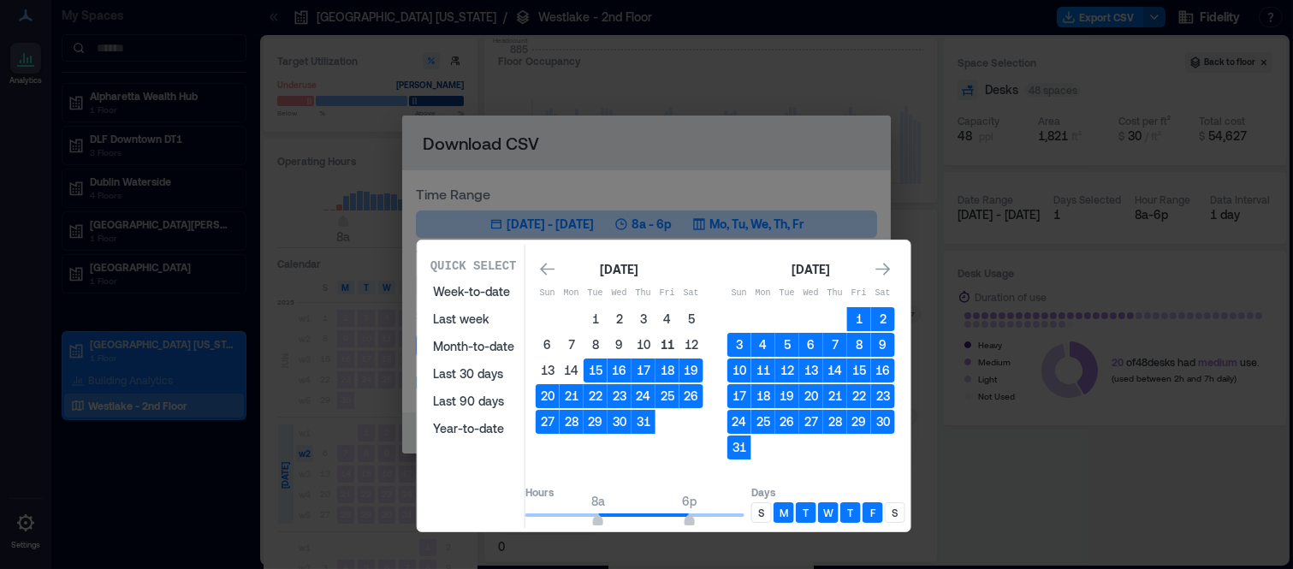
click at [679, 345] on button "11" at bounding box center [667, 345] width 24 height 24
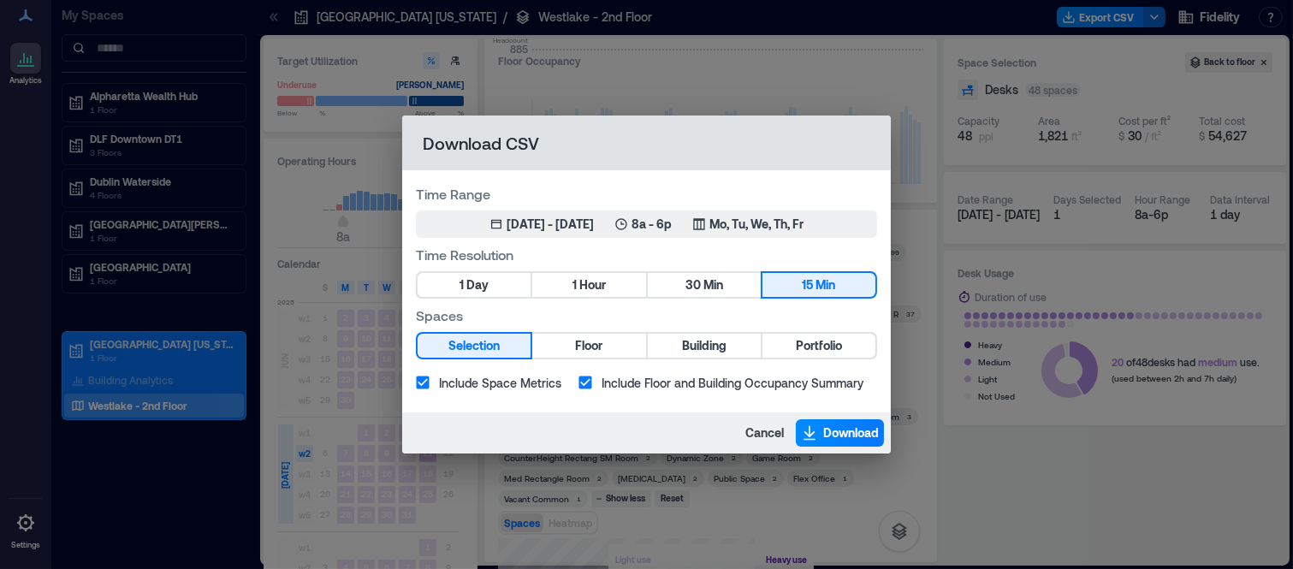
click at [813, 418] on div "Cancel Download" at bounding box center [646, 432] width 489 height 41
click at [811, 424] on icon "button" at bounding box center [809, 432] width 17 height 17
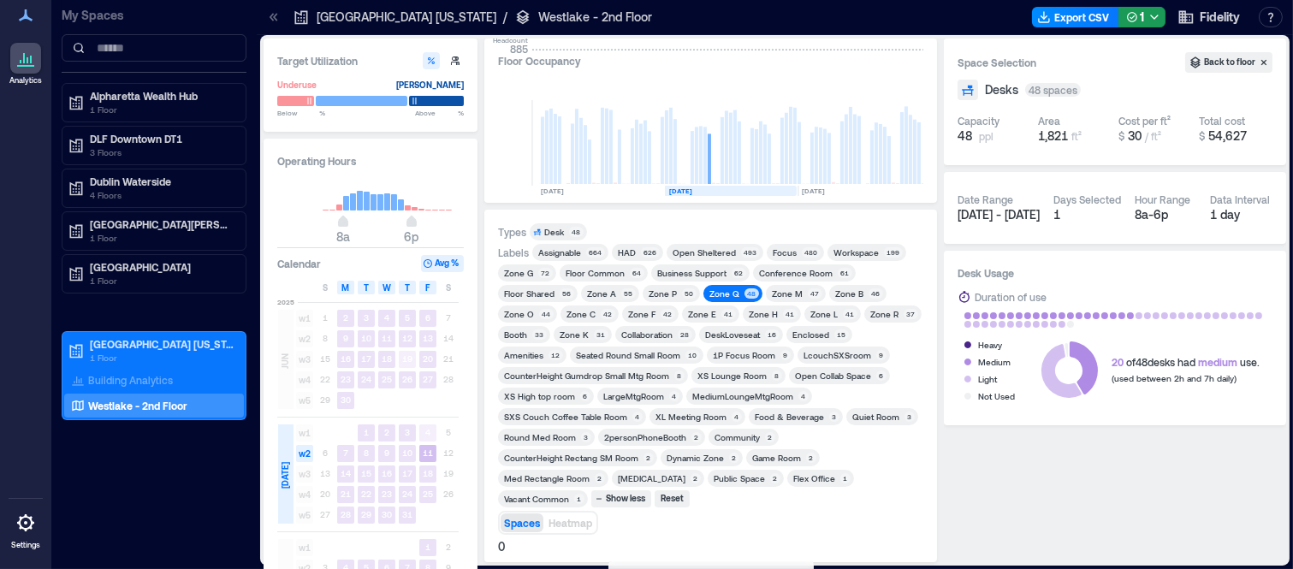
click at [710, 294] on div "Zone Q" at bounding box center [724, 294] width 30 height 12
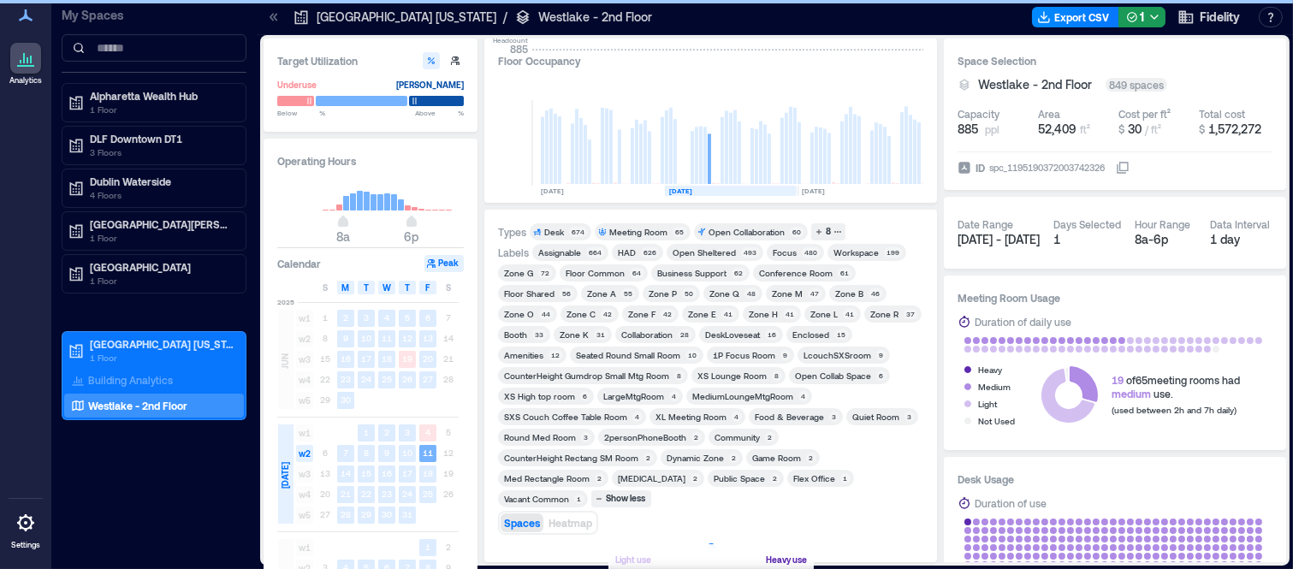
click at [653, 291] on div "Zone P" at bounding box center [663, 294] width 28 height 12
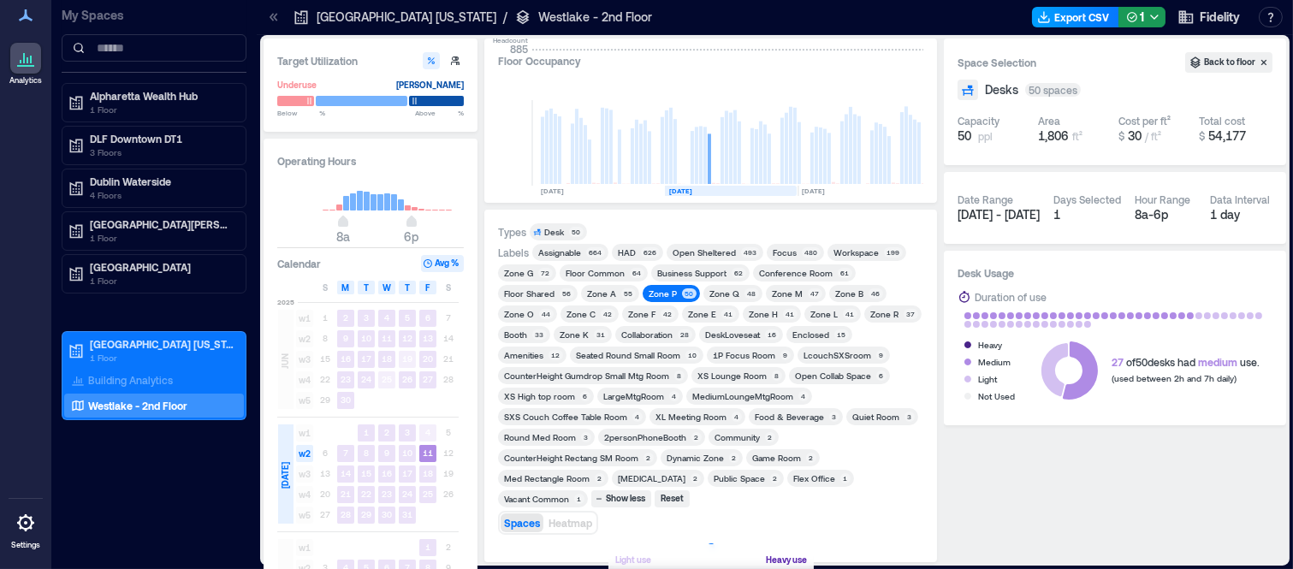
click at [1090, 19] on button "Export CSV" at bounding box center [1075, 17] width 87 height 21
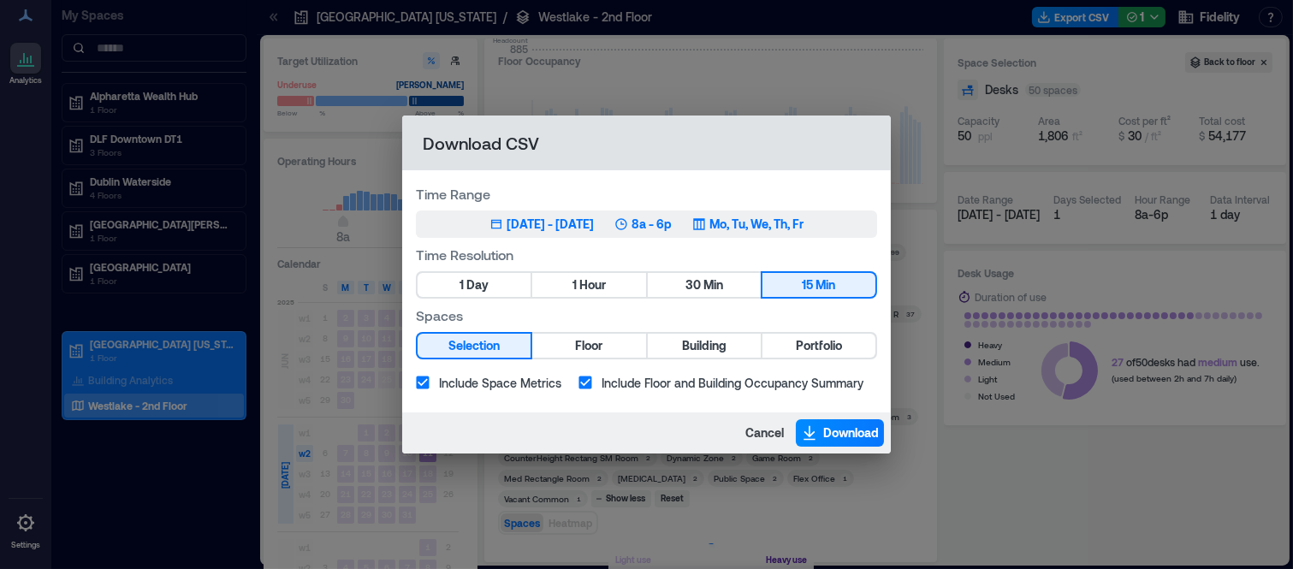
click at [532, 228] on div "Jul 15, 2025 - Oct 14, 2025" at bounding box center [550, 224] width 87 height 17
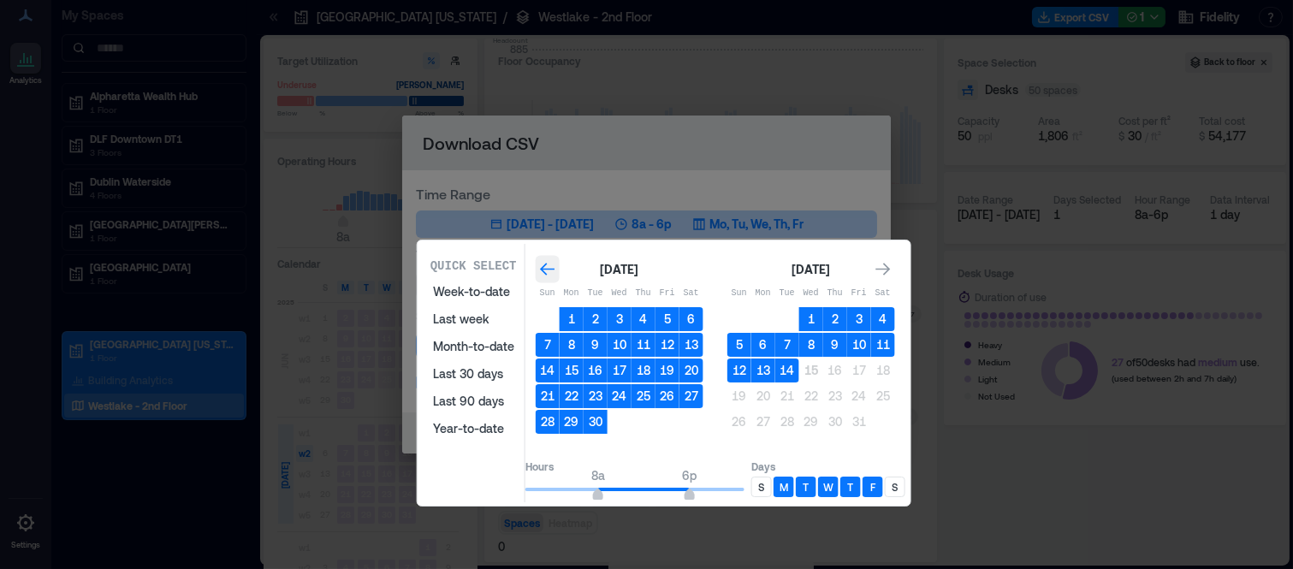
click at [556, 266] on icon "Go to previous month" at bounding box center [547, 269] width 17 height 17
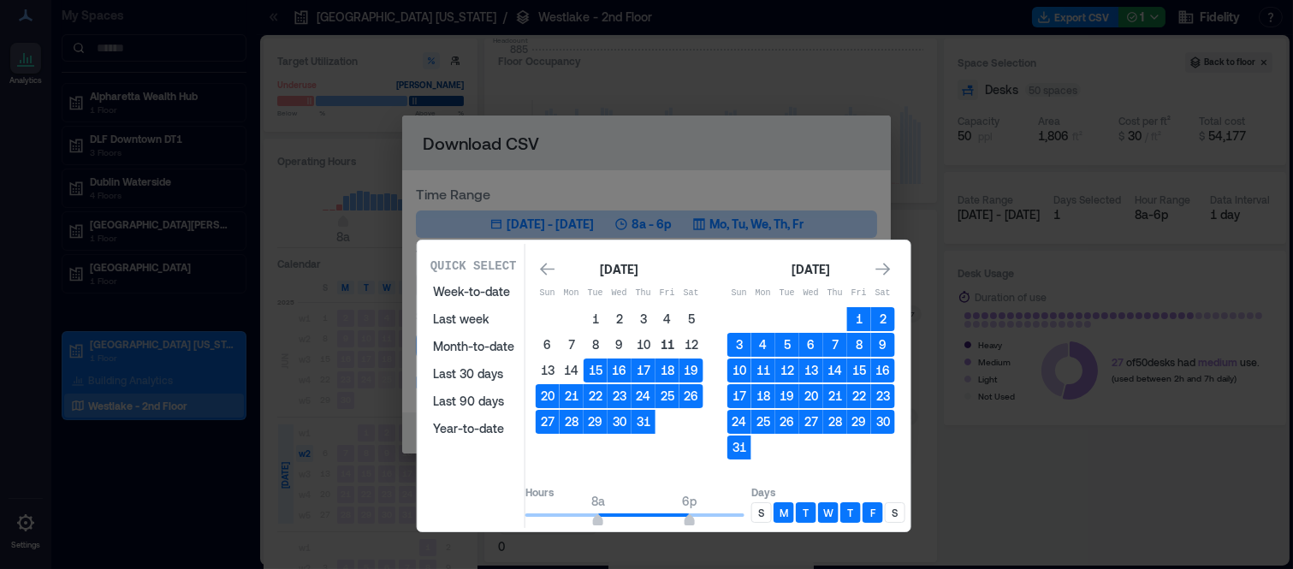
click at [679, 338] on button "11" at bounding box center [667, 345] width 24 height 24
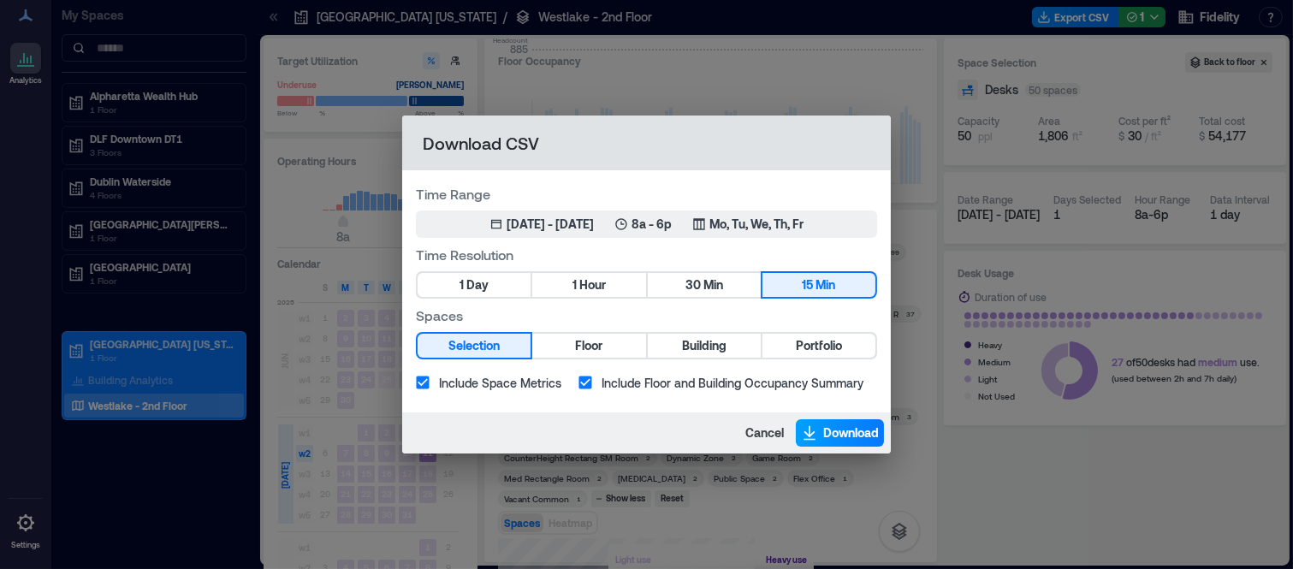
click at [850, 430] on span "Download" at bounding box center [851, 432] width 56 height 17
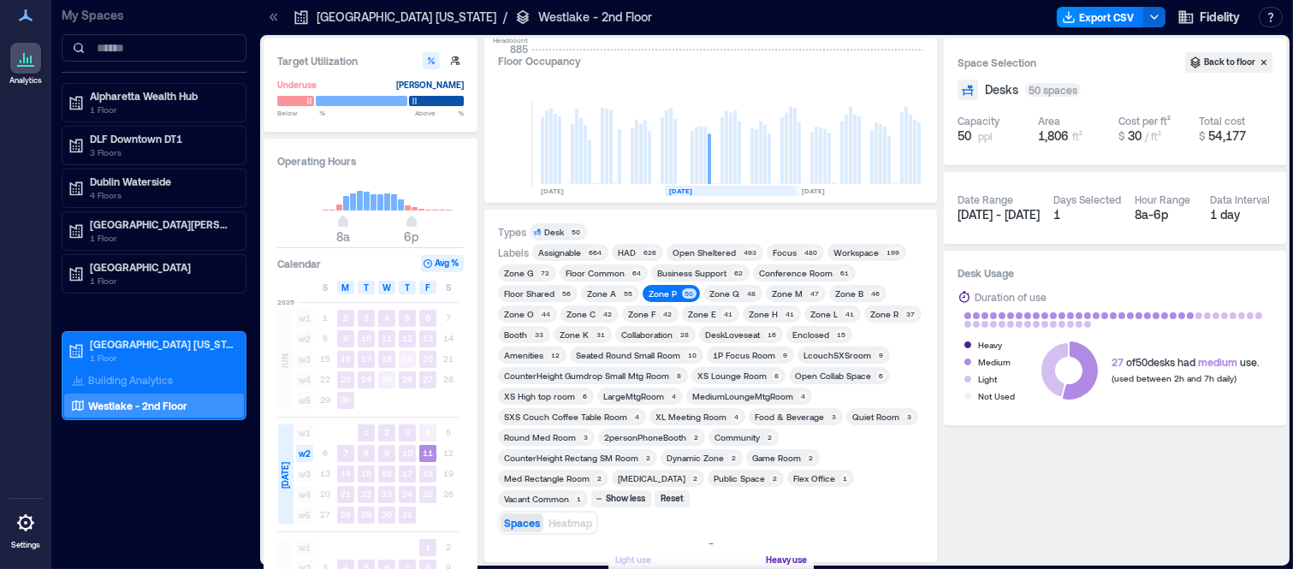
drag, startPoint x: 670, startPoint y: 294, endPoint x: 913, endPoint y: 311, distance: 243.6
click at [670, 294] on div "Zone P" at bounding box center [663, 294] width 28 height 12
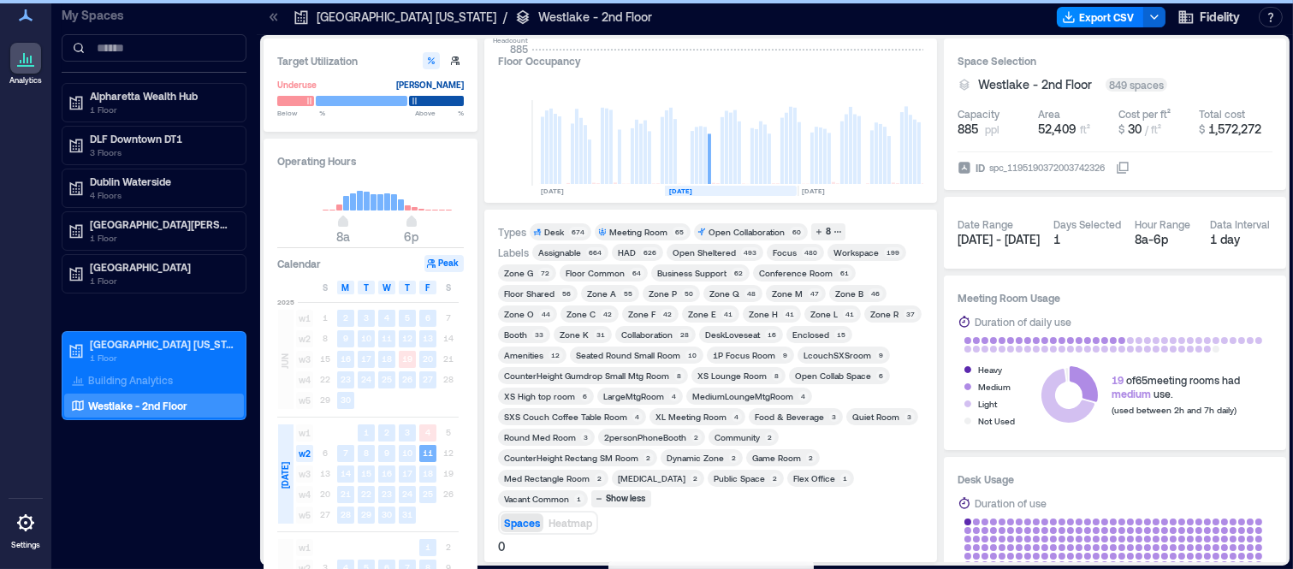
click at [535, 312] on span "Zone O 44" at bounding box center [527, 314] width 52 height 12
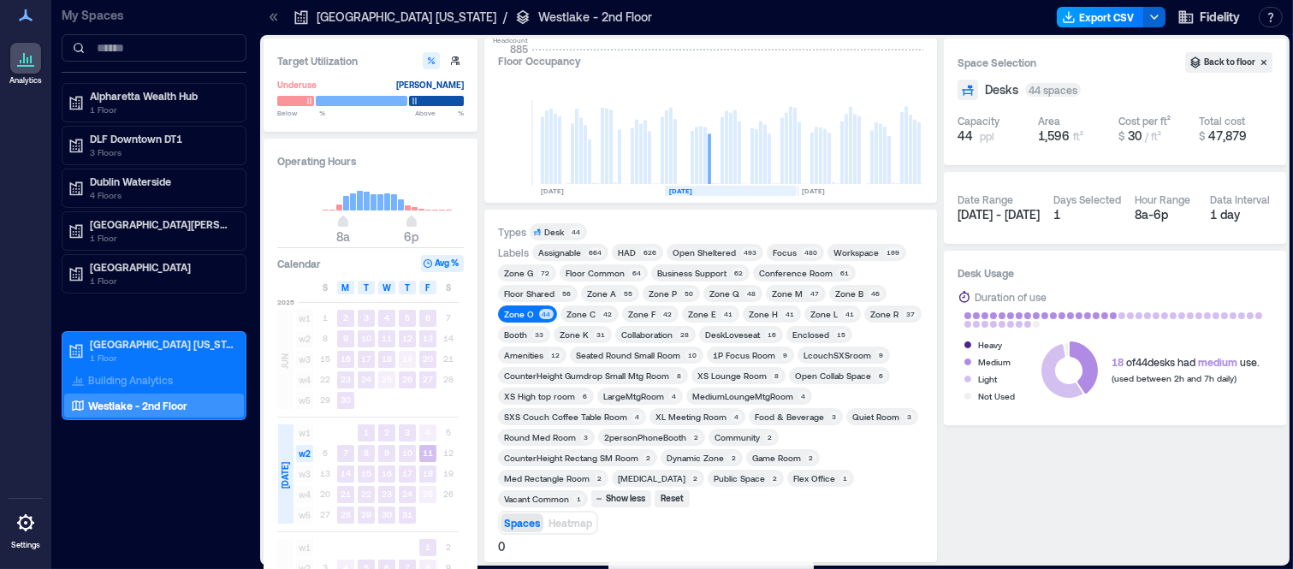
click at [1115, 20] on button "Export CSV" at bounding box center [1100, 17] width 87 height 21
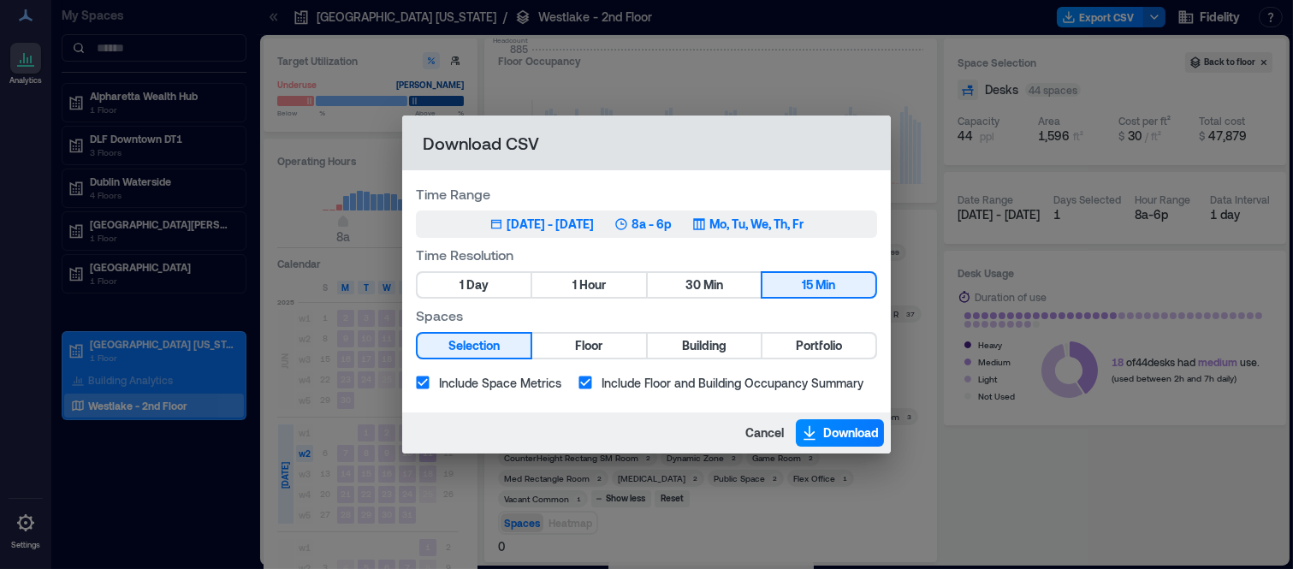
click at [583, 216] on div "Jul 15, 2025 - Oct 14, 2025" at bounding box center [550, 224] width 87 height 17
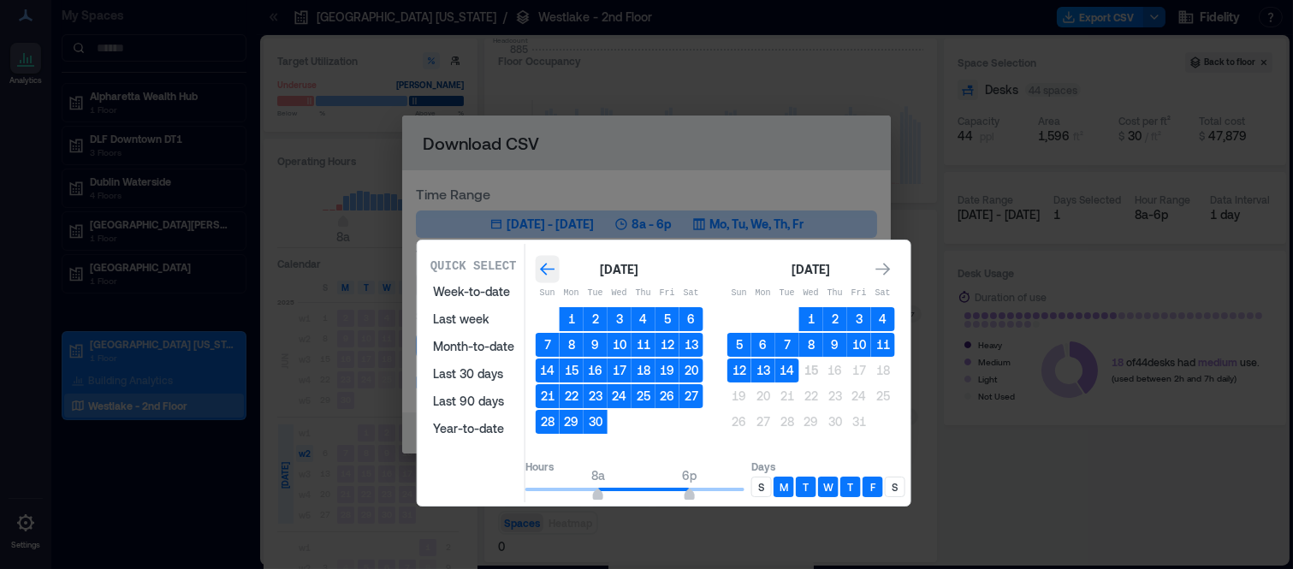
click at [556, 264] on icon "Go to previous month" at bounding box center [547, 269] width 17 height 17
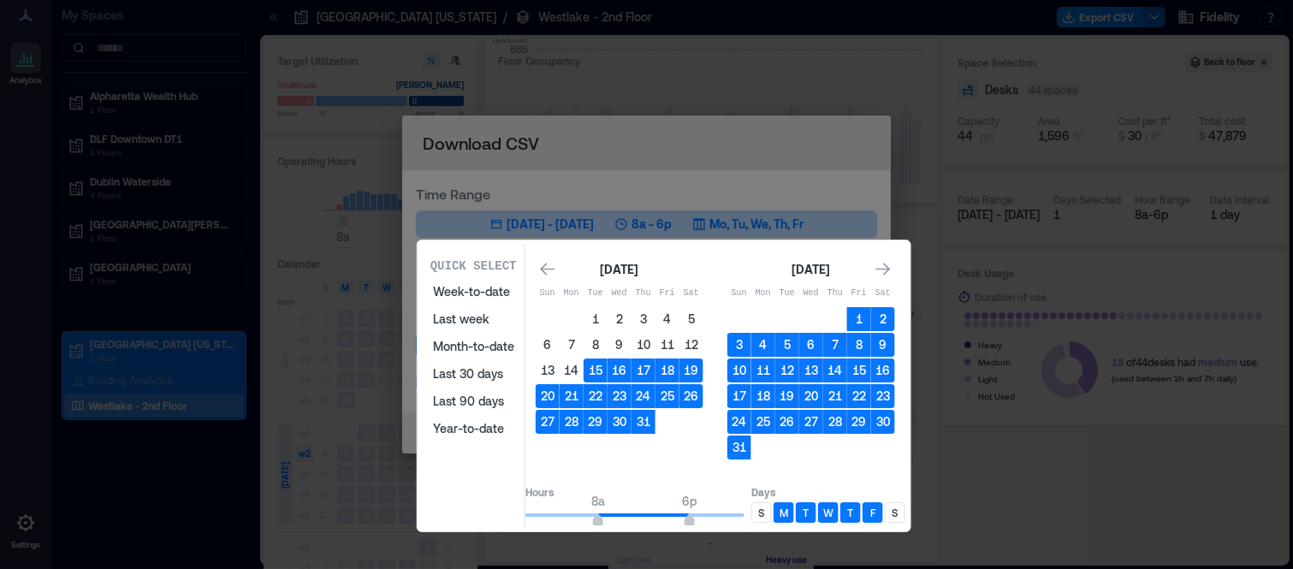
click at [679, 346] on button "11" at bounding box center [667, 345] width 24 height 24
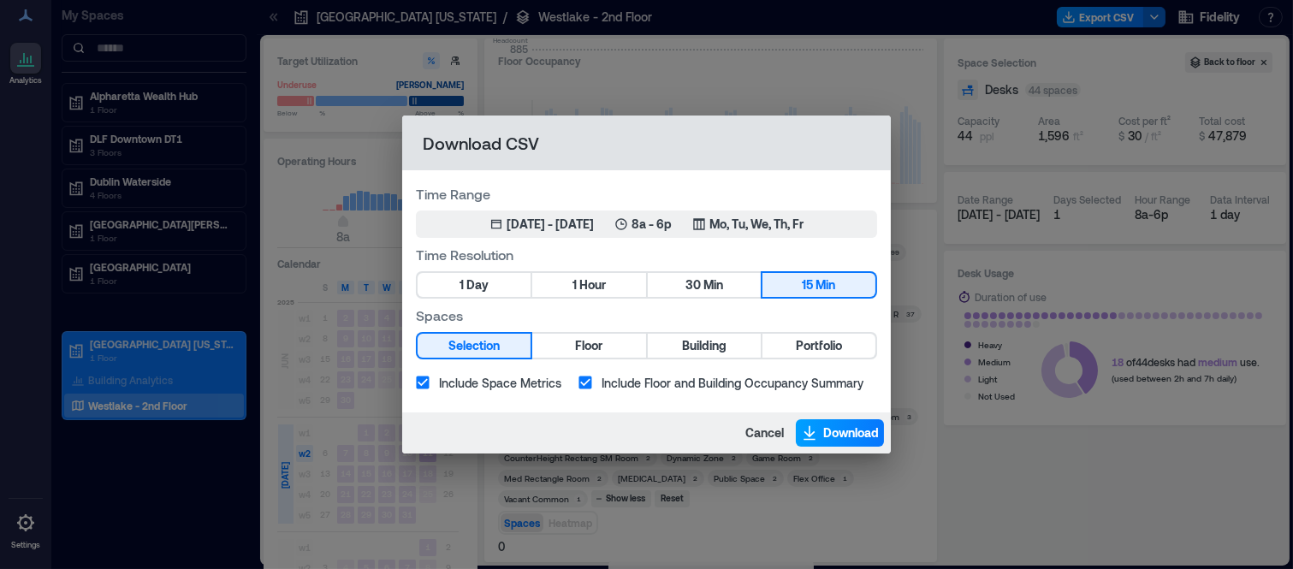
click at [828, 432] on span "Download" at bounding box center [851, 432] width 56 height 17
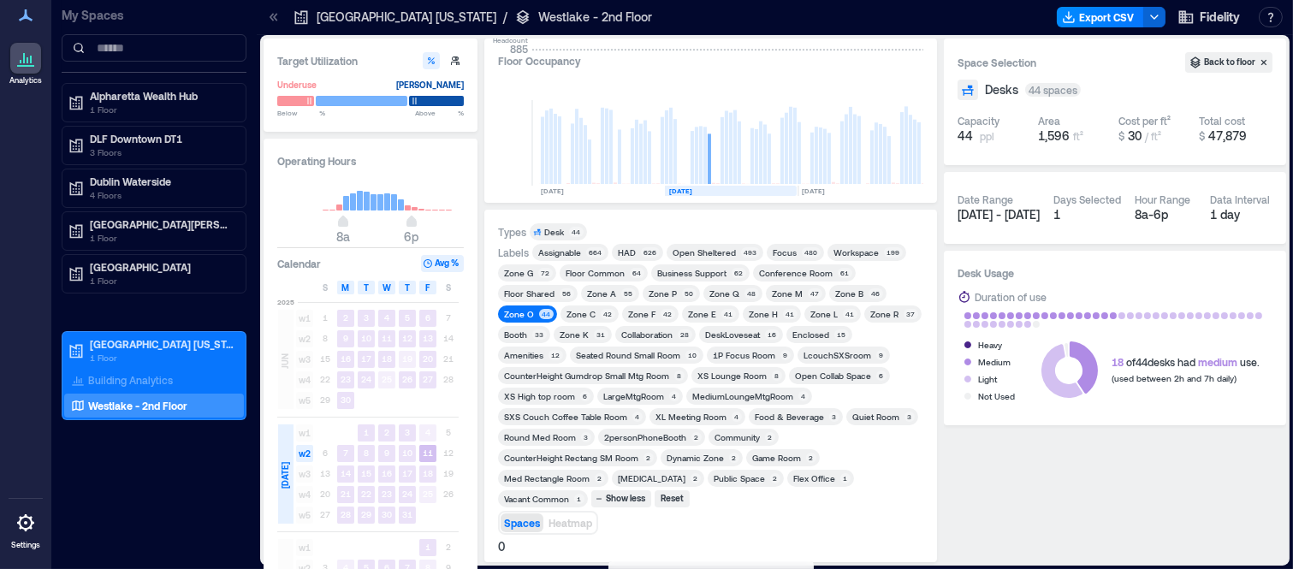
click at [528, 311] on div "Zone O" at bounding box center [519, 314] width 30 height 12
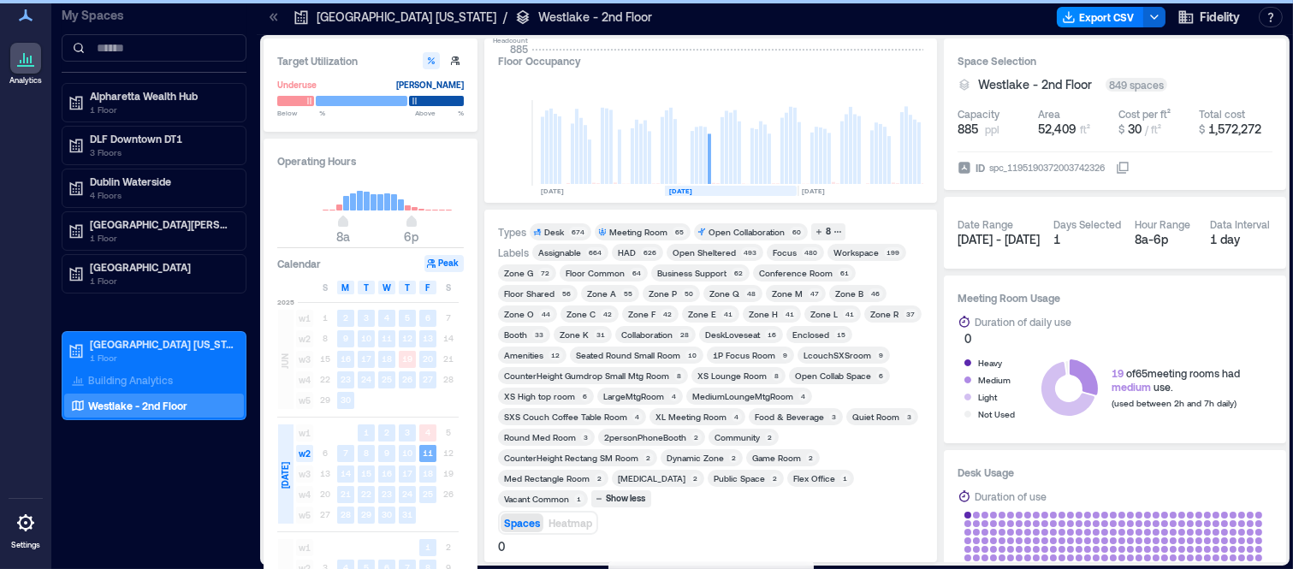
click at [787, 292] on div "Zone M" at bounding box center [787, 294] width 31 height 12
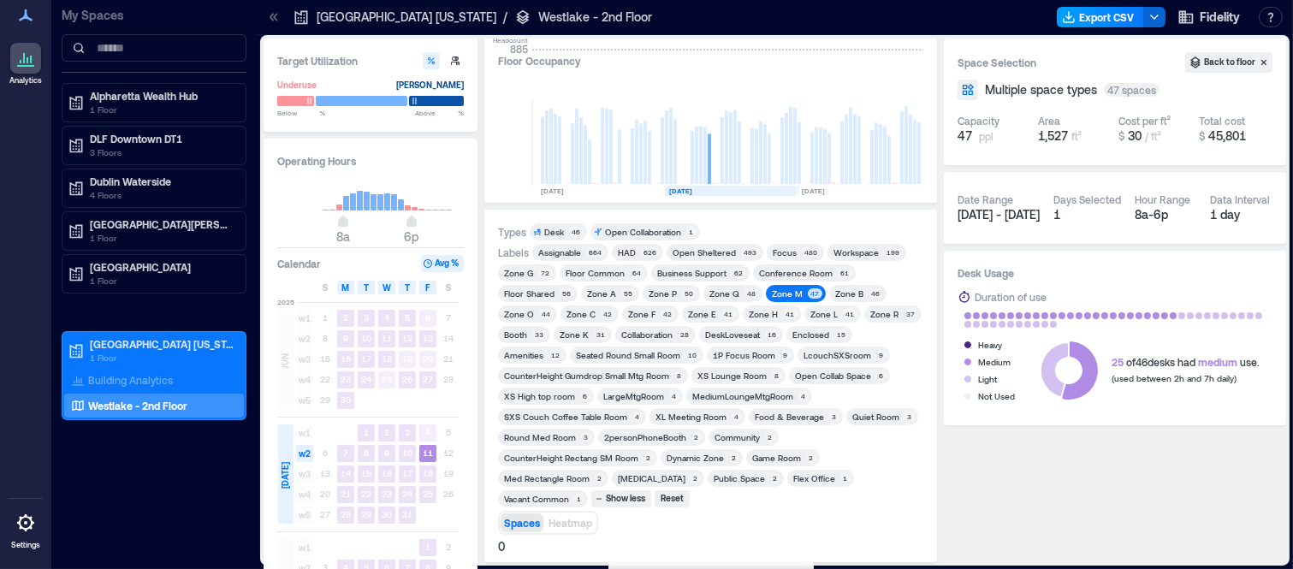
click at [1114, 7] on button "Export CSV" at bounding box center [1100, 17] width 87 height 21
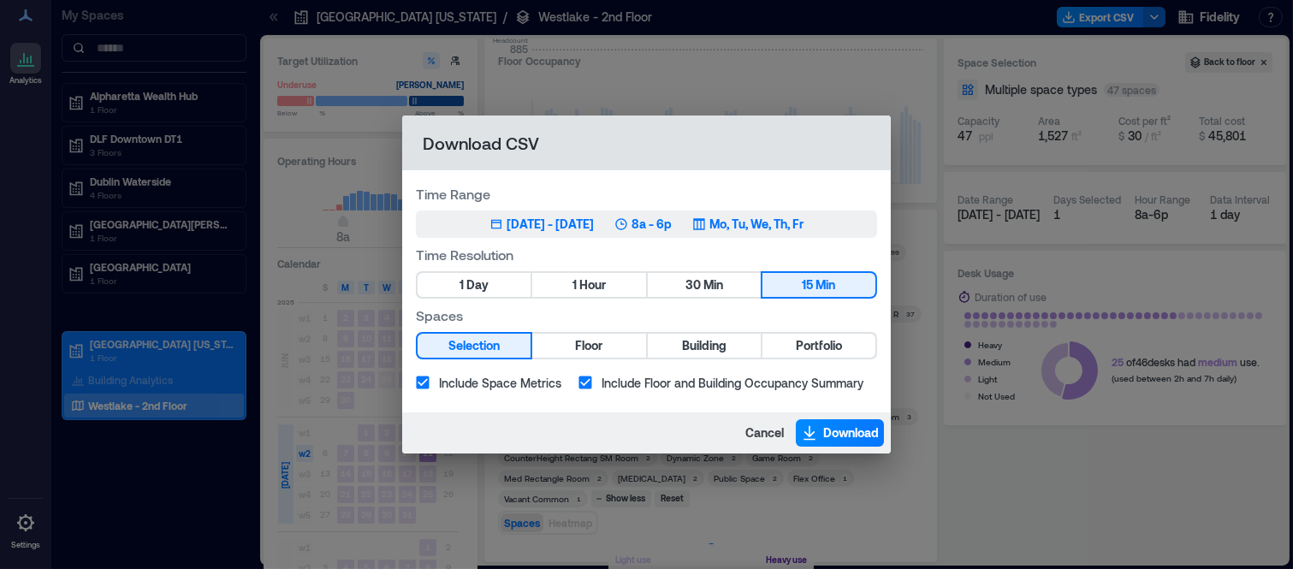
click at [568, 222] on div "Jul 15, 2025 - Oct 14, 2025" at bounding box center [550, 224] width 87 height 17
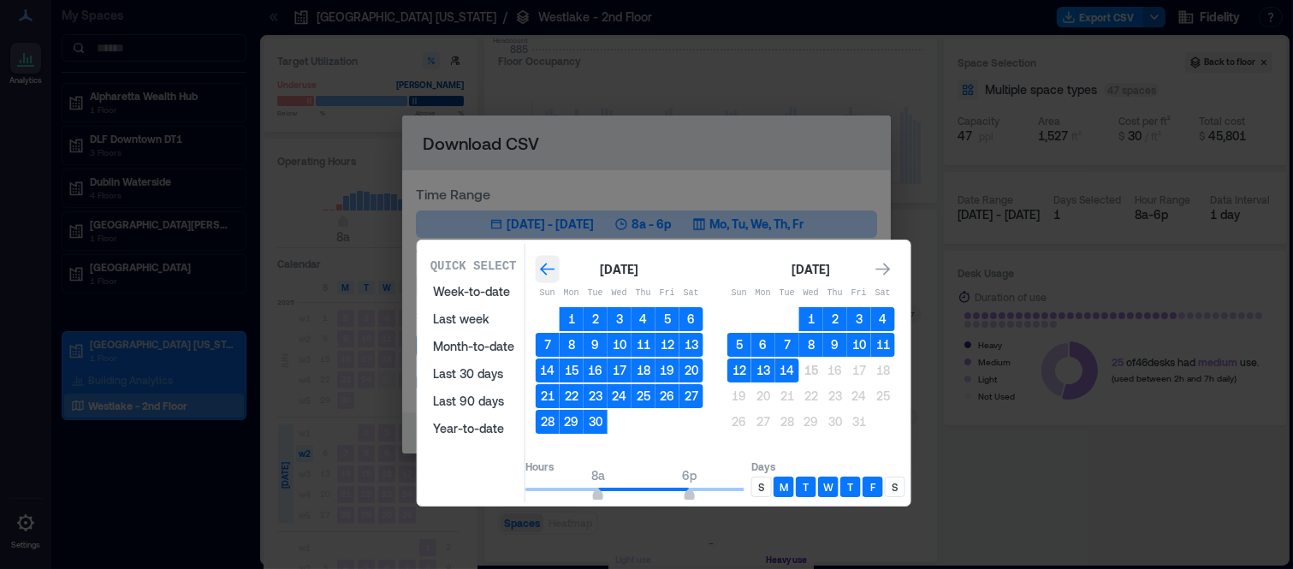
click at [556, 264] on icon "Go to previous month" at bounding box center [547, 269] width 17 height 17
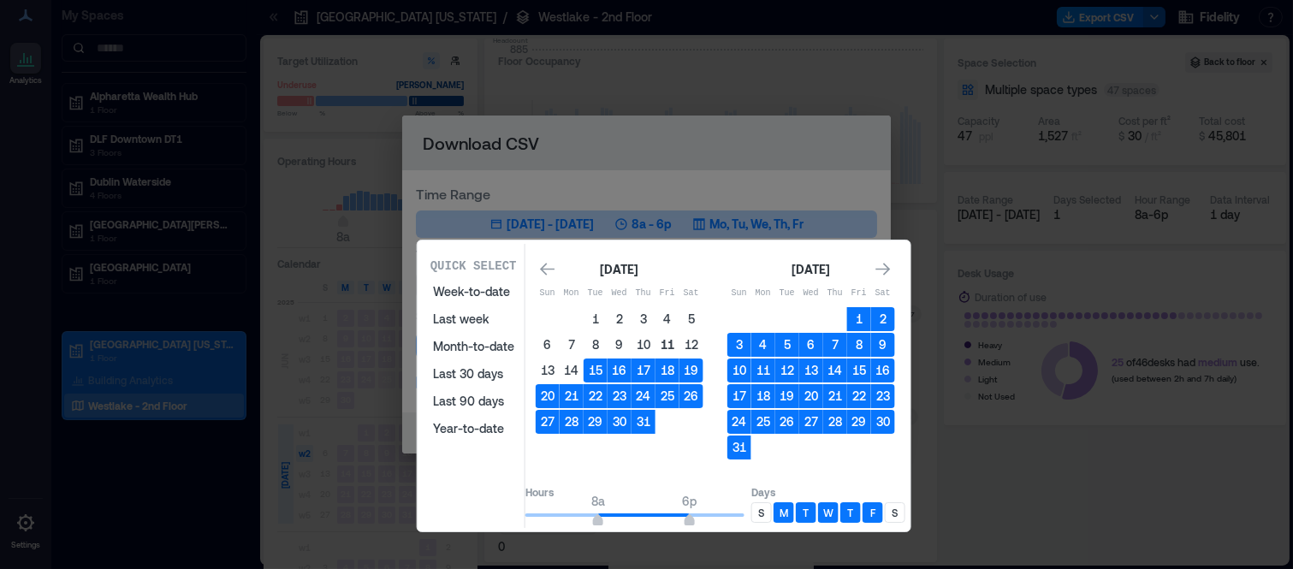
click at [679, 346] on button "11" at bounding box center [667, 345] width 24 height 24
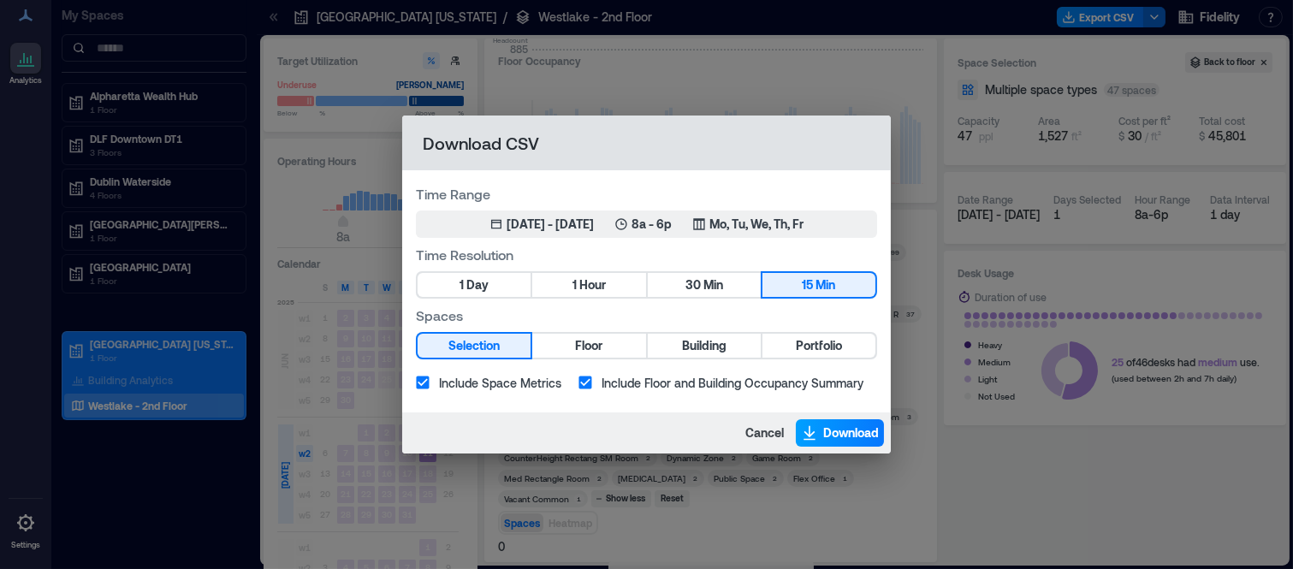
click at [823, 425] on span "Download" at bounding box center [851, 432] width 56 height 17
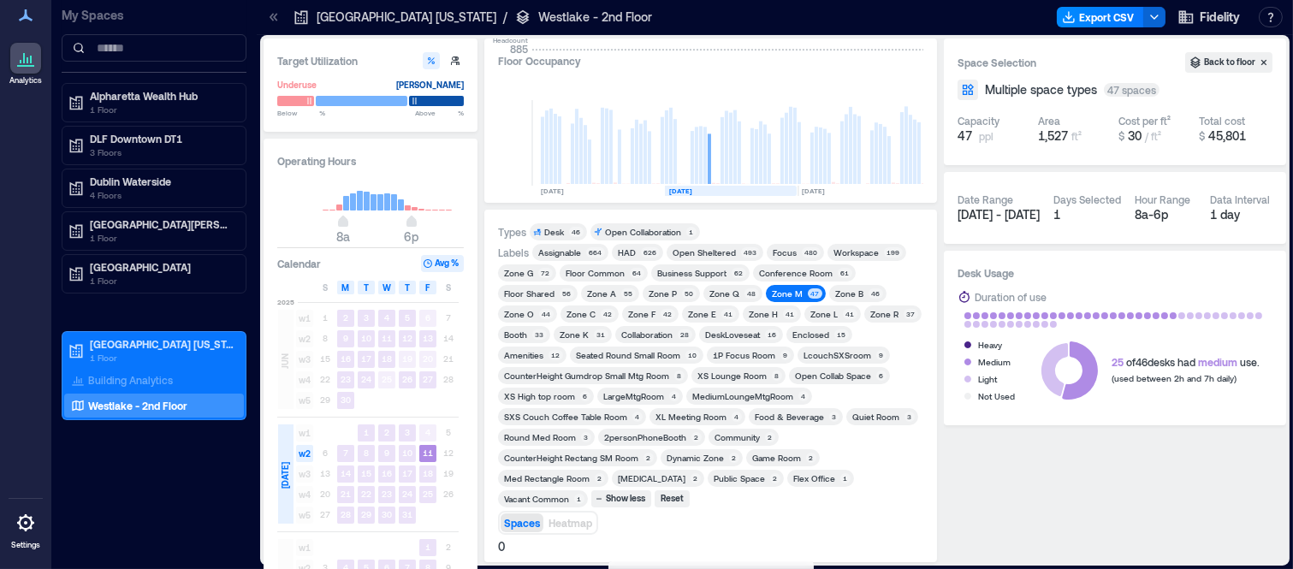
click at [844, 310] on div "41" at bounding box center [850, 314] width 15 height 10
click at [777, 291] on div "Zone M" at bounding box center [787, 294] width 31 height 12
click at [1124, 15] on button "Export CSV" at bounding box center [1100, 17] width 87 height 21
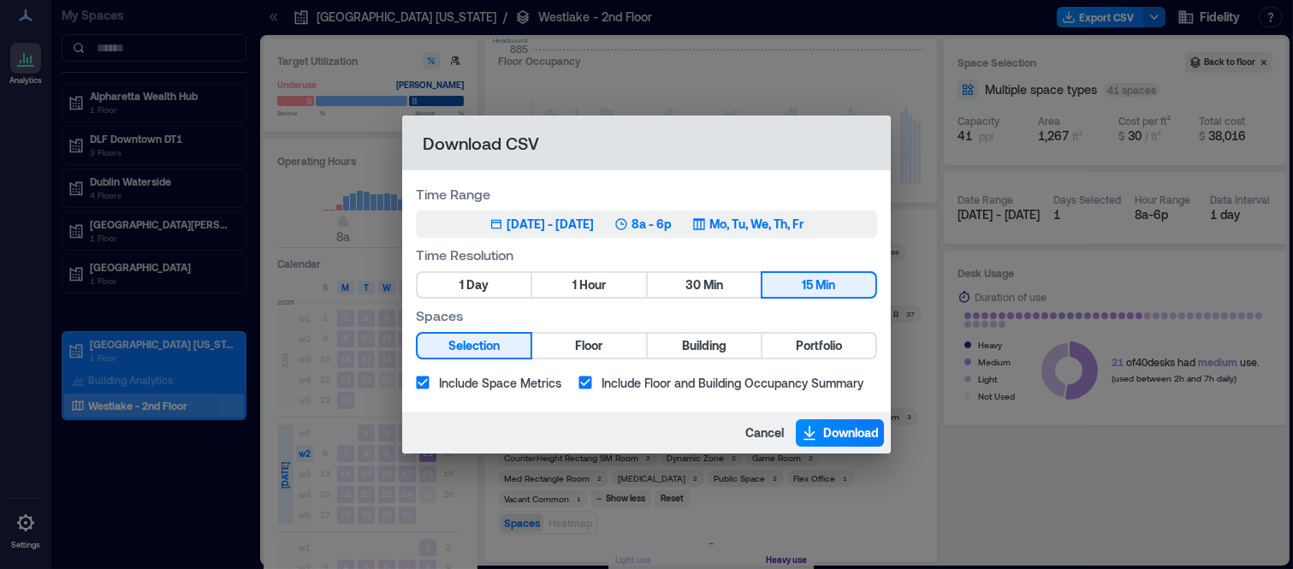
click at [575, 222] on div "Jul 15, 2025 - Oct 14, 2025" at bounding box center [550, 224] width 87 height 17
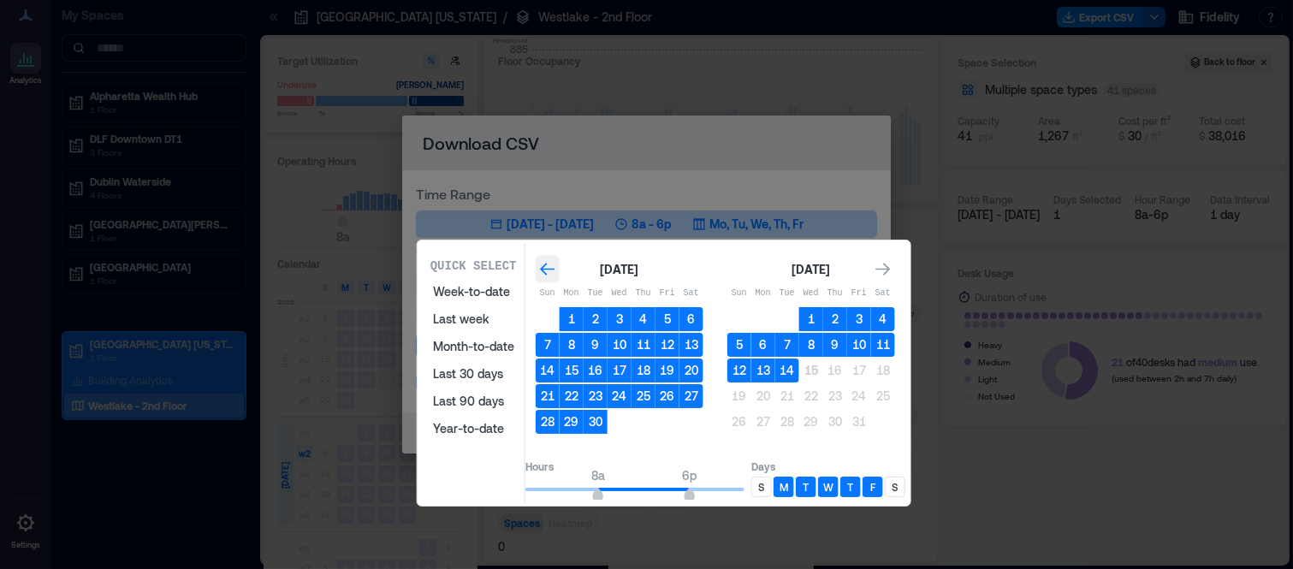
click at [556, 271] on icon "Go to previous month" at bounding box center [547, 269] width 17 height 17
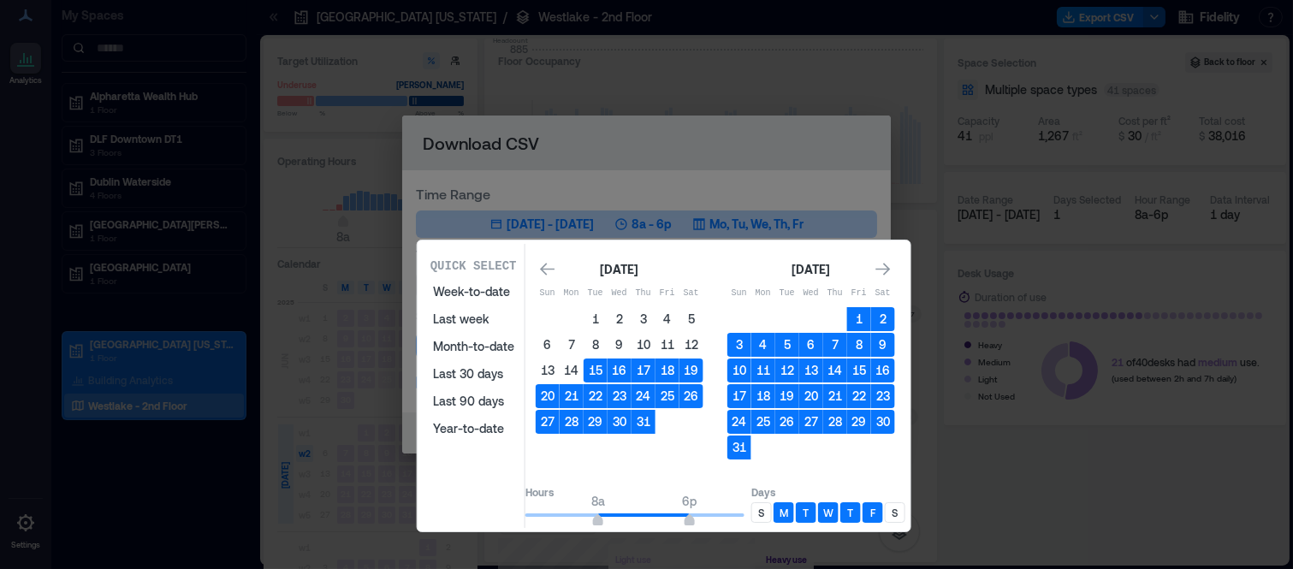
click at [679, 343] on button "11" at bounding box center [667, 345] width 24 height 24
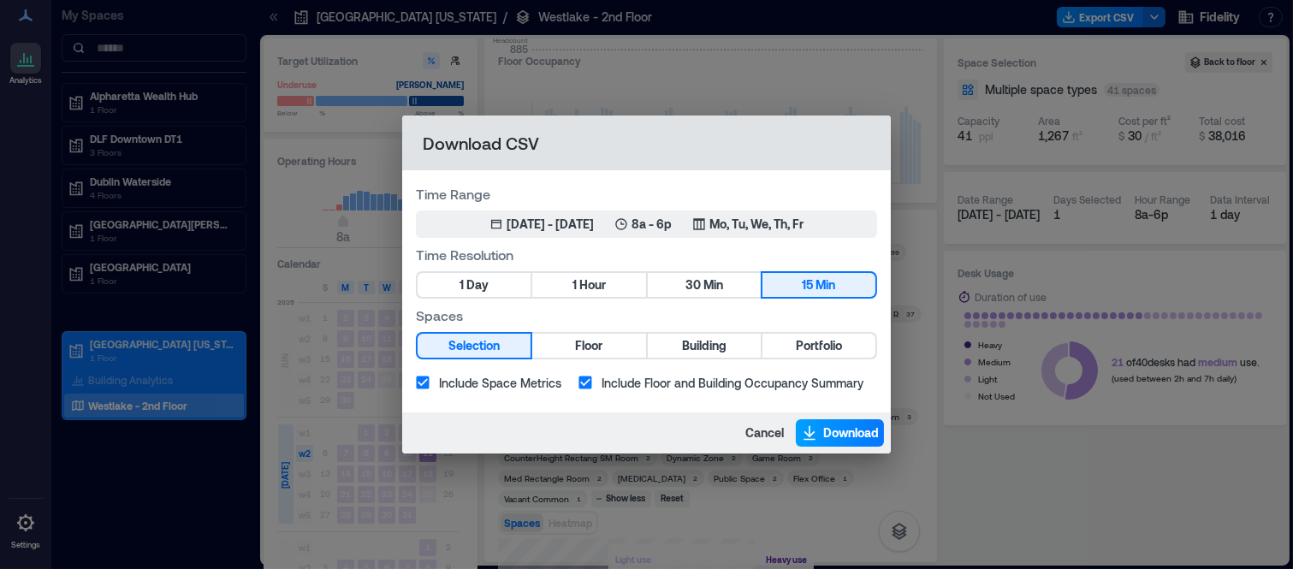
click at [819, 428] on button "Download" at bounding box center [840, 432] width 88 height 27
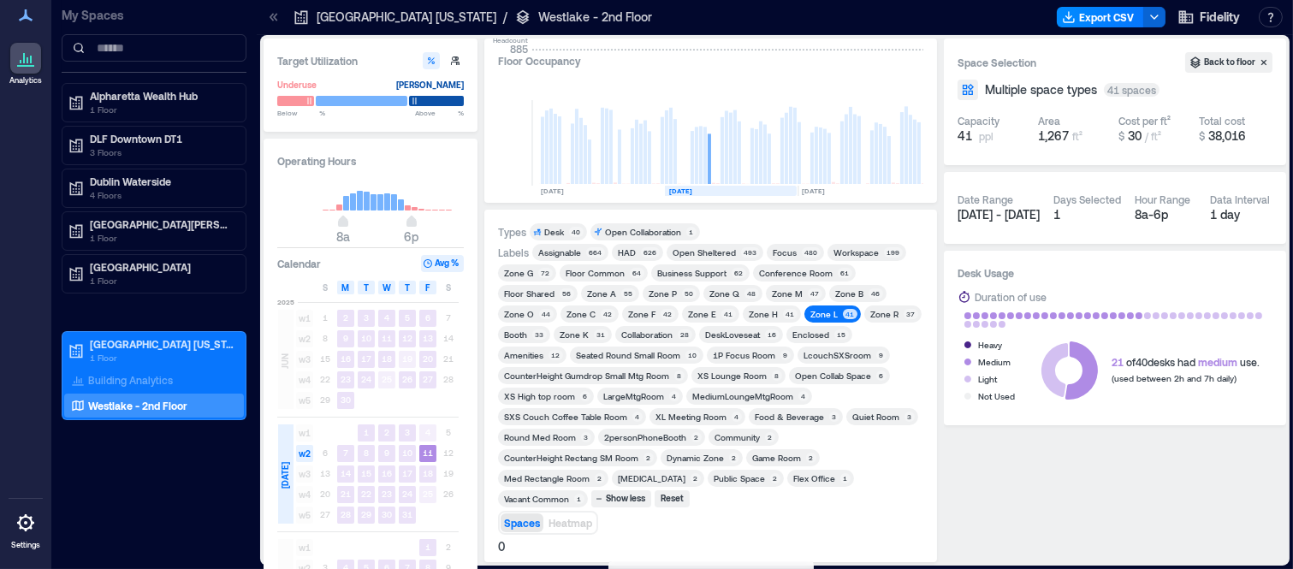
drag, startPoint x: 1290, startPoint y: 216, endPoint x: 1288, endPoint y: 250, distance: 34.3
click at [1288, 250] on div "Target Utilization Underuse Critical mass Below ** % Above ** % Operating Hours…" at bounding box center [775, 302] width 1036 height 534
click at [365, 197] on rect at bounding box center [367, 201] width 6 height 19
type input "**"
drag, startPoint x: 344, startPoint y: 219, endPoint x: 366, endPoint y: 221, distance: 22.3
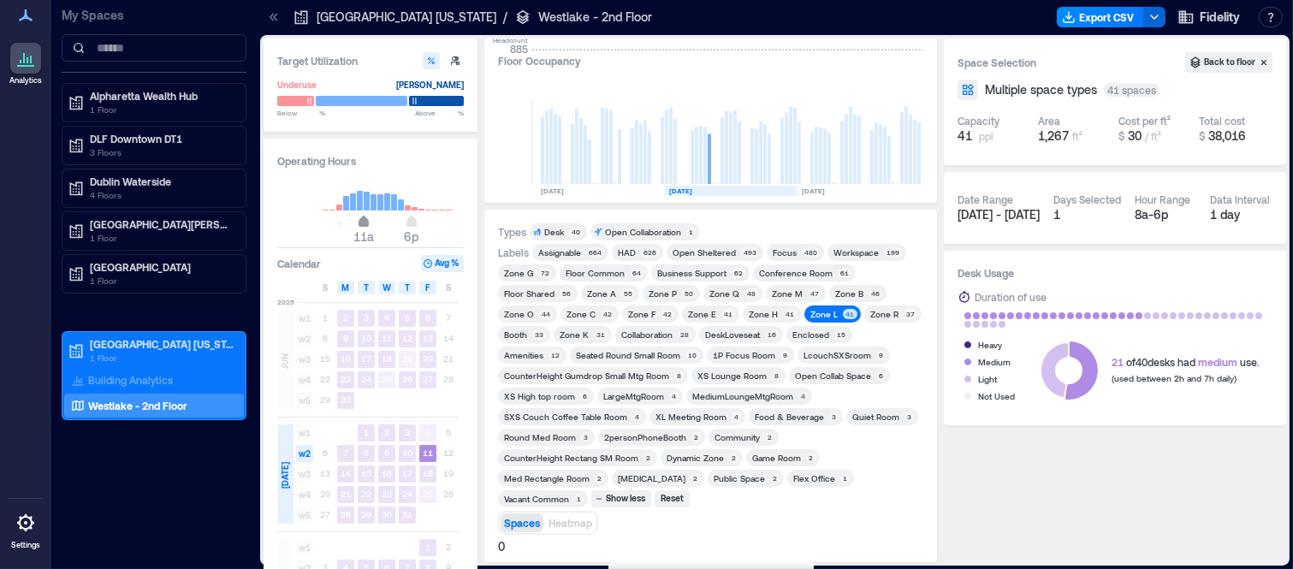
click at [366, 221] on span "11a" at bounding box center [364, 223] width 10 height 7
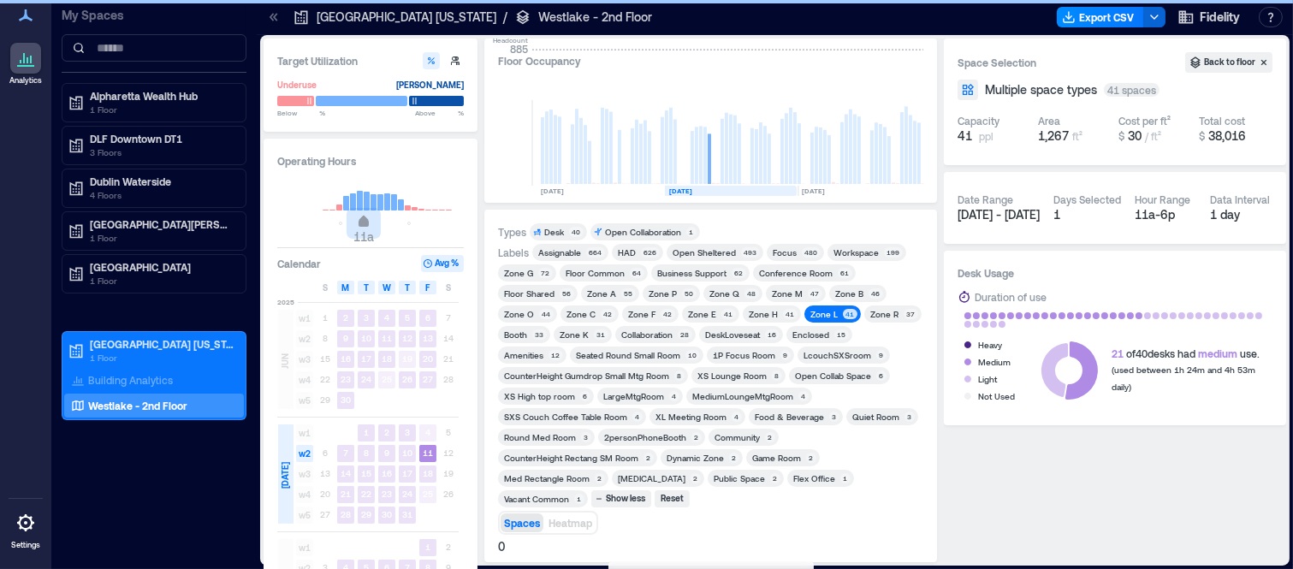
type input "**"
drag, startPoint x: 407, startPoint y: 224, endPoint x: 370, endPoint y: 218, distance: 38.1
click at [370, 220] on span "12p" at bounding box center [370, 223] width 10 height 7
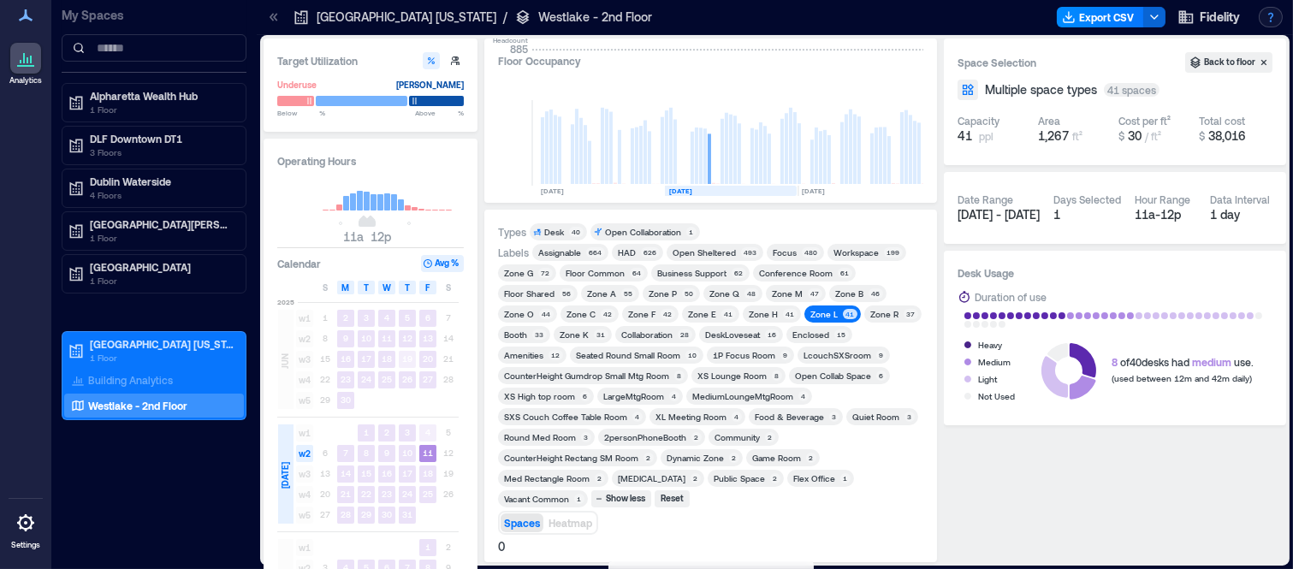
click at [1266, 21] on button "button" at bounding box center [1271, 17] width 24 height 21
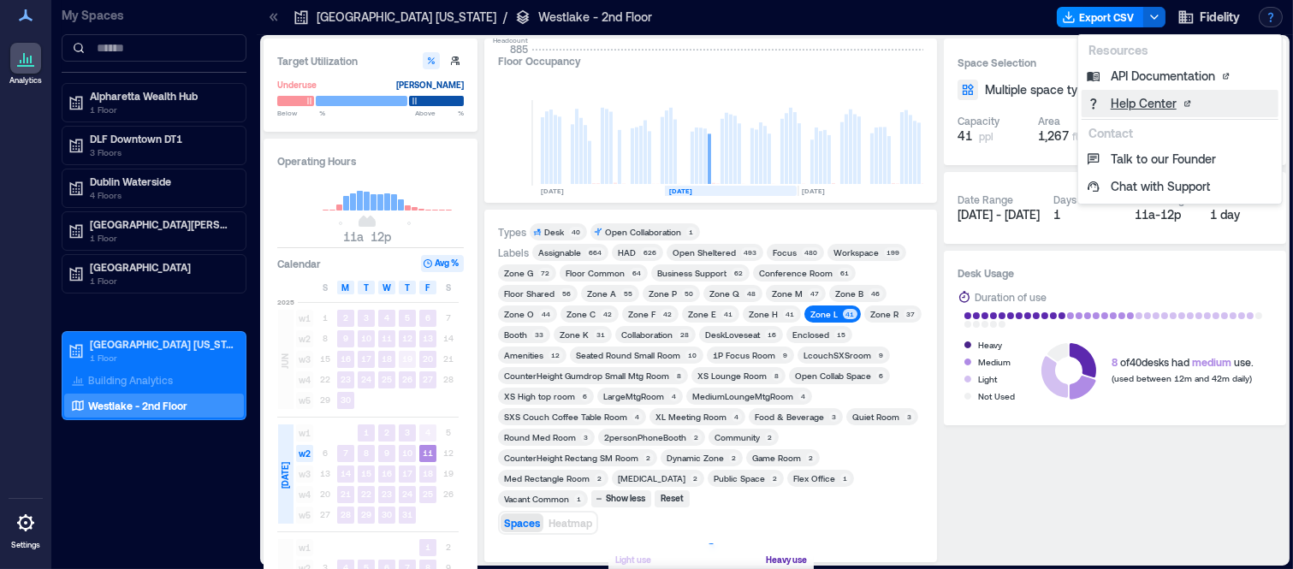
click at [1155, 104] on link "Help Center" at bounding box center [1180, 103] width 197 height 27
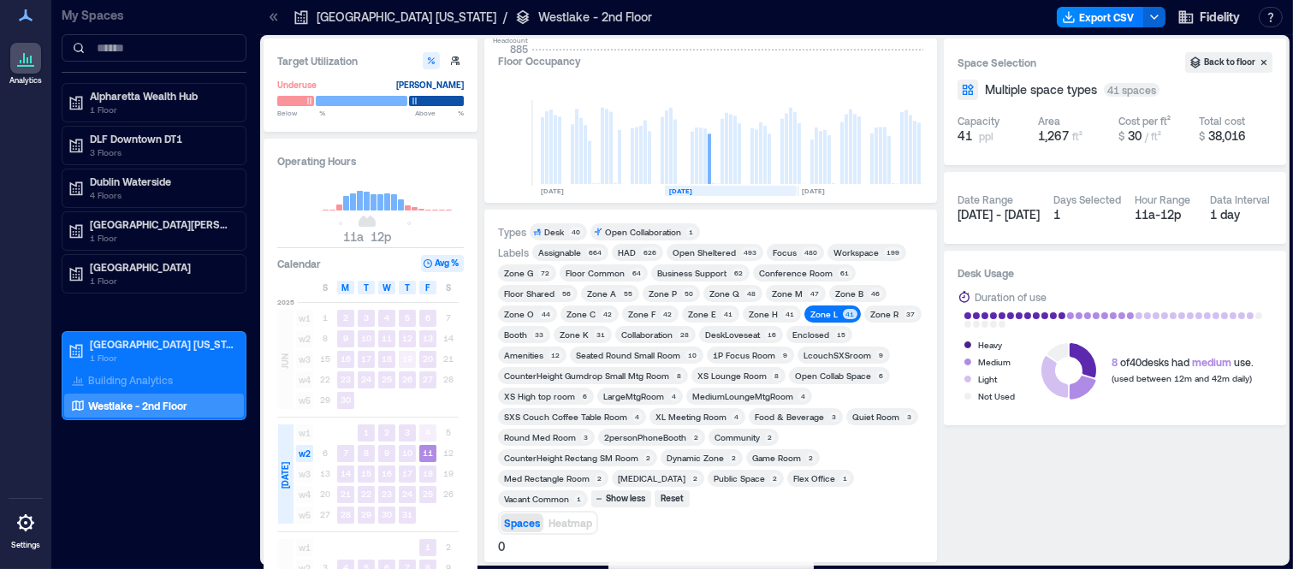
click at [28, 515] on icon at bounding box center [25, 523] width 21 height 21
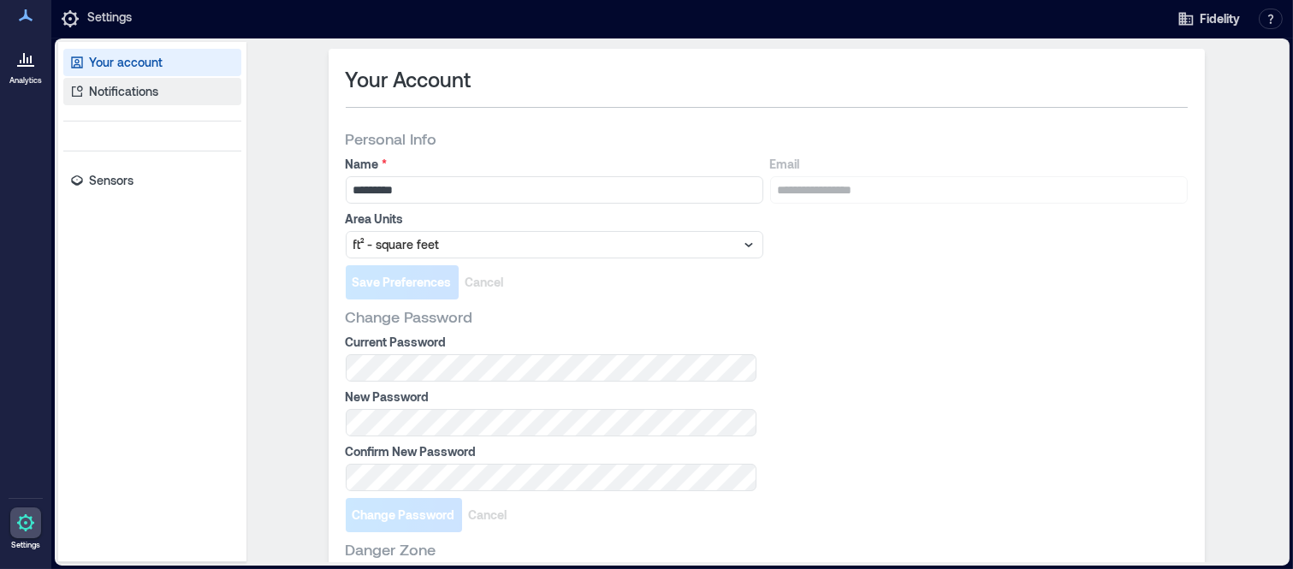
click at [152, 86] on p "Notifications" at bounding box center [123, 91] width 69 height 17
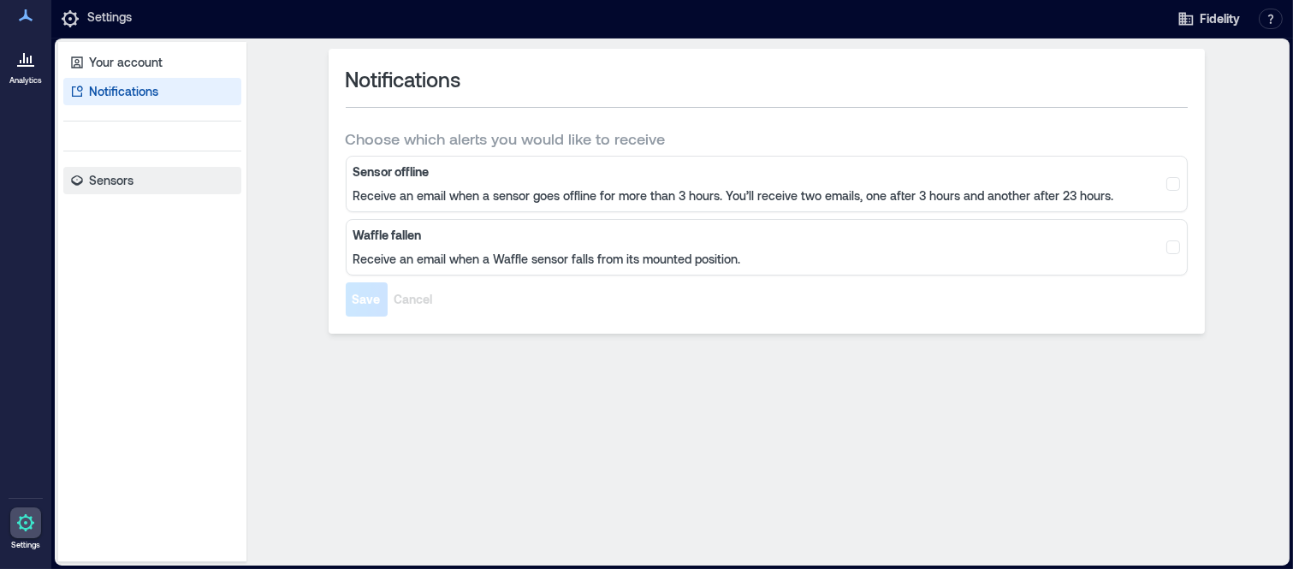
click at [142, 184] on link "Sensors" at bounding box center [152, 180] width 178 height 27
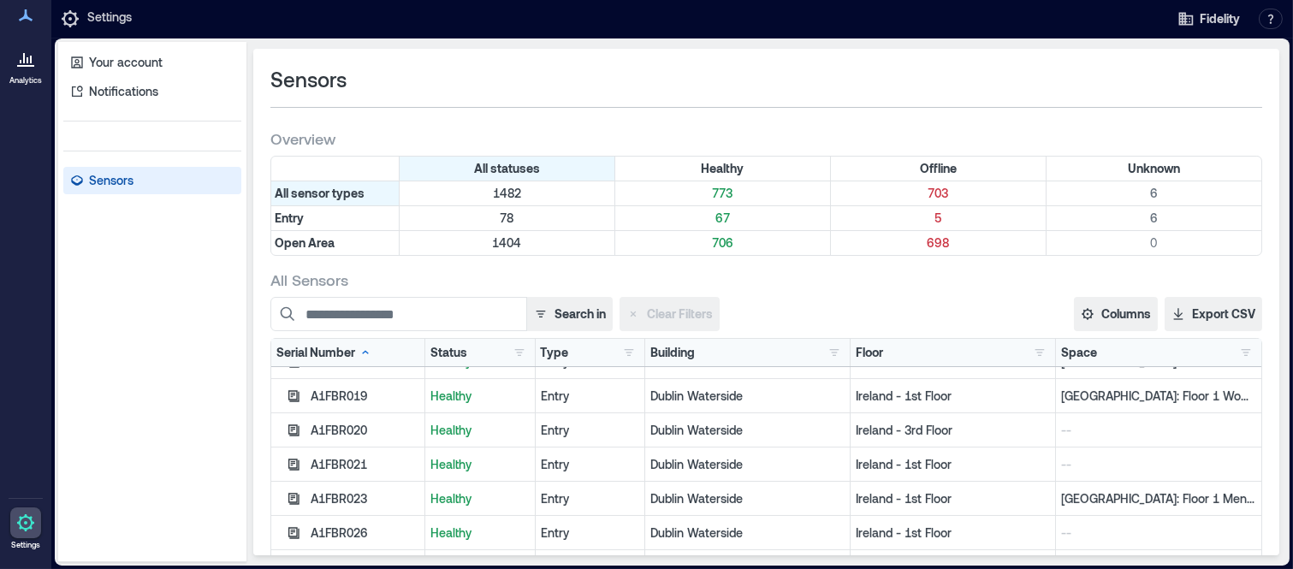
scroll to position [1141, 0]
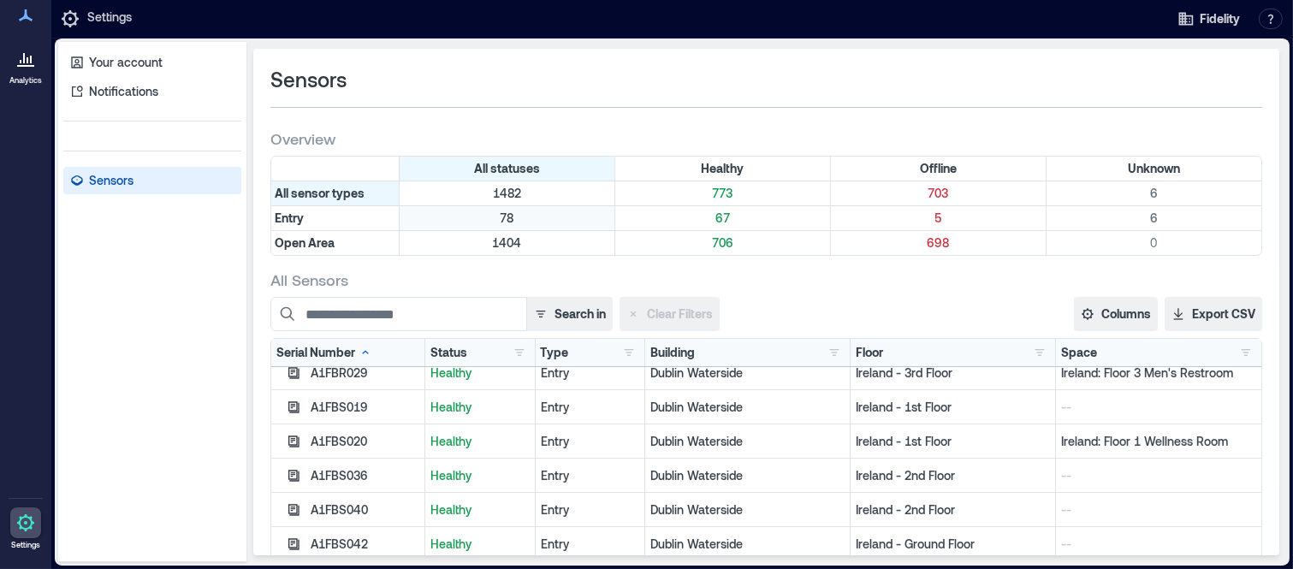
click at [498, 217] on p "78" at bounding box center [507, 218] width 208 height 17
click at [619, 351] on button "button" at bounding box center [629, 352] width 21 height 17
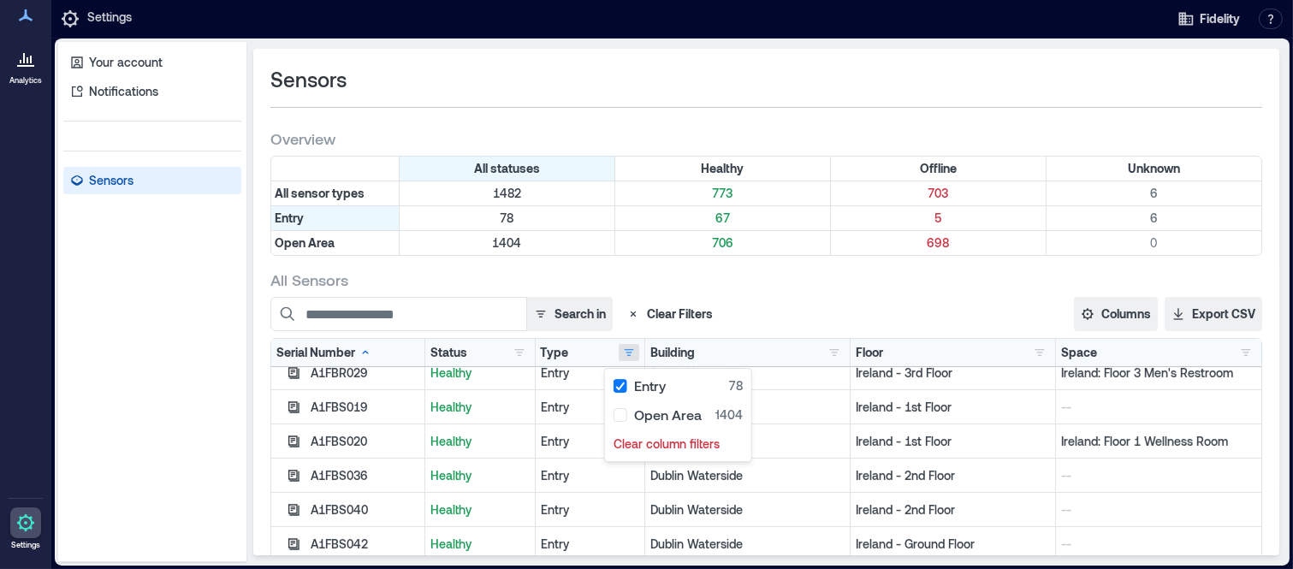
click at [685, 346] on div "Building Alpharetta Wealth Hub 3 DLF Downtown DT1 12 Dublin Waterside 31 N/A 7 …" at bounding box center [747, 352] width 194 height 17
click at [824, 348] on button "button" at bounding box center [834, 352] width 21 height 17
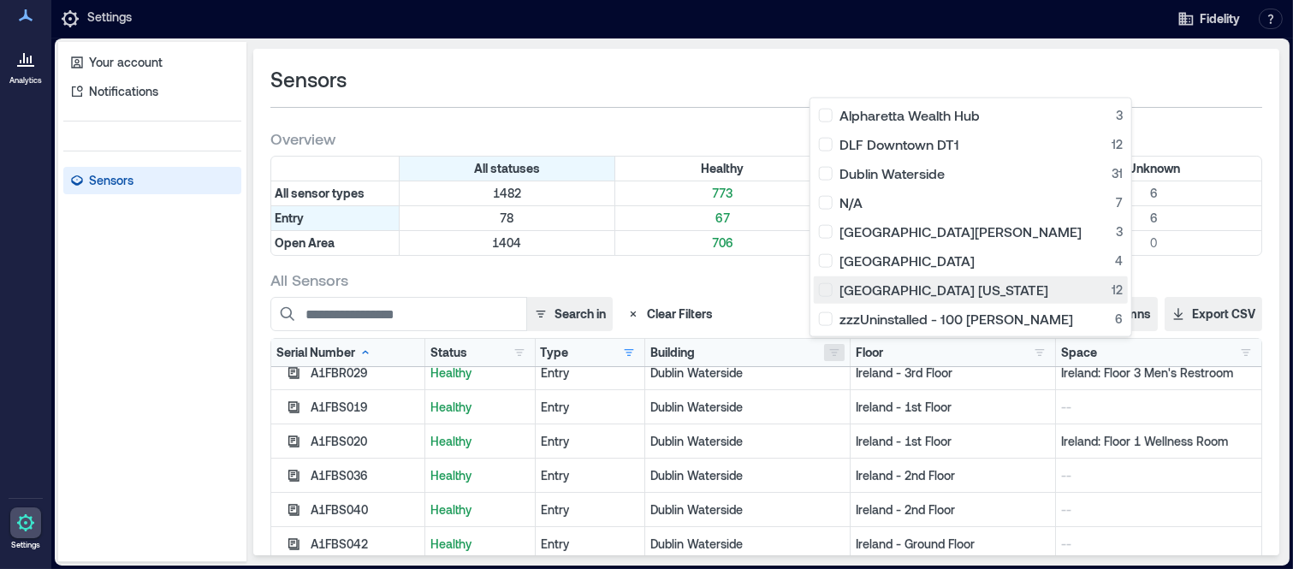
click at [826, 286] on div "Westlake Texas 12" at bounding box center [971, 290] width 304 height 17
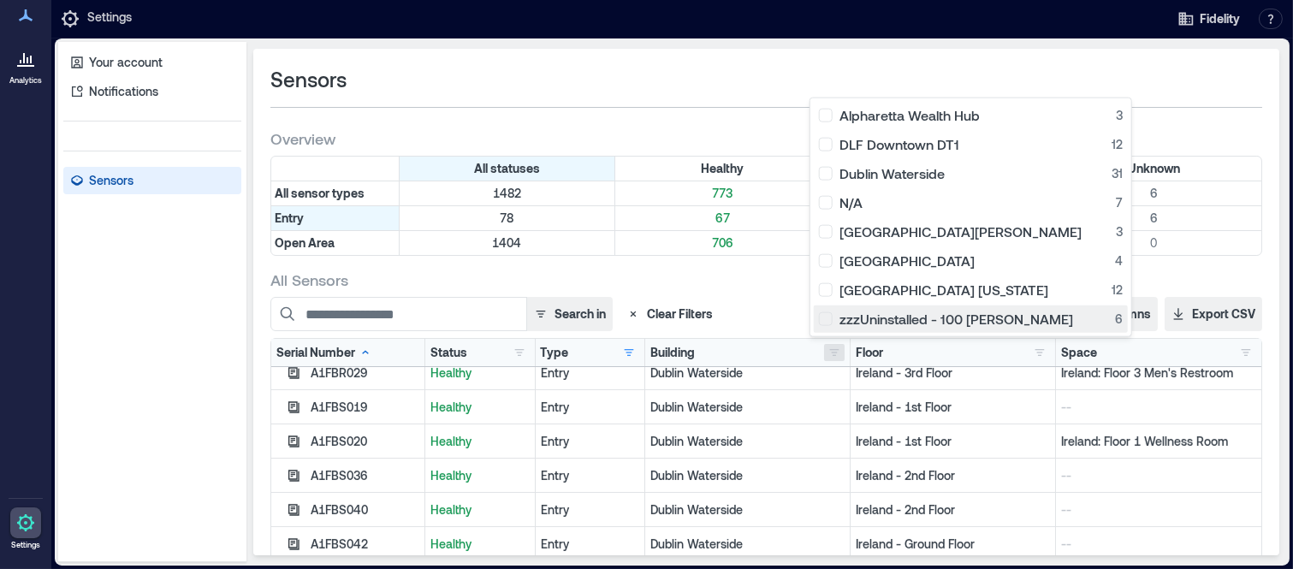
scroll to position [0, 0]
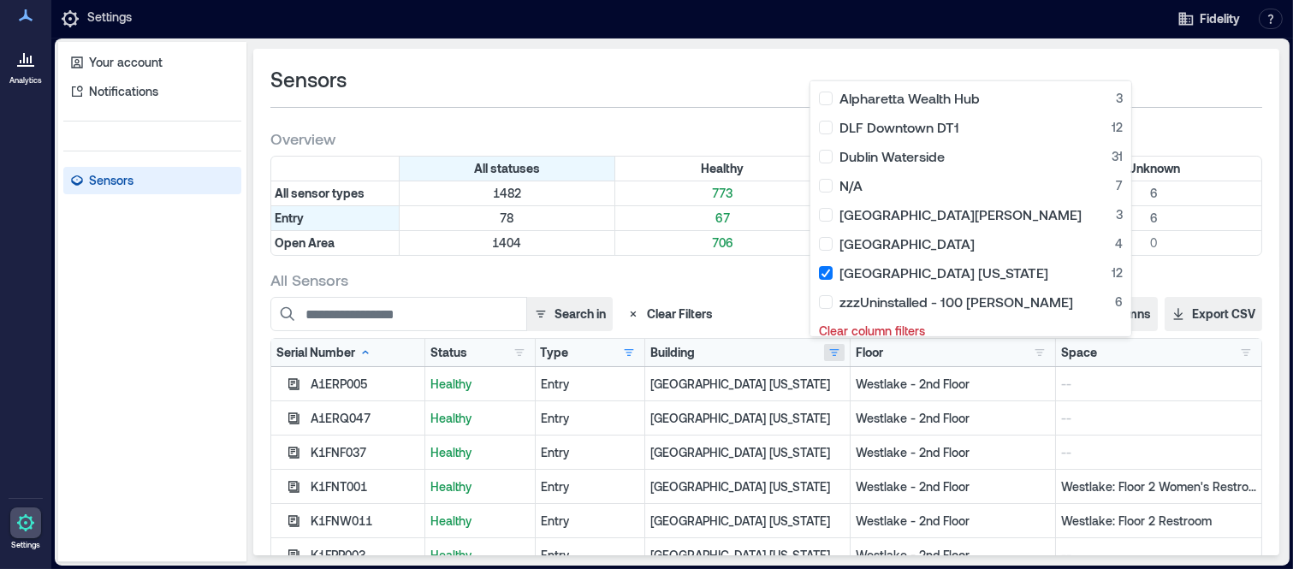
click at [754, 284] on div "All Sensors" at bounding box center [766, 280] width 992 height 21
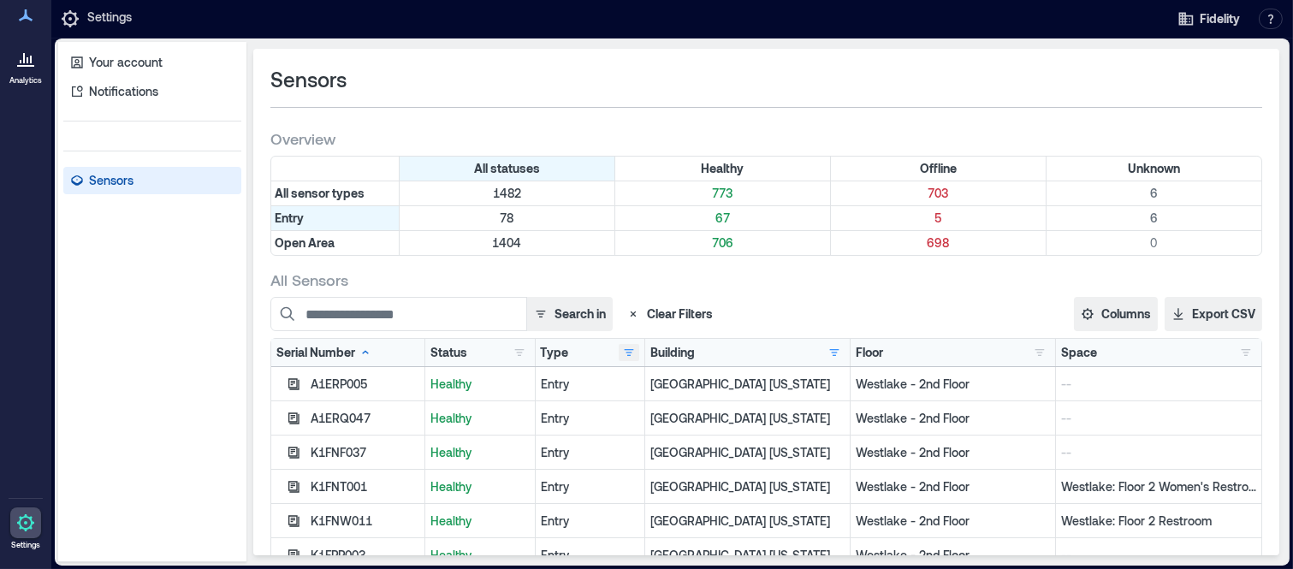
click at [619, 346] on button "button" at bounding box center [629, 352] width 21 height 17
click at [516, 356] on button "button" at bounding box center [519, 352] width 21 height 17
click at [509, 356] on button "button" at bounding box center [519, 352] width 21 height 17
click at [39, 68] on div at bounding box center [25, 58] width 31 height 31
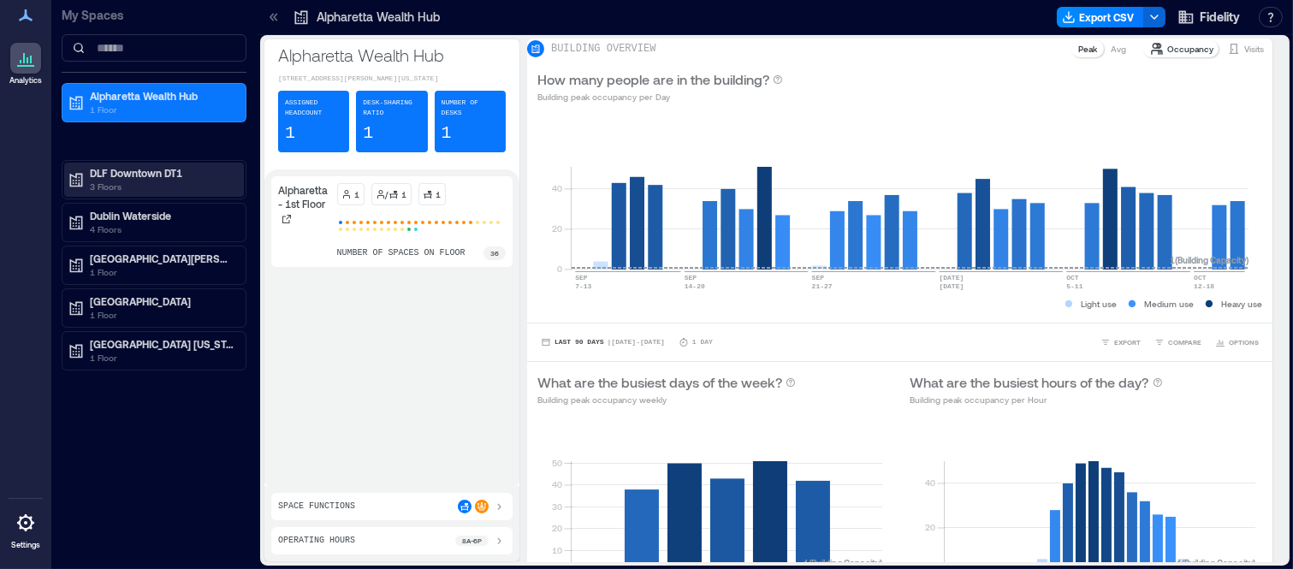
click at [166, 172] on p "DLF Downtown DT1" at bounding box center [162, 173] width 144 height 14
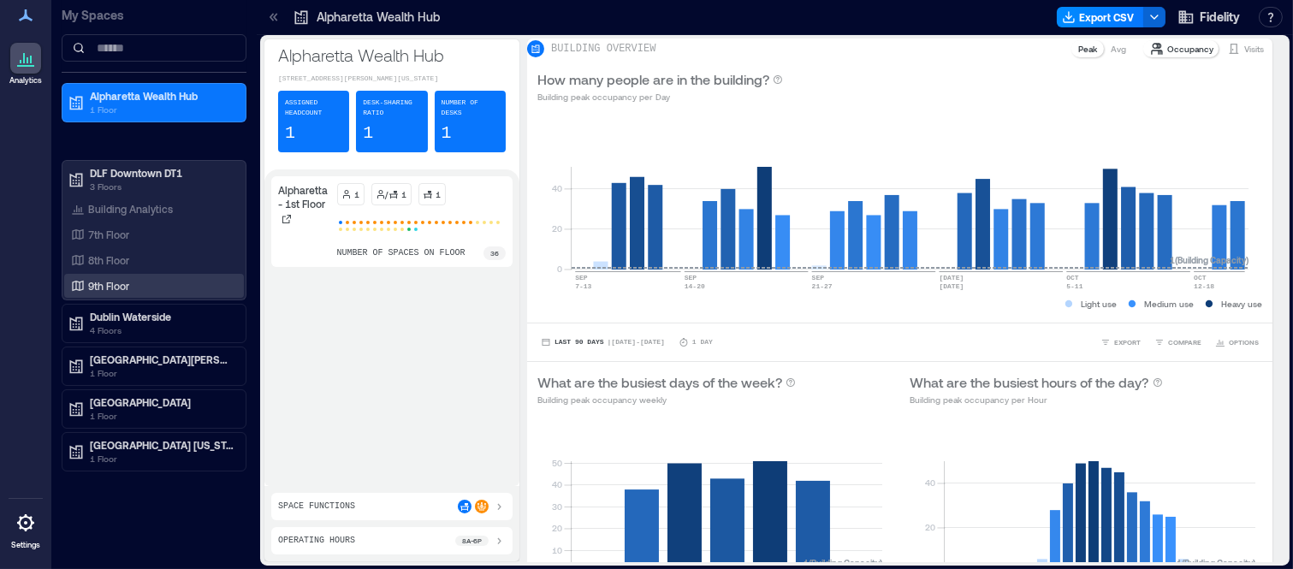
click at [114, 276] on div "9th Floor" at bounding box center [154, 286] width 180 height 24
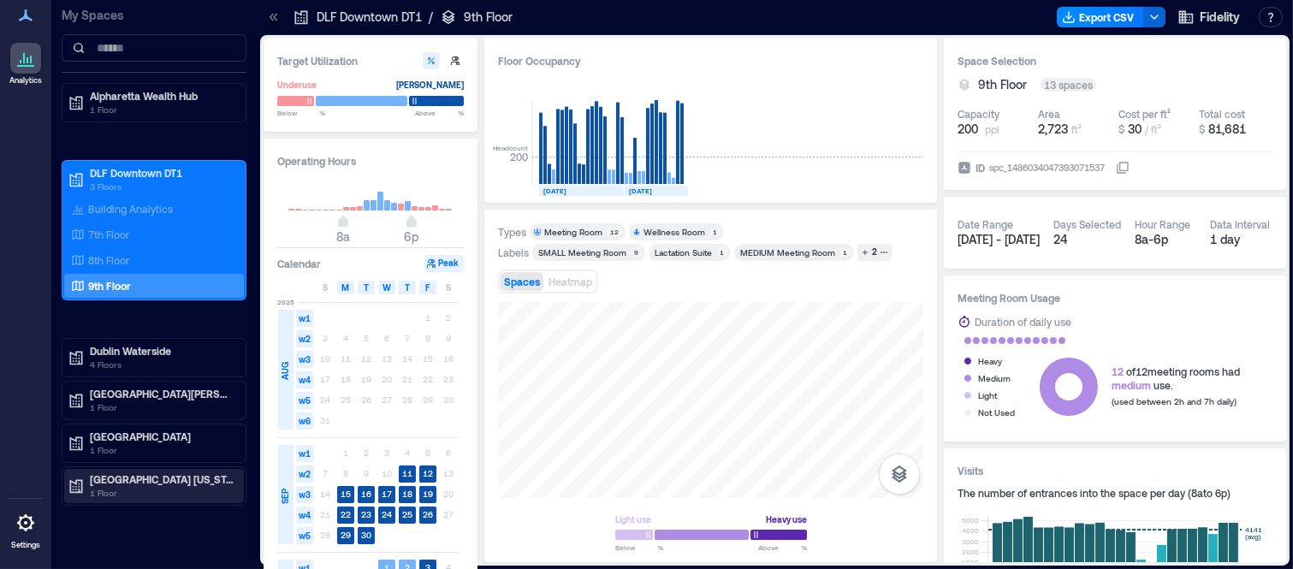
click at [105, 481] on p "[GEOGRAPHIC_DATA] [US_STATE]" at bounding box center [162, 479] width 144 height 14
click at [112, 543] on p "Westlake - 2nd Floor" at bounding box center [136, 541] width 97 height 14
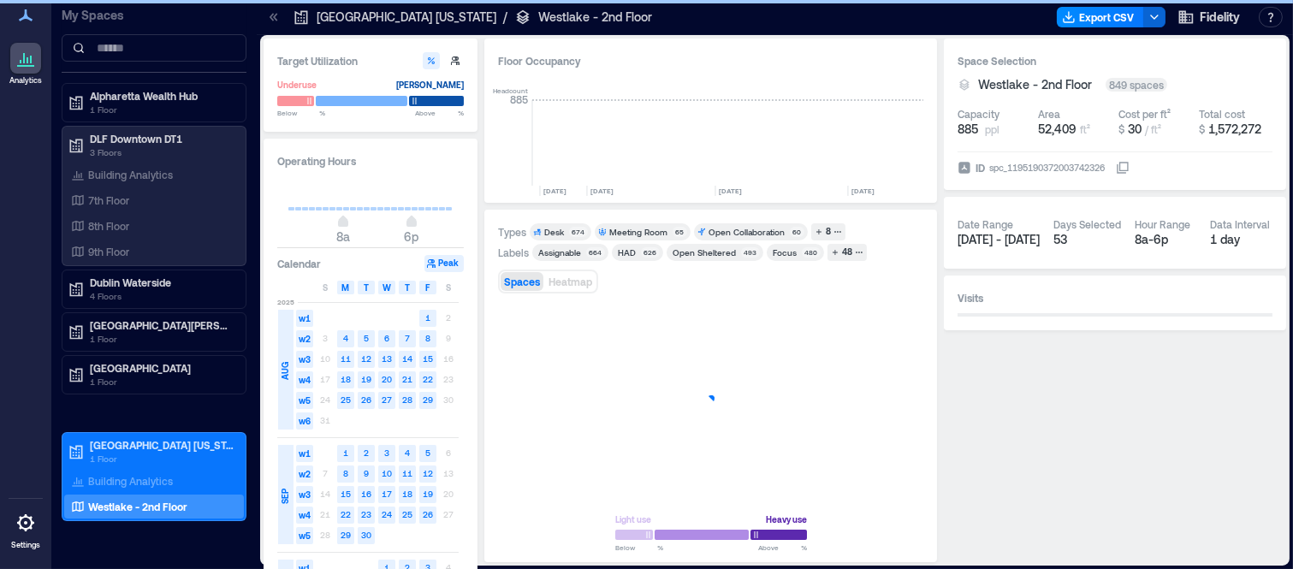
scroll to position [0, 2983]
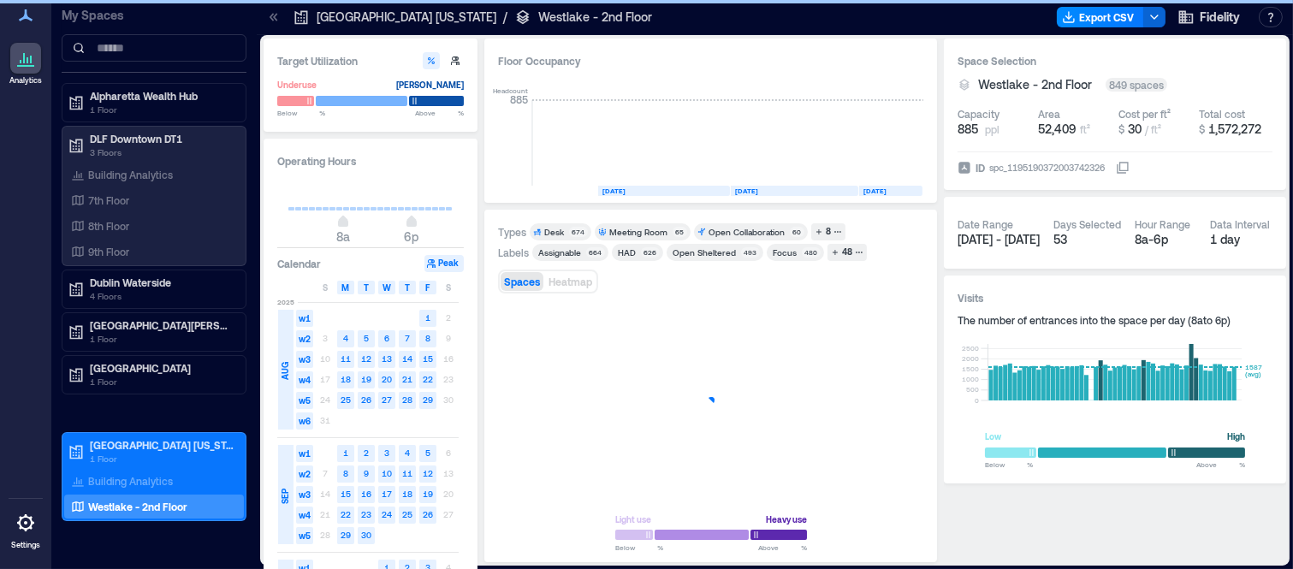
click at [842, 242] on div "Types Desk 674 Meeting Room 65 Open Collaboration 60 8 Labels Assignable 664 HA…" at bounding box center [710, 386] width 425 height 326
click at [842, 252] on div "48" at bounding box center [846, 252] width 15 height 15
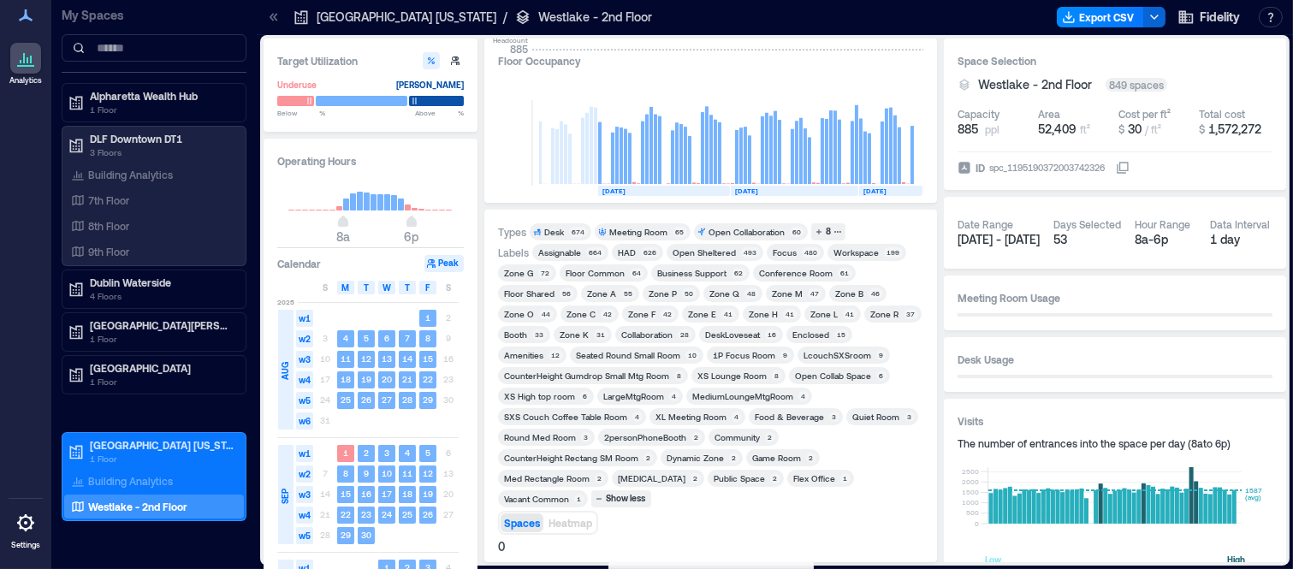
click at [815, 311] on div "Zone L" at bounding box center [823, 314] width 27 height 12
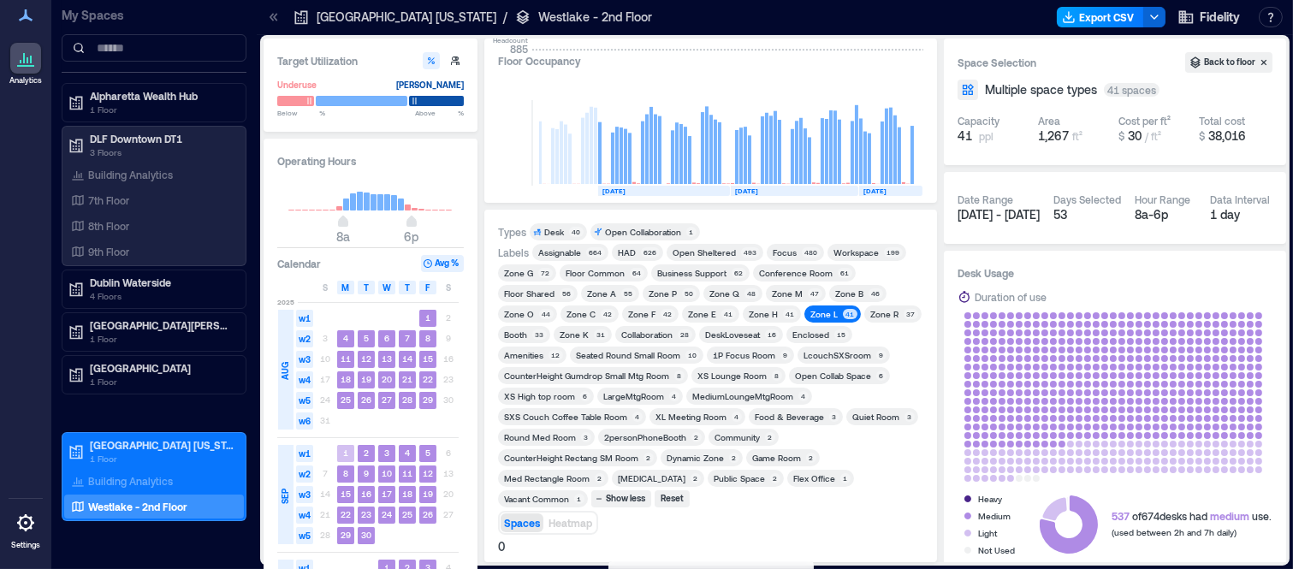
click at [1097, 15] on button "Export CSV" at bounding box center [1100, 17] width 87 height 21
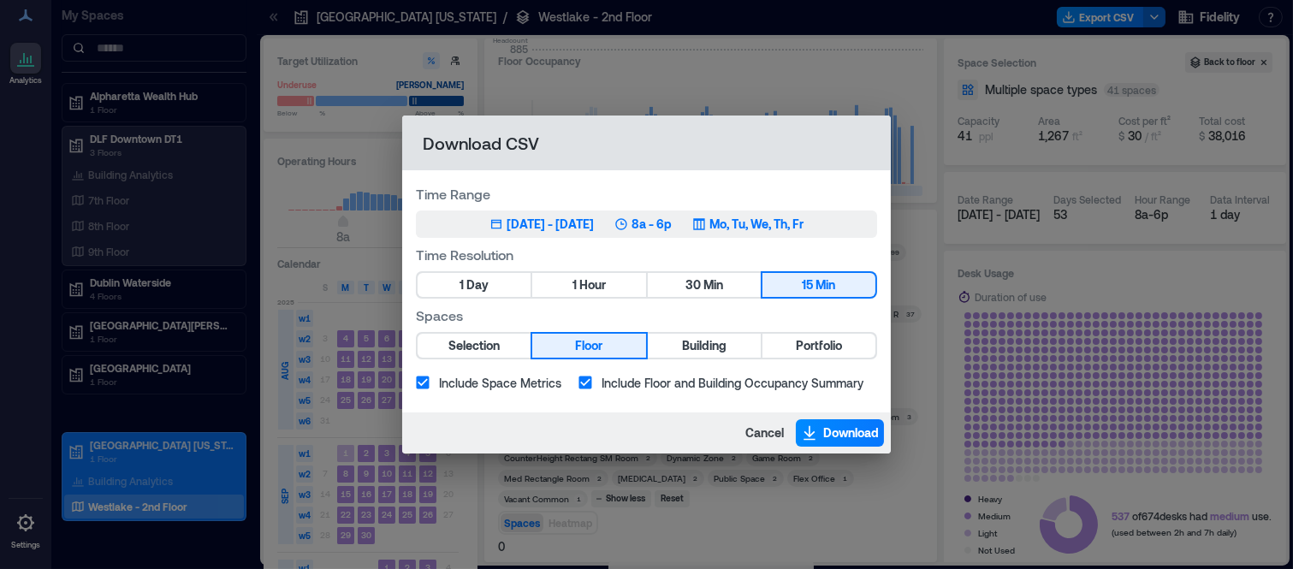
click at [550, 227] on div "[DATE] - [DATE]" at bounding box center [550, 224] width 87 height 17
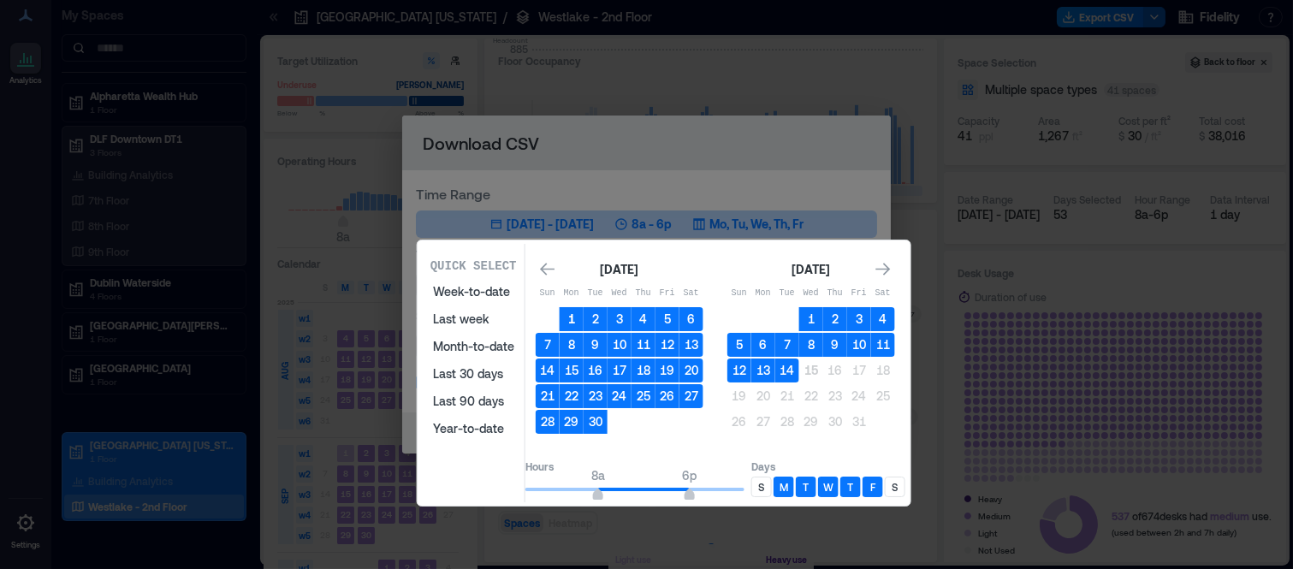
click at [584, 317] on button "1" at bounding box center [572, 319] width 24 height 24
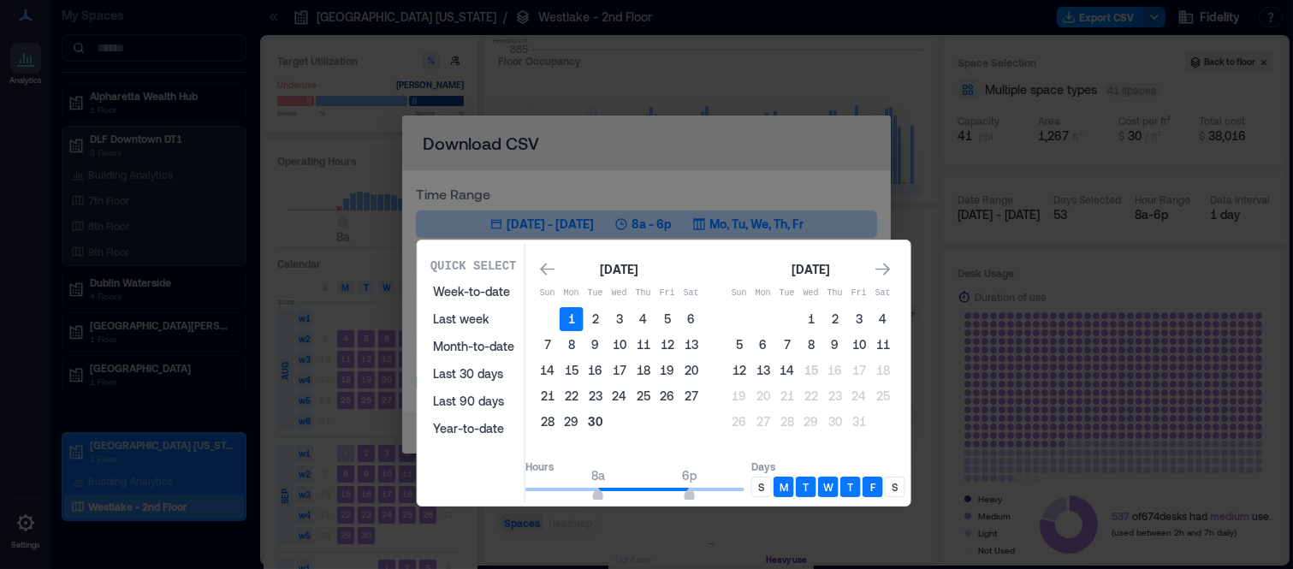
click at [608, 410] on button "30" at bounding box center [596, 422] width 24 height 24
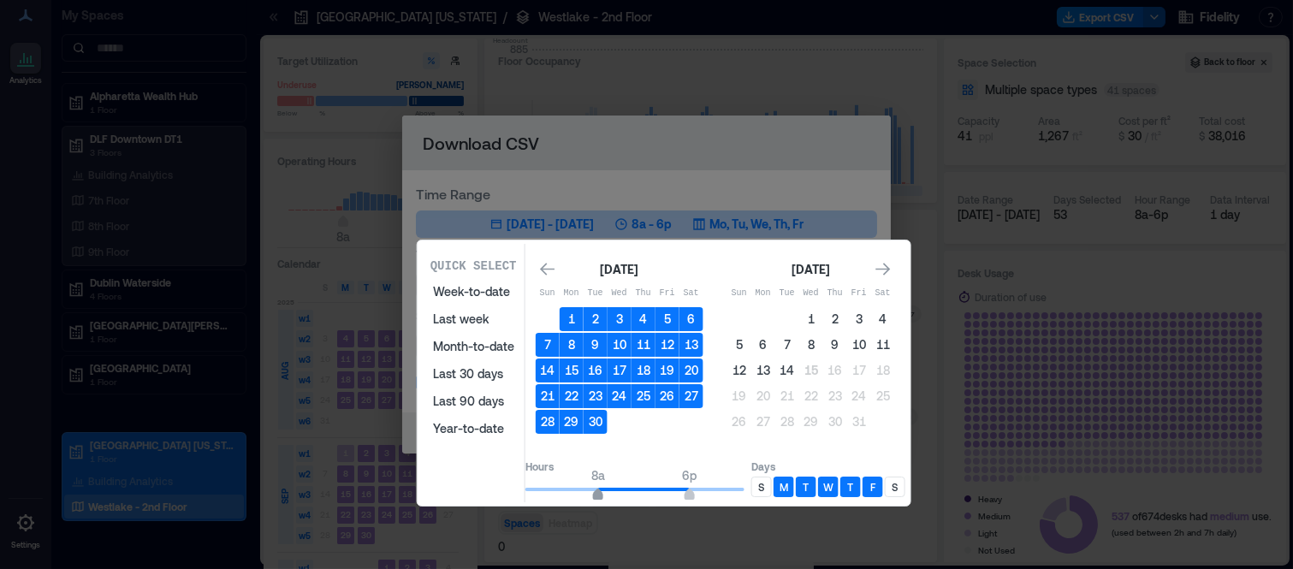
type input "*"
click at [594, 493] on span "7a" at bounding box center [589, 496] width 10 height 7
click at [764, 483] on p "S" at bounding box center [761, 487] width 6 height 14
click at [898, 482] on p "S" at bounding box center [895, 487] width 6 height 14
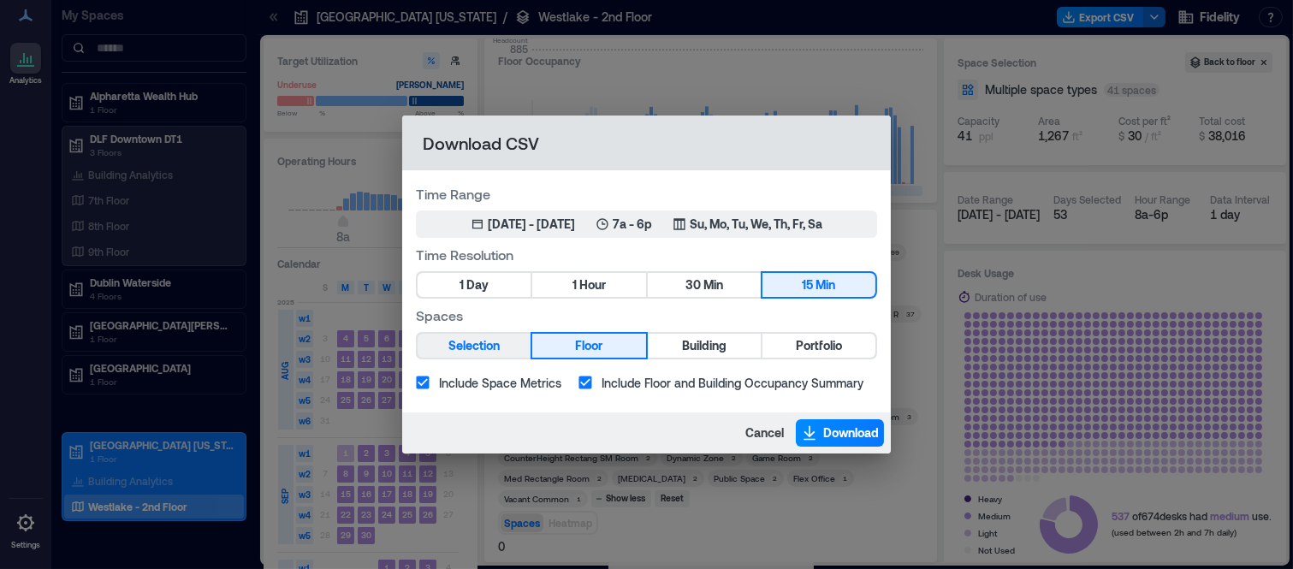
click at [499, 342] on span "Selection" at bounding box center [473, 345] width 51 height 21
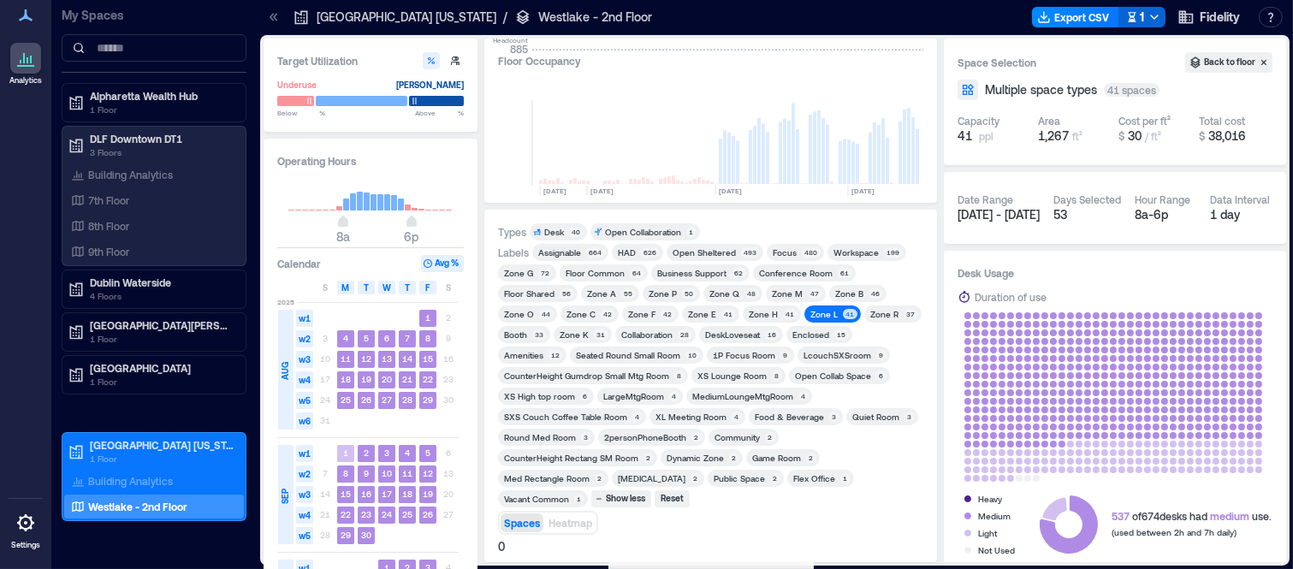
scroll to position [0, 2983]
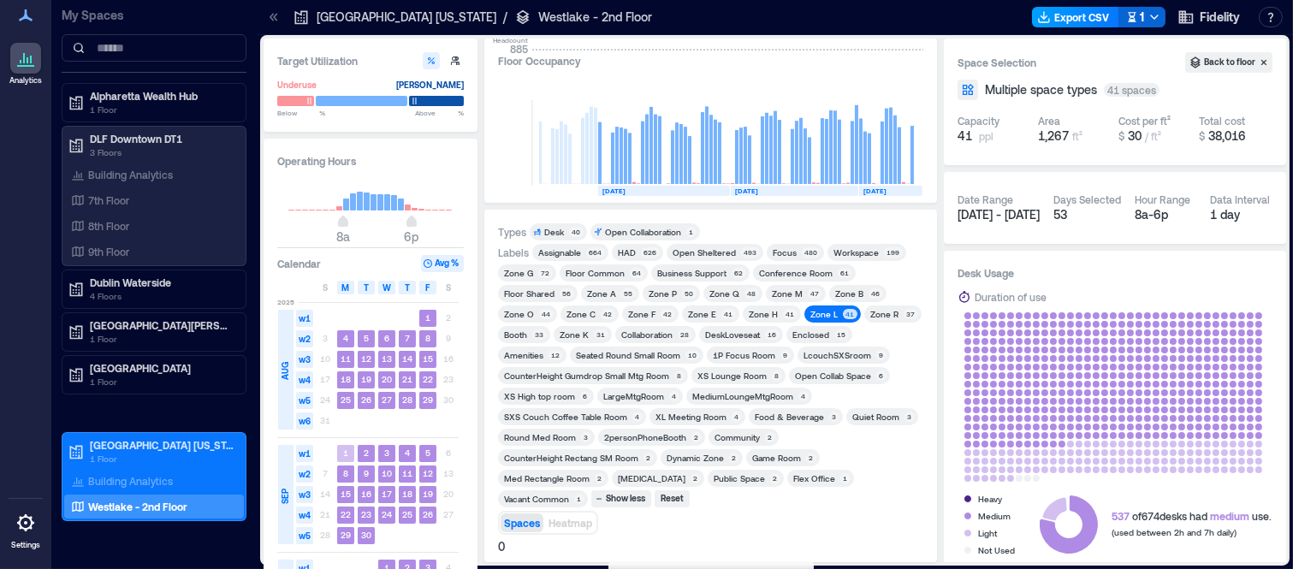
click at [1047, 17] on icon "button" at bounding box center [1044, 17] width 14 height 14
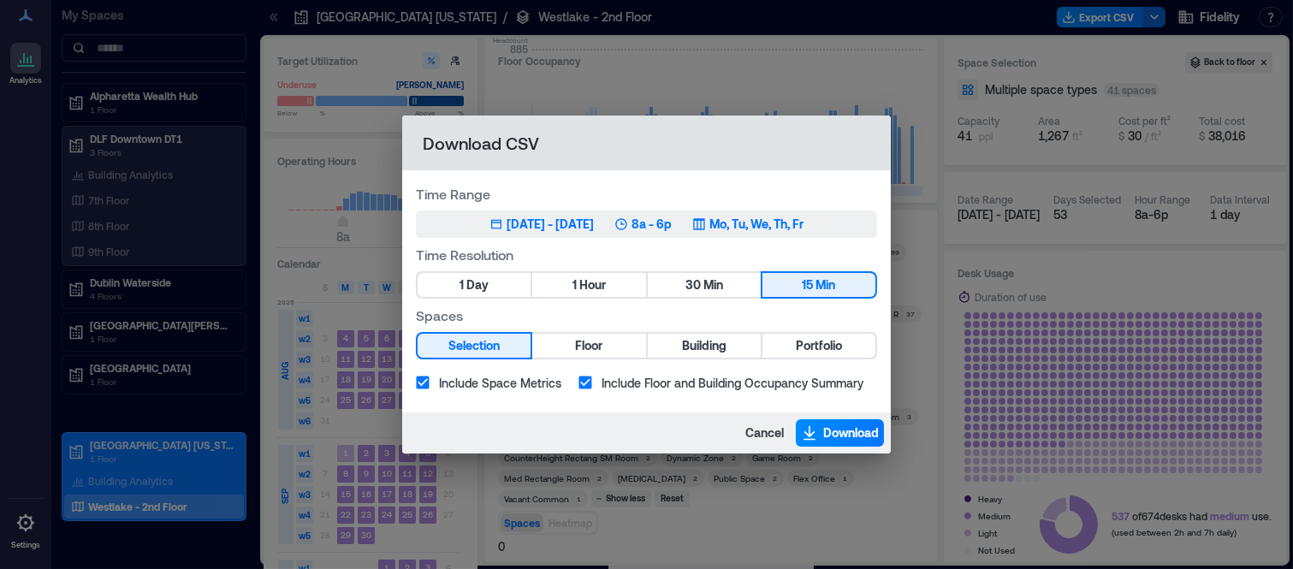
click at [584, 226] on div "[DATE] - [DATE]" at bounding box center [550, 224] width 87 height 17
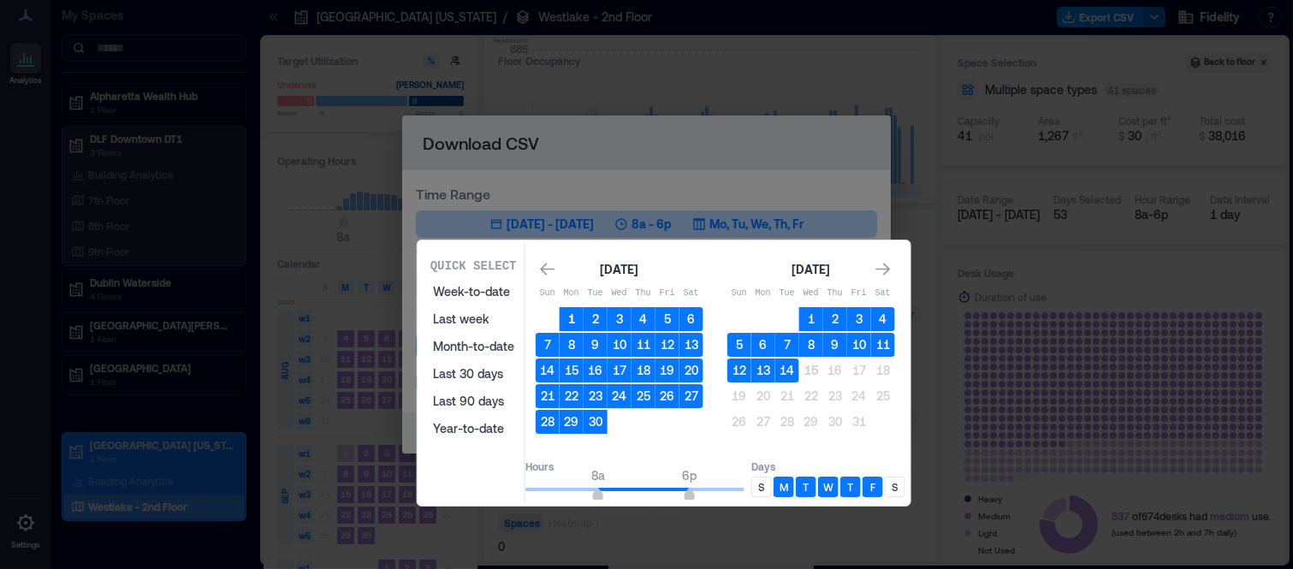
click at [584, 318] on button "1" at bounding box center [572, 319] width 24 height 24
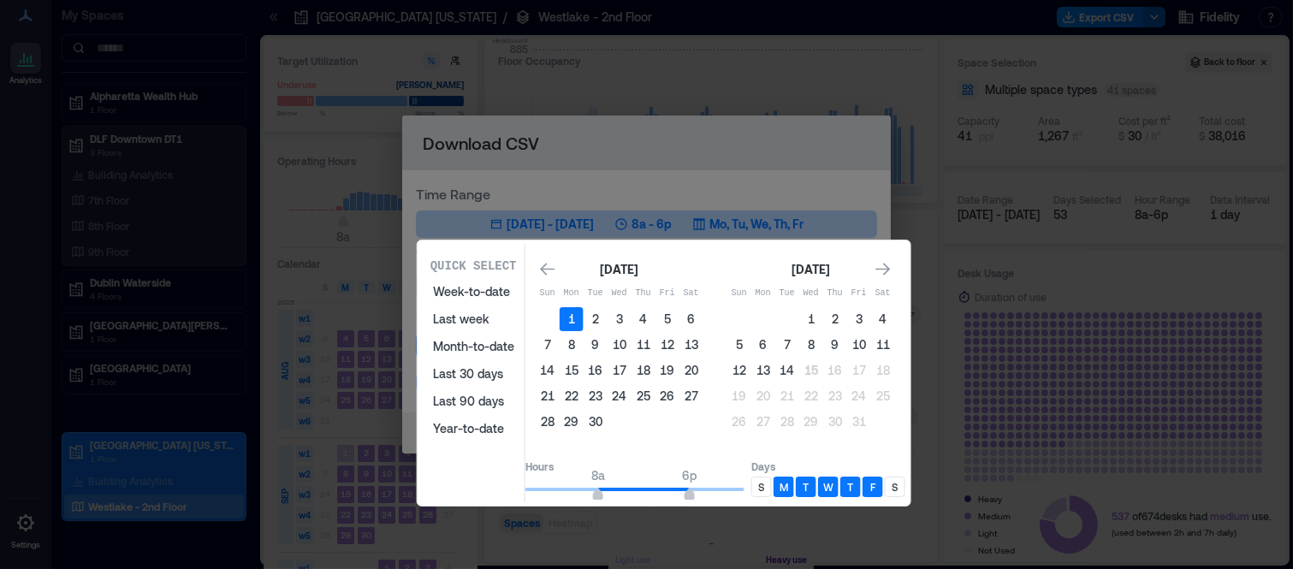
click at [608, 419] on button "30" at bounding box center [596, 422] width 24 height 24
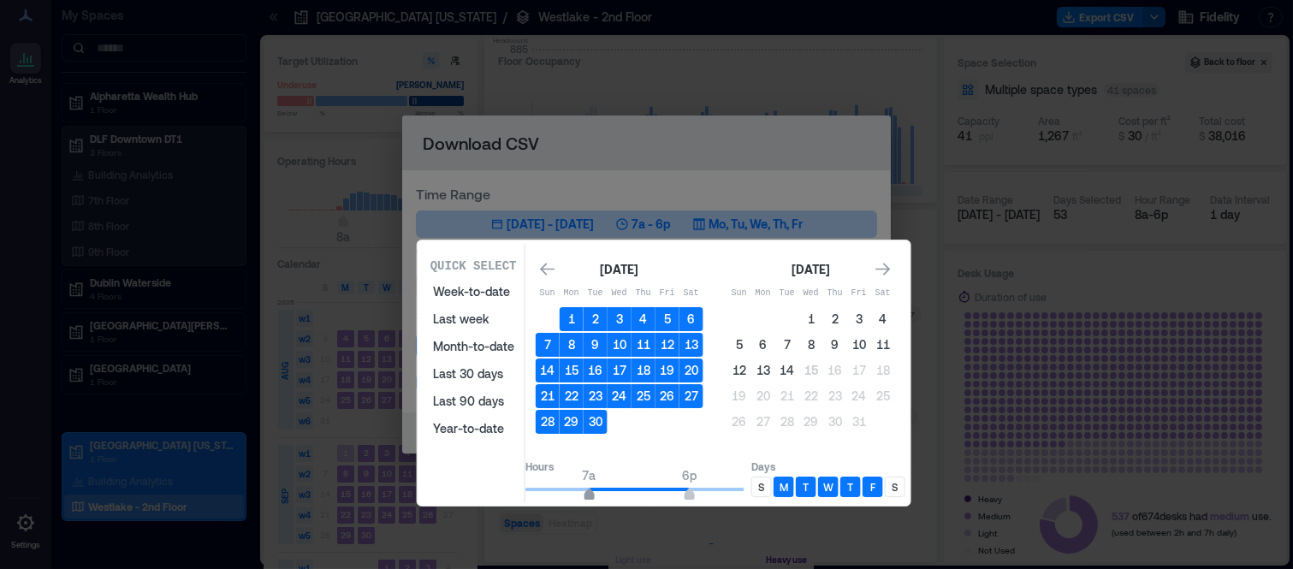
type input "*"
drag, startPoint x: 620, startPoint y: 490, endPoint x: 611, endPoint y: 492, distance: 9.6
click at [594, 493] on span "7a" at bounding box center [589, 496] width 10 height 7
click at [764, 480] on p "S" at bounding box center [761, 487] width 6 height 14
click at [898, 483] on p "S" at bounding box center [895, 487] width 6 height 14
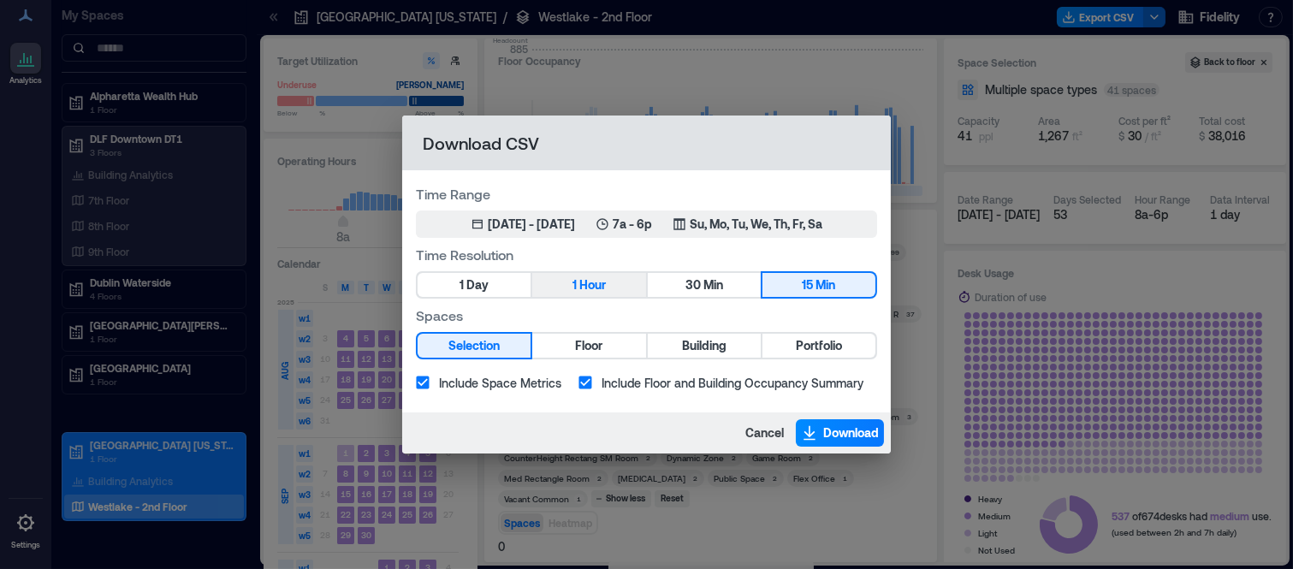
click at [614, 283] on button "1 Hour" at bounding box center [588, 285] width 113 height 24
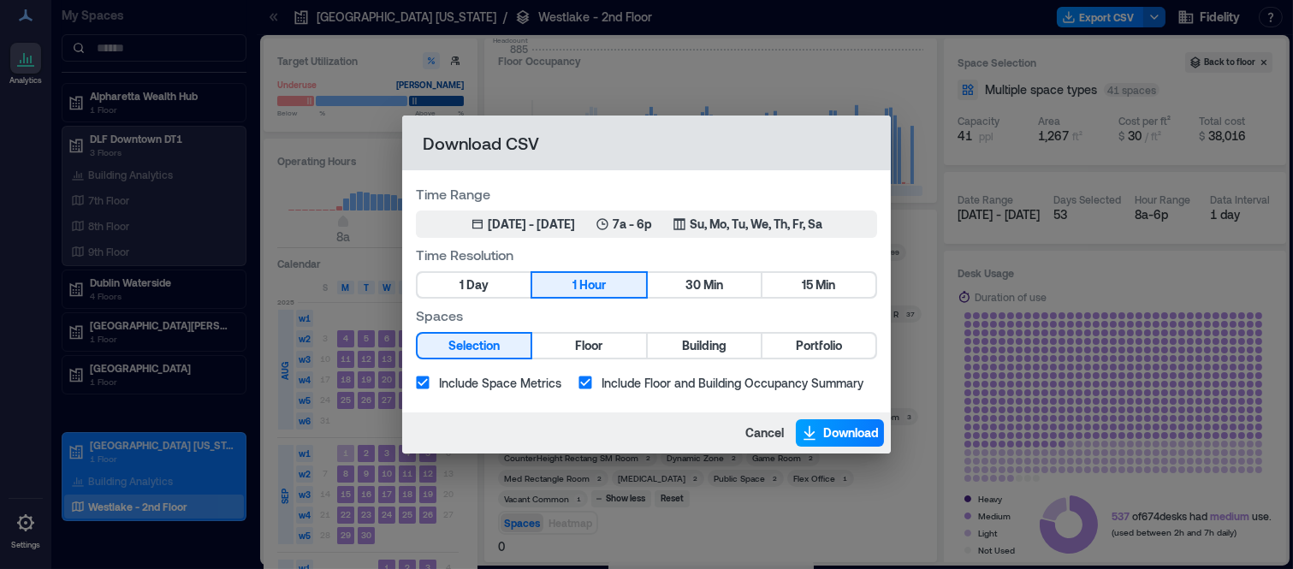
click at [826, 430] on span "Download" at bounding box center [851, 432] width 56 height 17
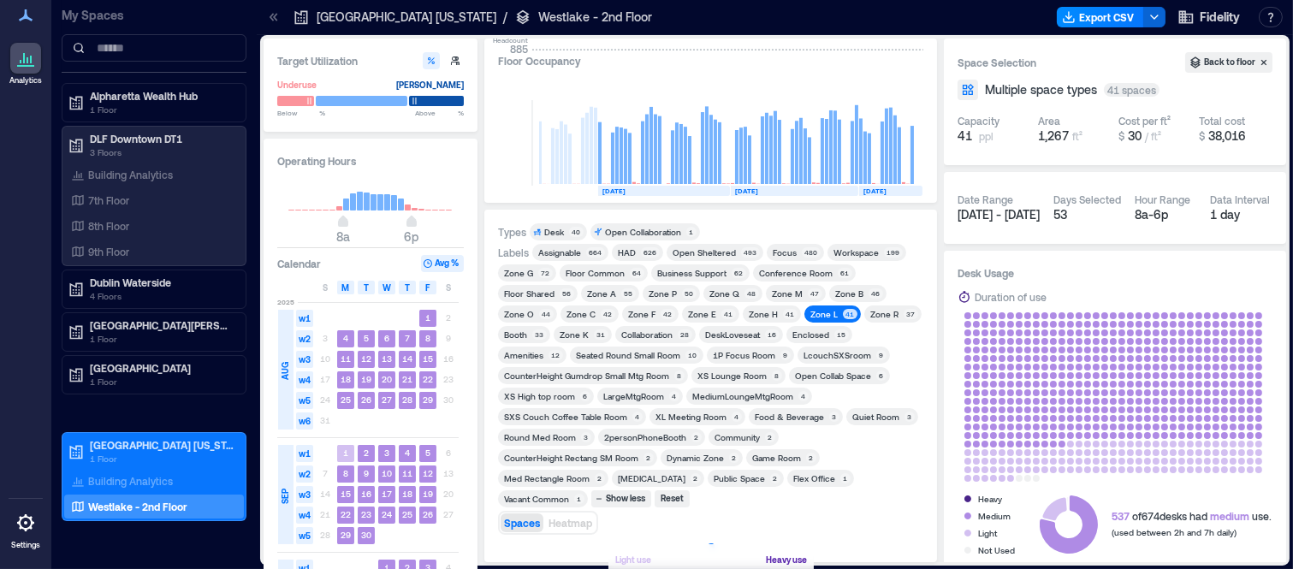
click at [831, 312] on div "Zone L" at bounding box center [824, 314] width 33 height 12
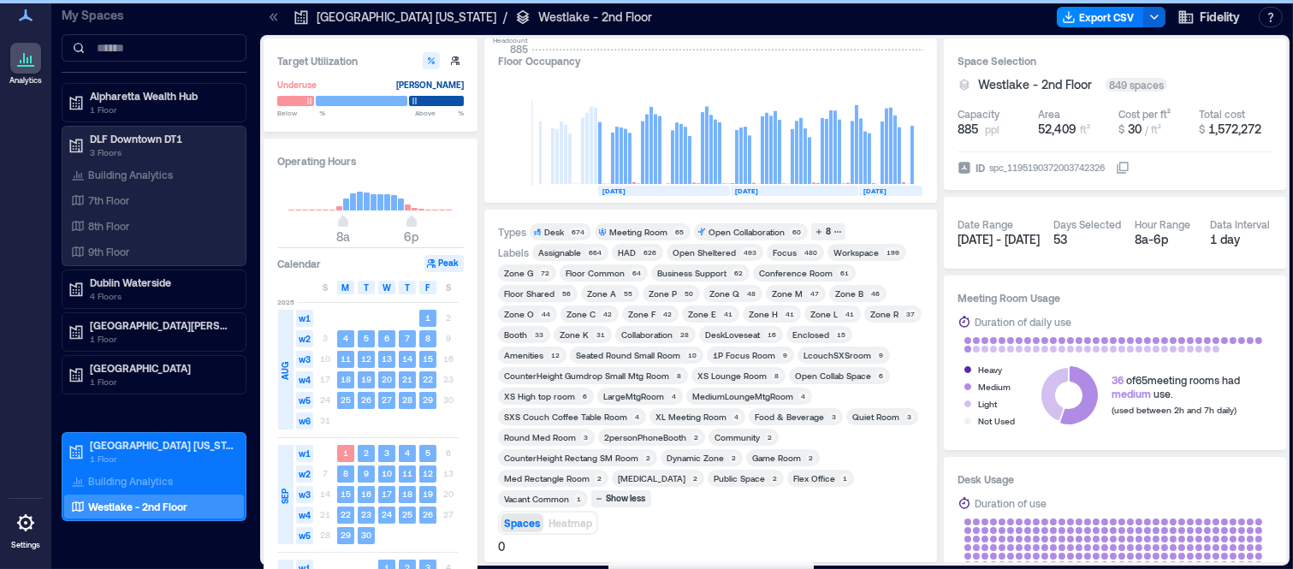
click at [744, 297] on div "48" at bounding box center [751, 293] width 15 height 10
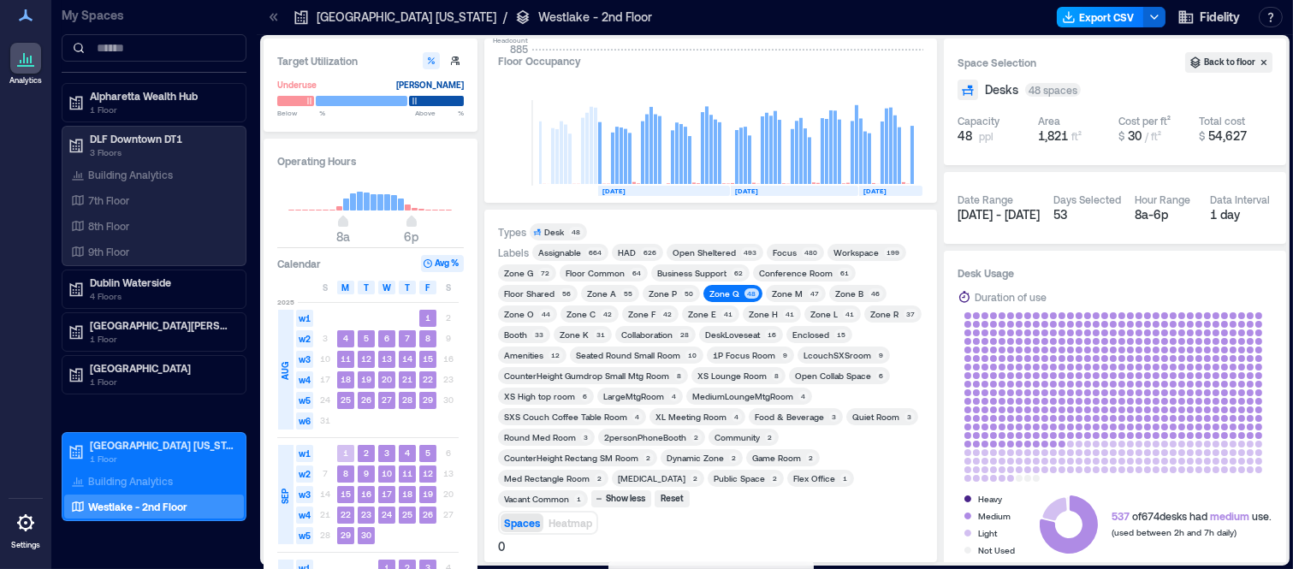
click at [1095, 22] on button "Export CSV" at bounding box center [1100, 17] width 87 height 21
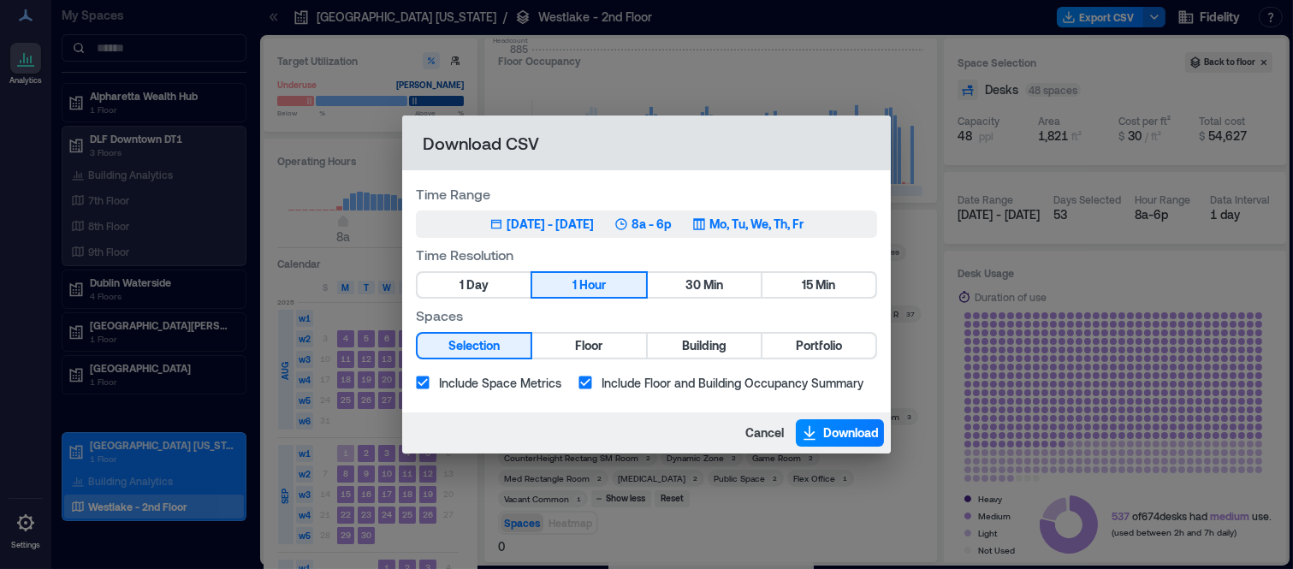
click at [566, 226] on div "[DATE] - [DATE]" at bounding box center [550, 224] width 87 height 17
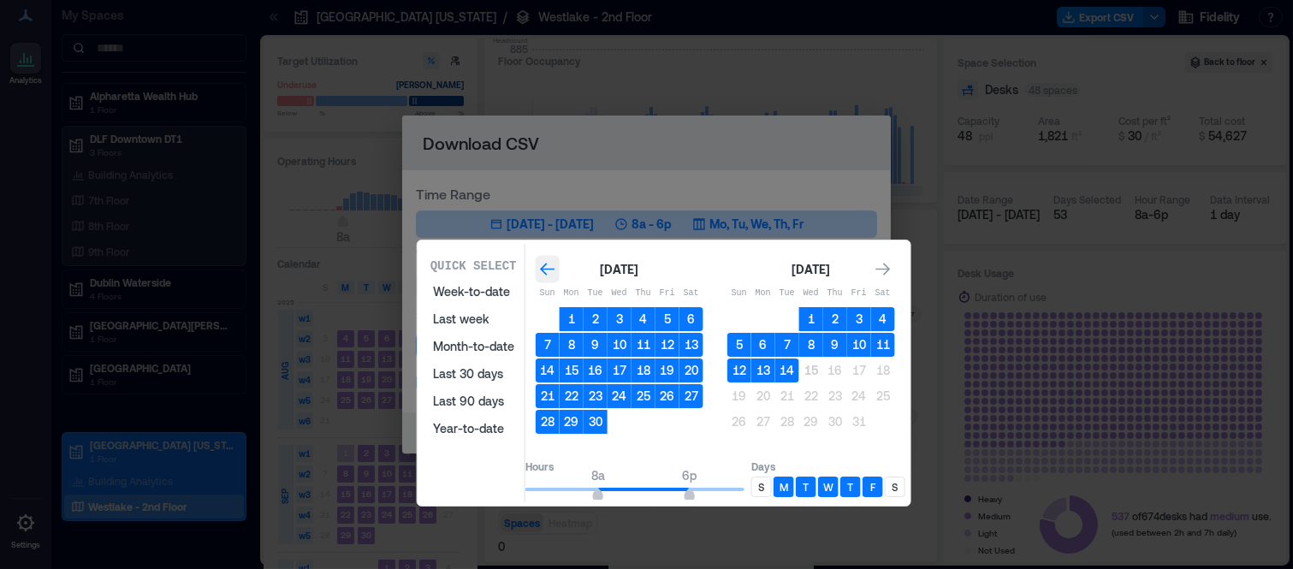
click at [556, 276] on icon "Go to previous month" at bounding box center [547, 269] width 17 height 17
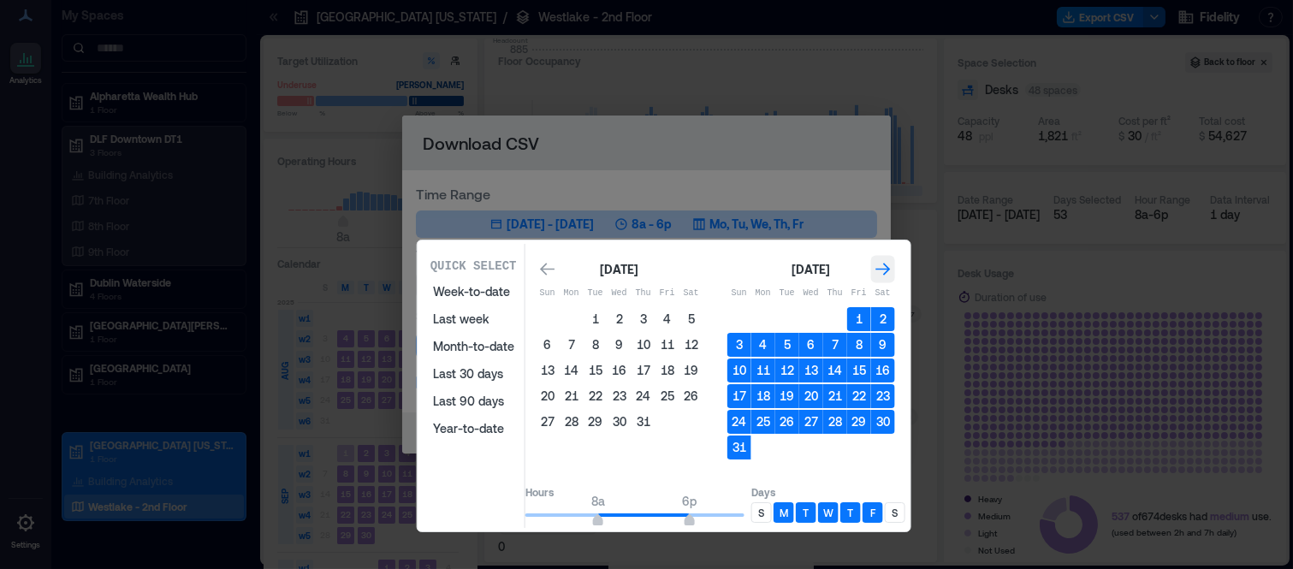
click at [892, 270] on icon "Go to next month" at bounding box center [883, 269] width 17 height 17
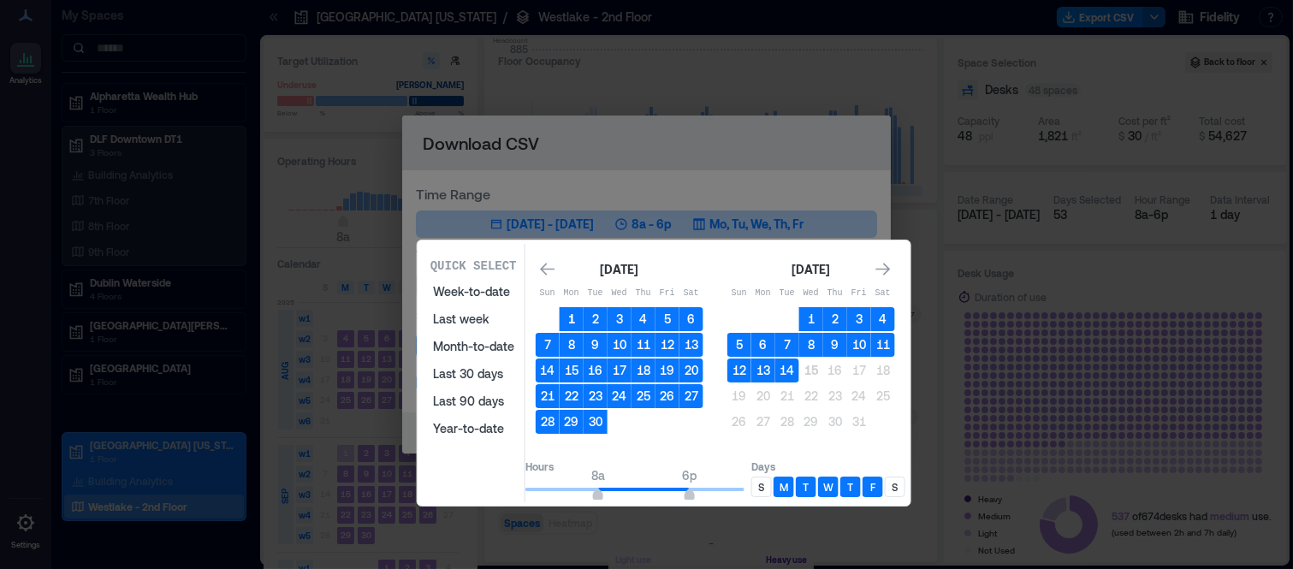
click at [584, 317] on button "1" at bounding box center [572, 319] width 24 height 24
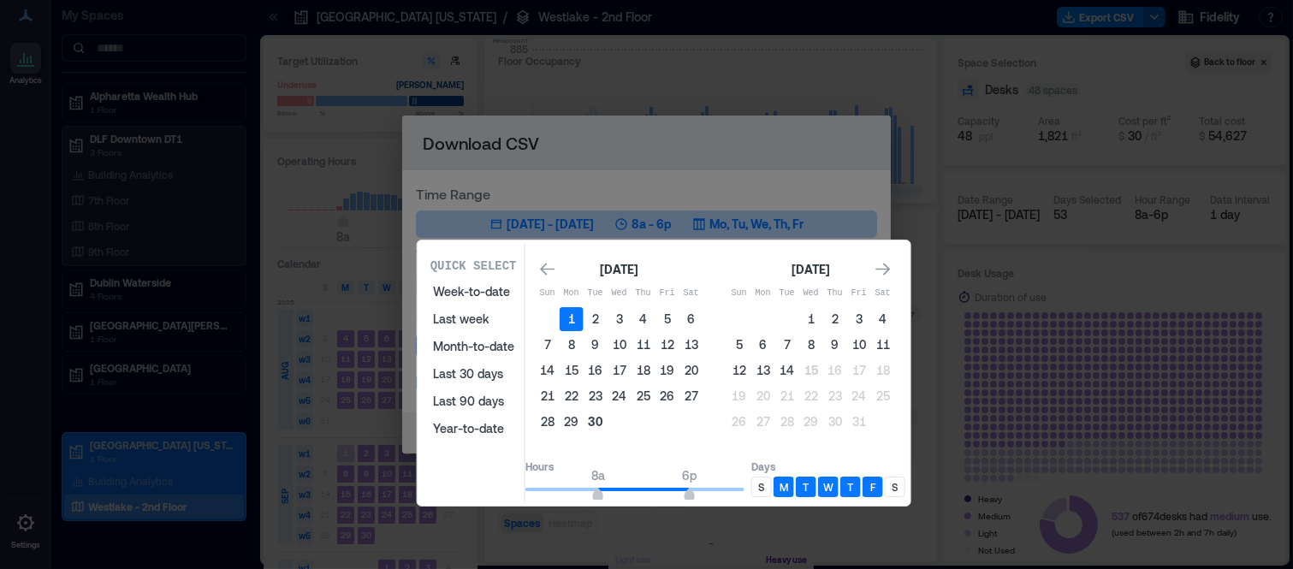
click at [608, 410] on button "30" at bounding box center [596, 422] width 24 height 24
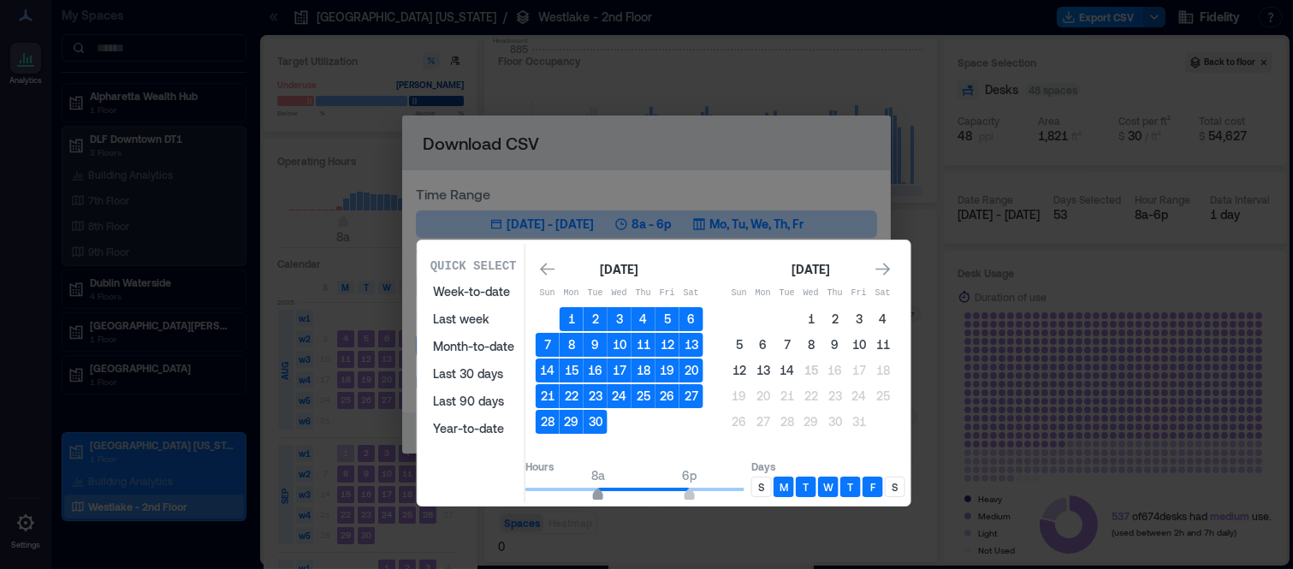
type input "*"
click at [594, 493] on span "7a" at bounding box center [589, 496] width 10 height 7
click at [772, 477] on div "S" at bounding box center [761, 487] width 21 height 21
click at [905, 480] on div "S" at bounding box center [895, 487] width 21 height 21
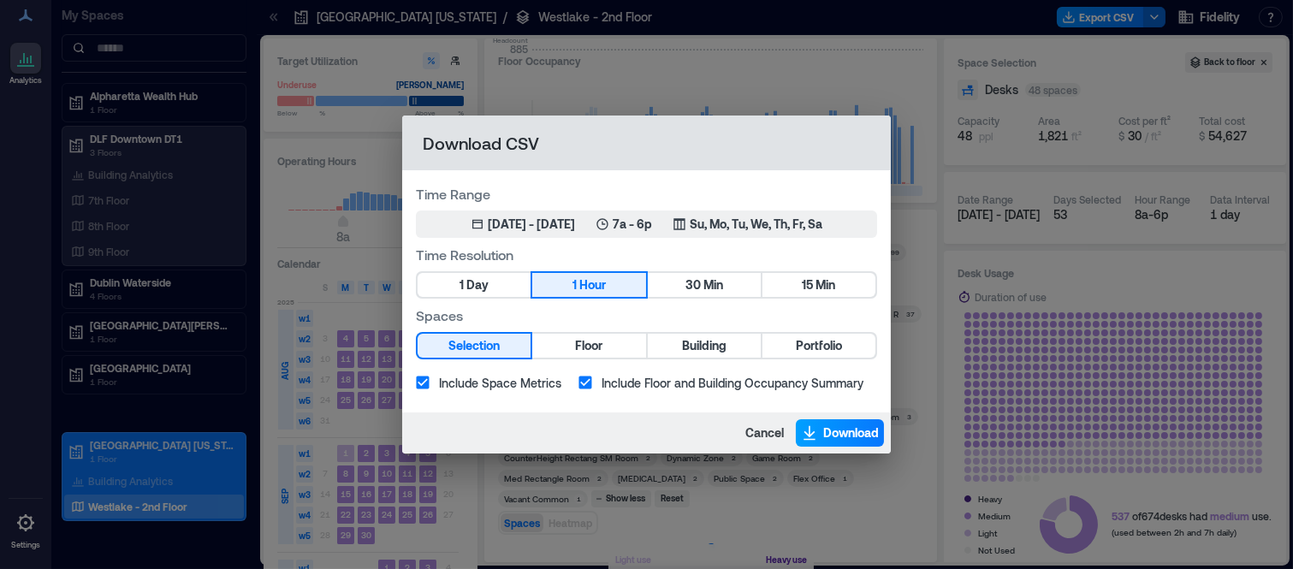
click at [850, 433] on span "Download" at bounding box center [851, 432] width 56 height 17
